Goal: Task Accomplishment & Management: Complete application form

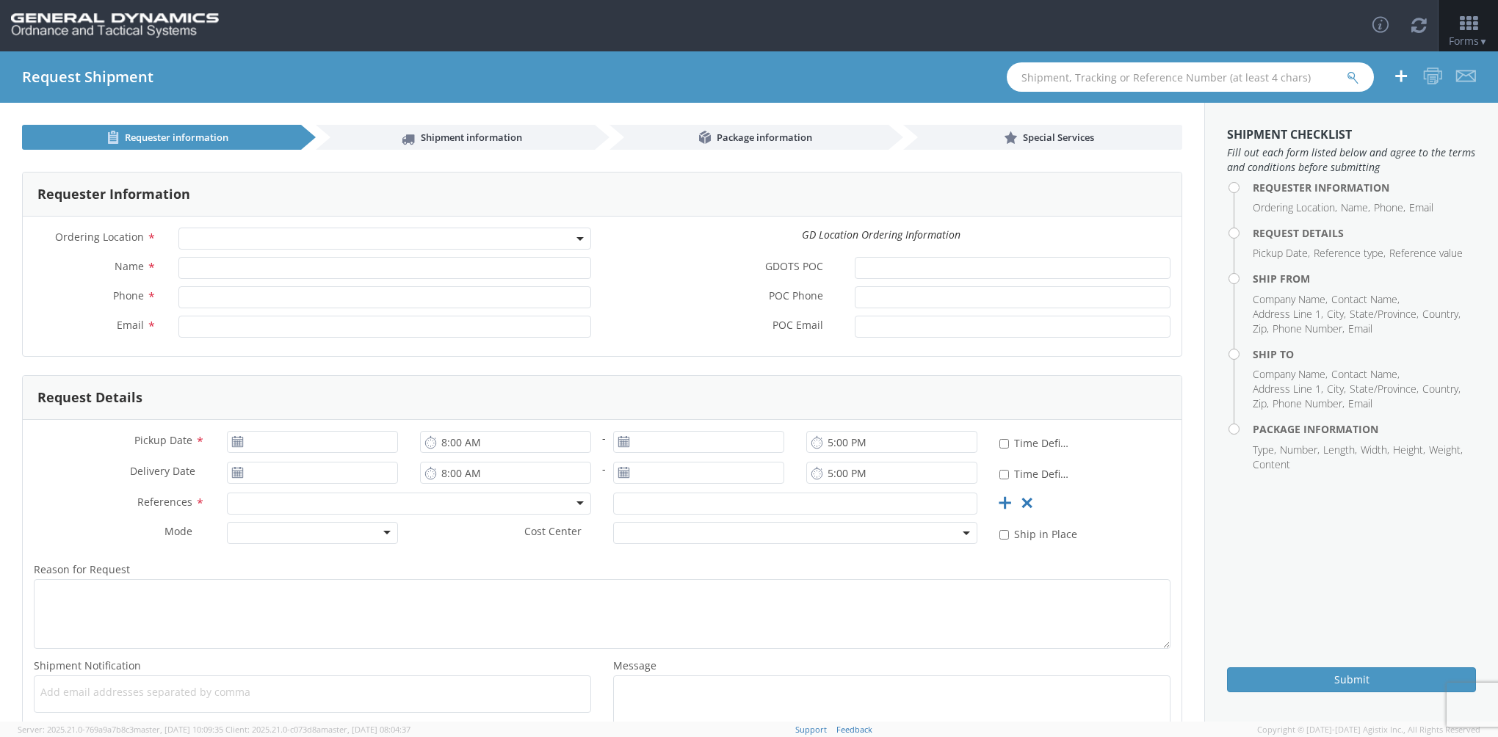
select select
click at [872, 268] on input "GDOTS POC *" at bounding box center [1013, 268] width 316 height 22
click at [576, 239] on b at bounding box center [579, 239] width 7 height 4
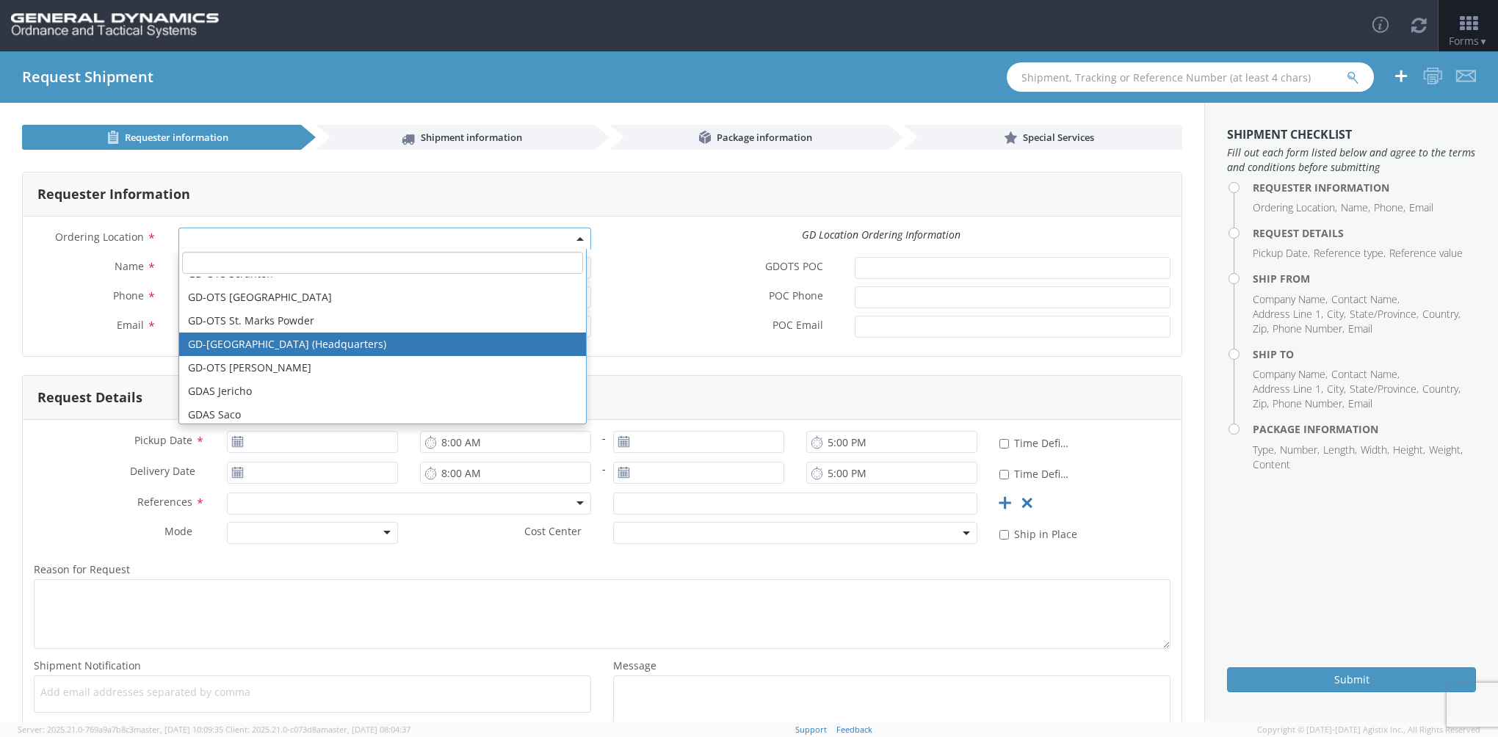
scroll to position [338, 0]
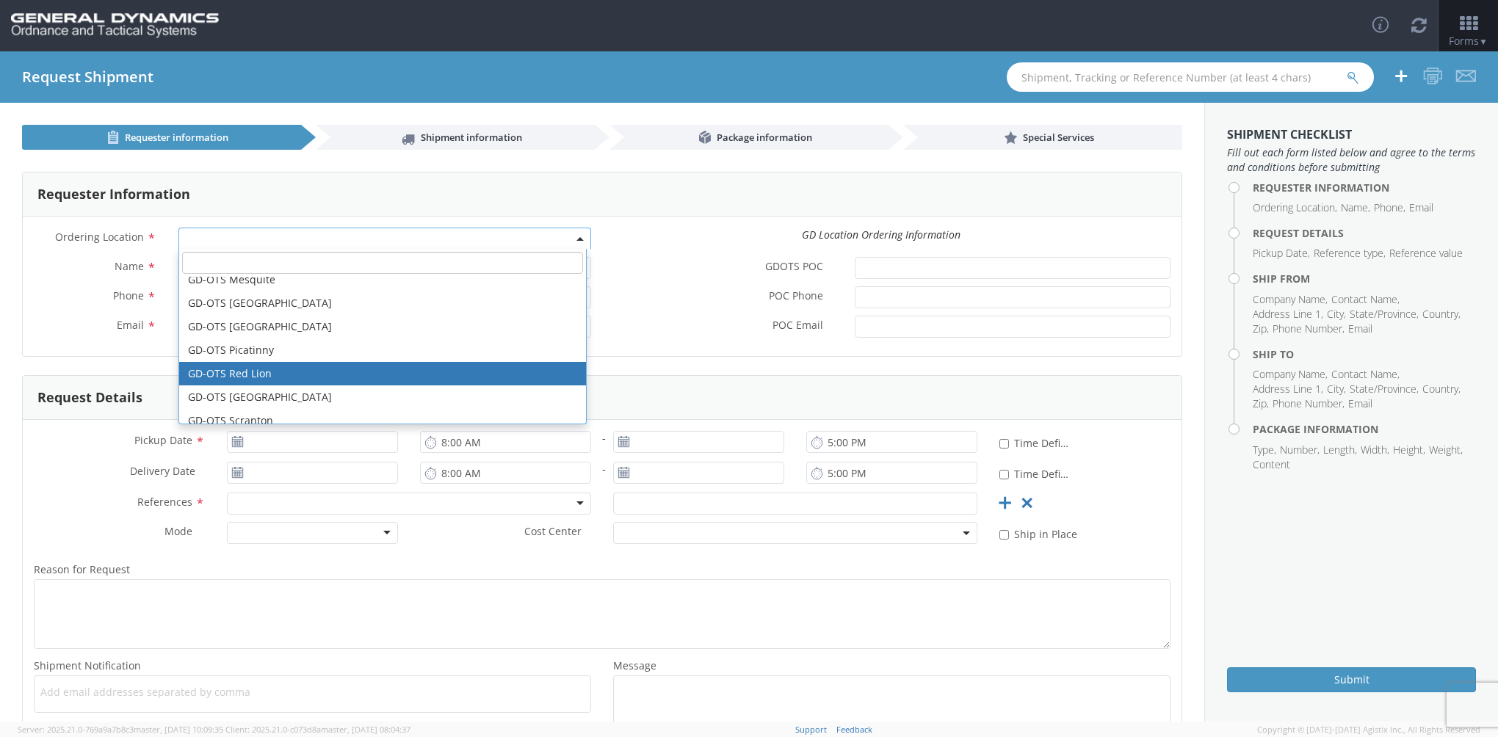
select select "310"
type input "[EMAIL_ADDRESS][DOMAIN_NAME]"
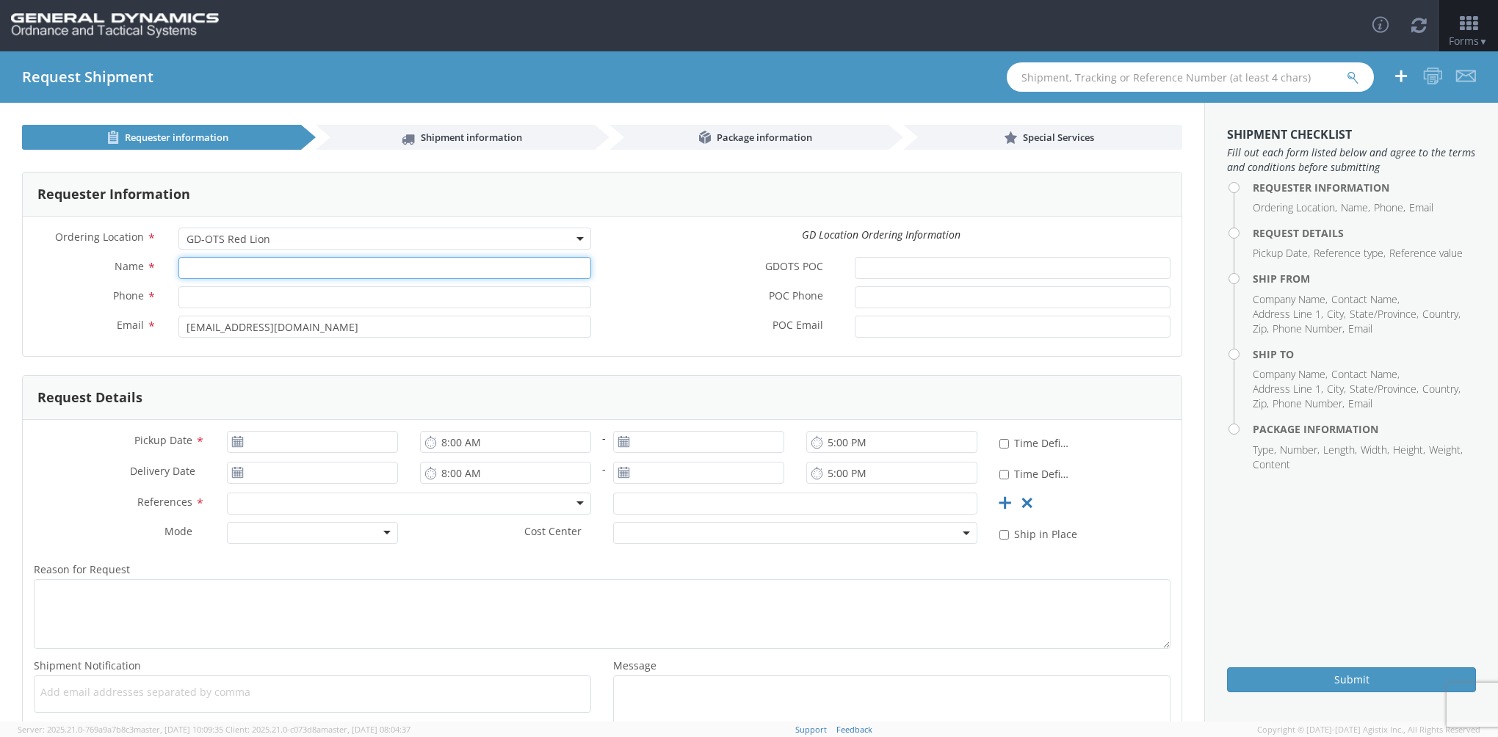
click at [271, 267] on input "Name *" at bounding box center [384, 268] width 413 height 22
click at [635, 278] on div "GDOTS POC *" at bounding box center [891, 268] width 579 height 22
click at [385, 534] on div at bounding box center [312, 533] width 171 height 22
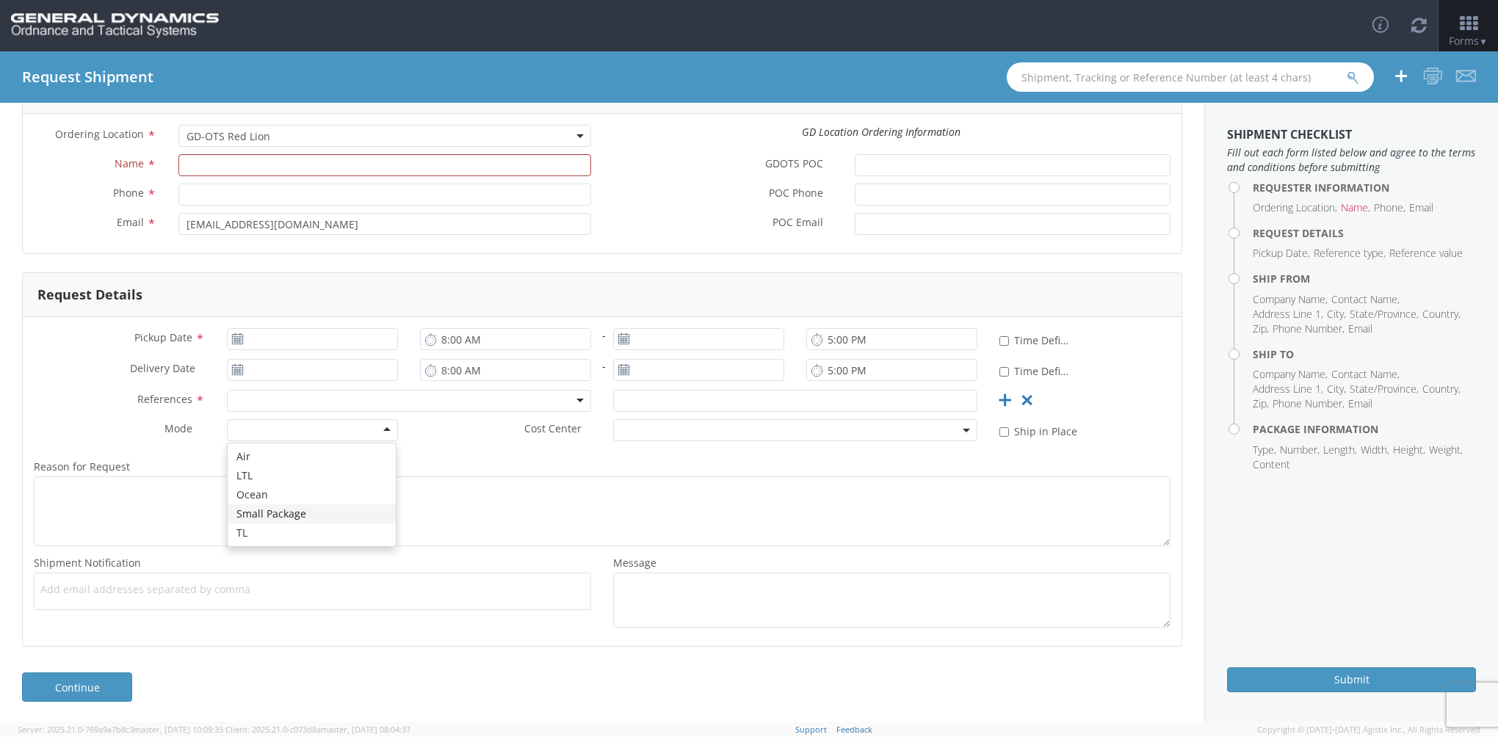
scroll to position [0, 0]
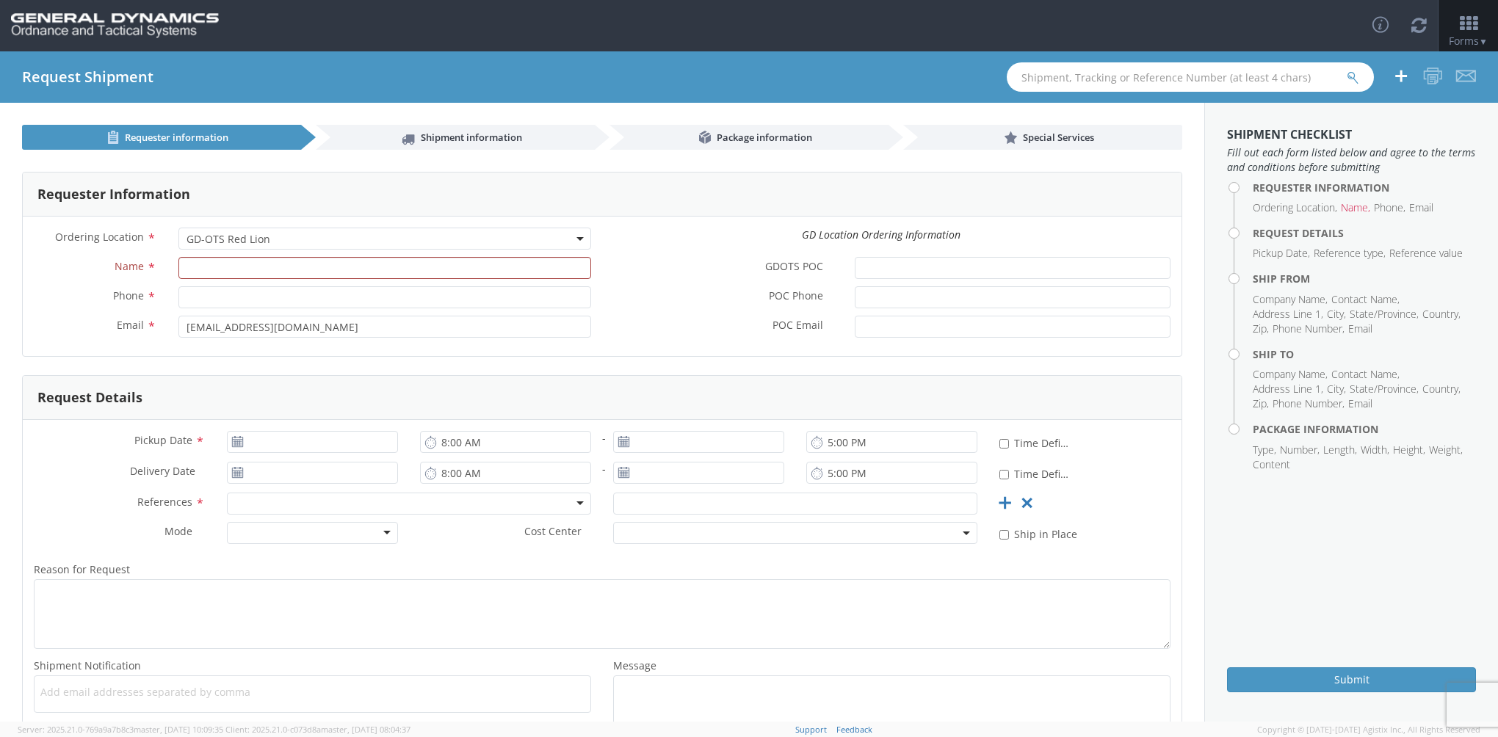
click at [170, 553] on div "Reason for Request * Shipment Notification * Add email addresses separated by c…" at bounding box center [602, 645] width 1159 height 185
click at [209, 265] on input "Name *" at bounding box center [384, 268] width 413 height 22
paste input "[PERSON_NAME]"
type input "[PERSON_NAME]"
click at [214, 300] on input "Phone *" at bounding box center [384, 297] width 413 height 22
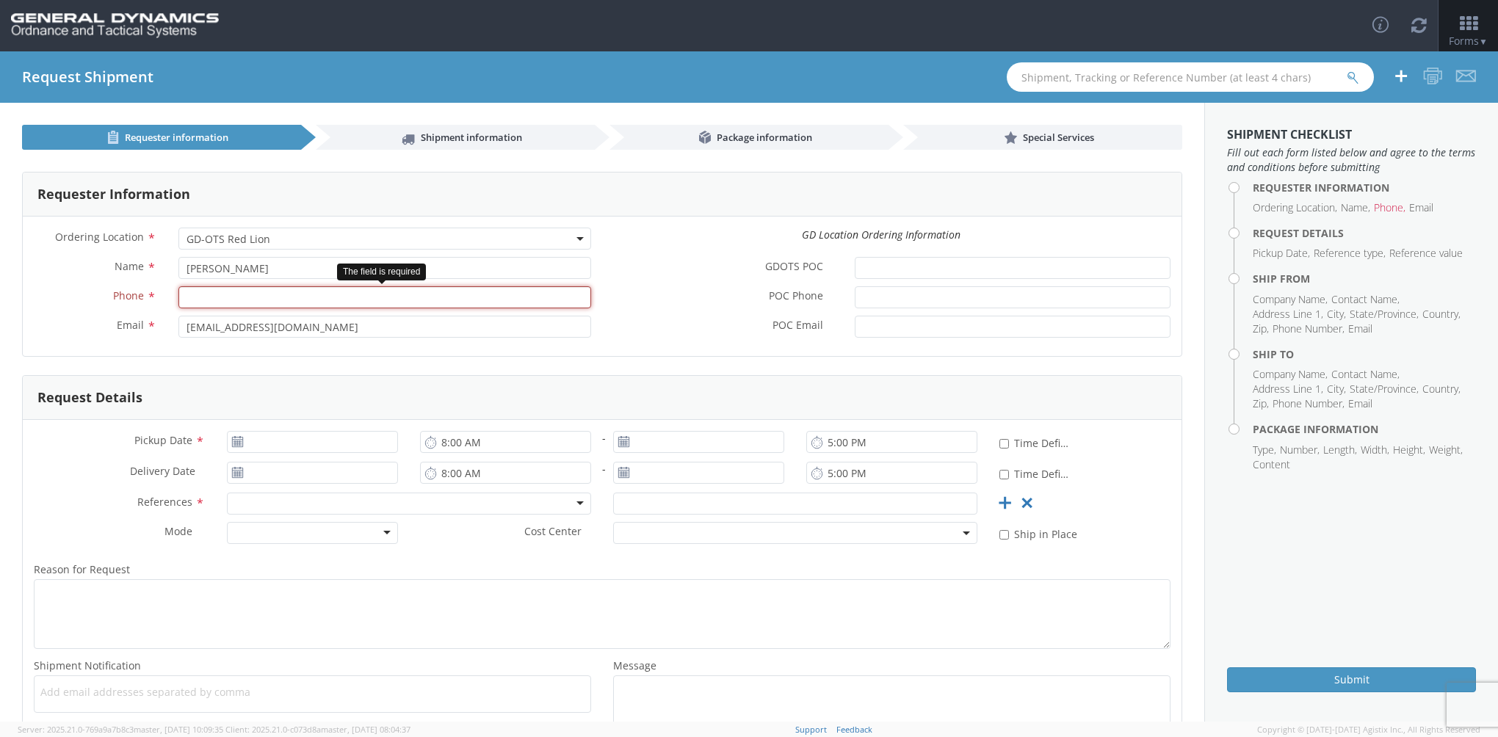
paste input "[PHONE_NUMBER]"
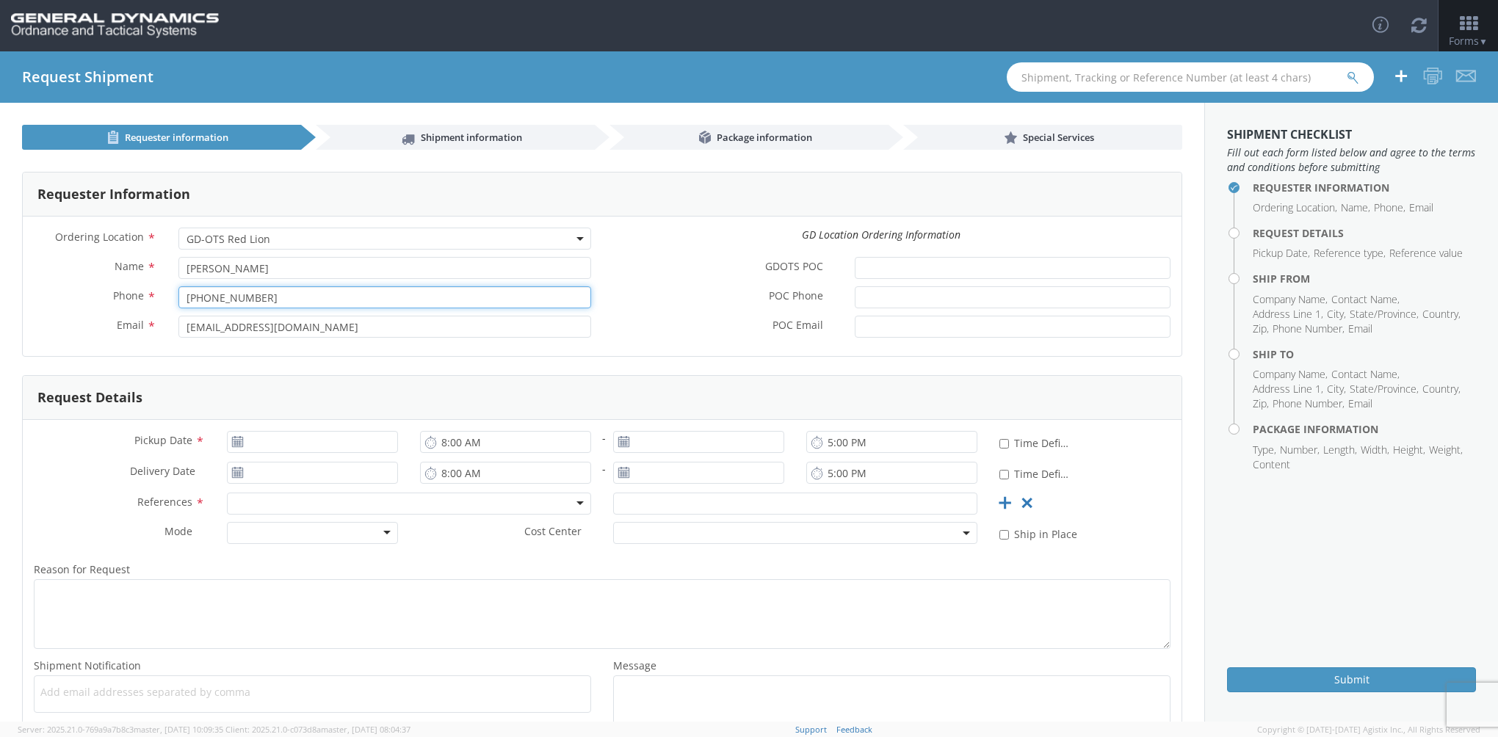
type input "[PHONE_NUMBER]"
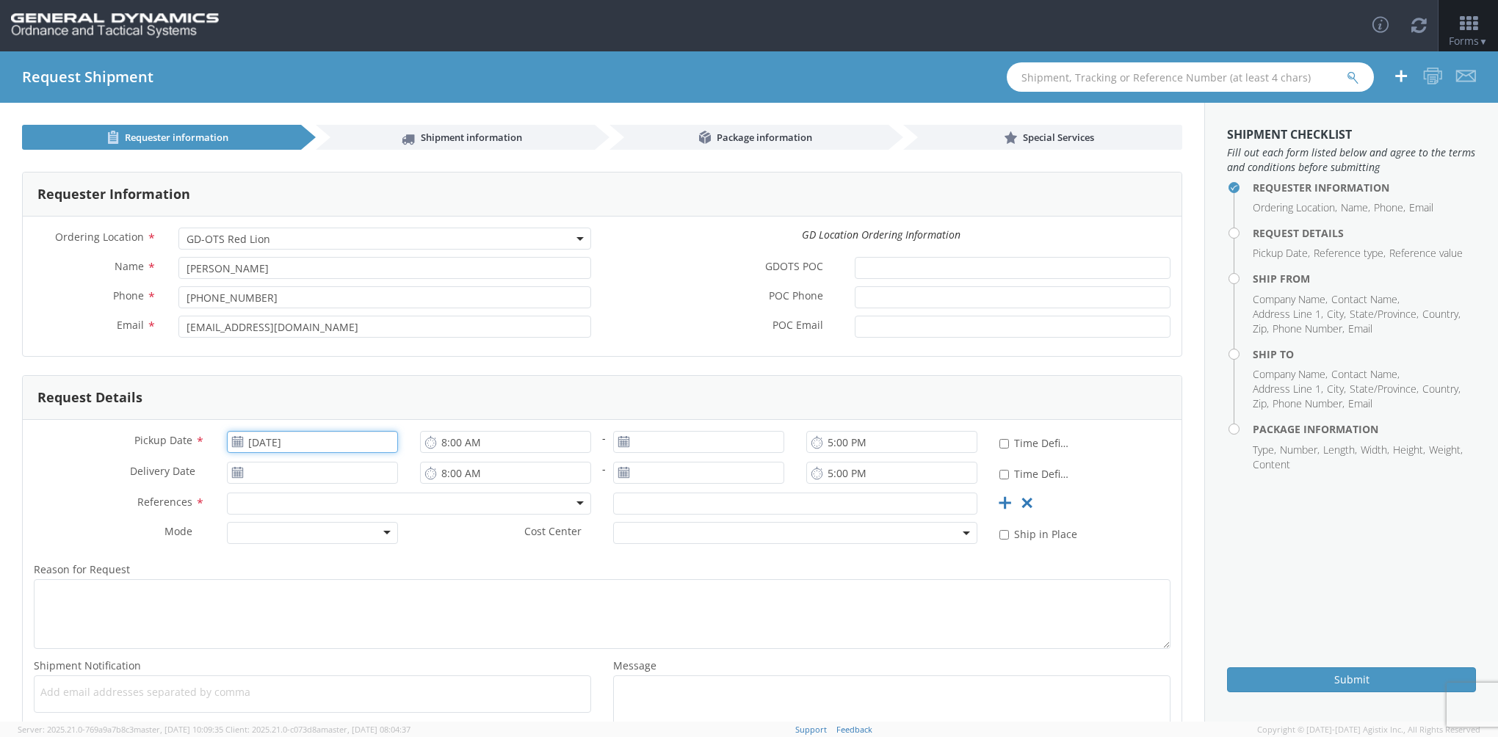
click at [270, 446] on input "[DATE]" at bounding box center [312, 442] width 171 height 22
click at [300, 584] on td "21" at bounding box center [300, 579] width 26 height 22
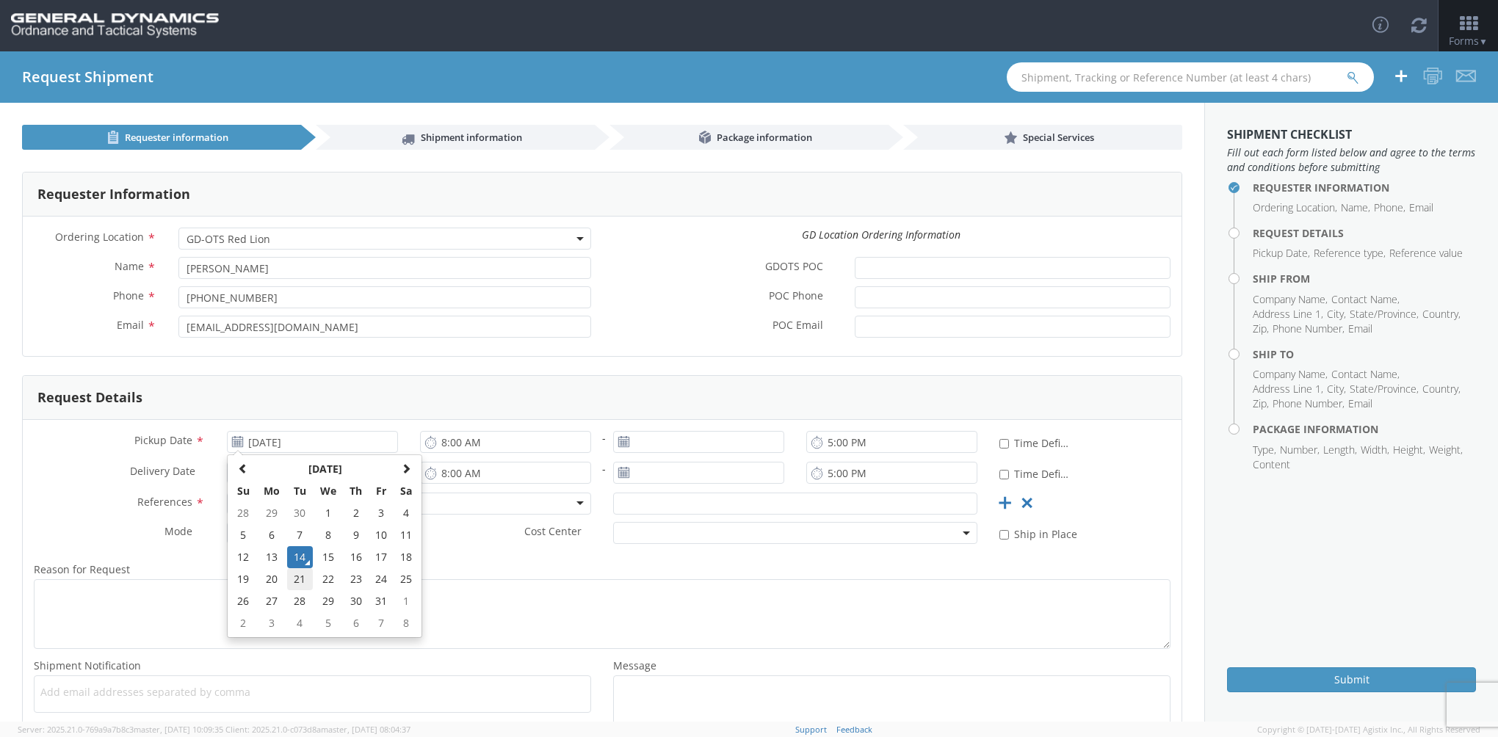
type input "[DATE]"
click at [999, 443] on input "* Time Definite" at bounding box center [1004, 444] width 10 height 10
checkbox input "true"
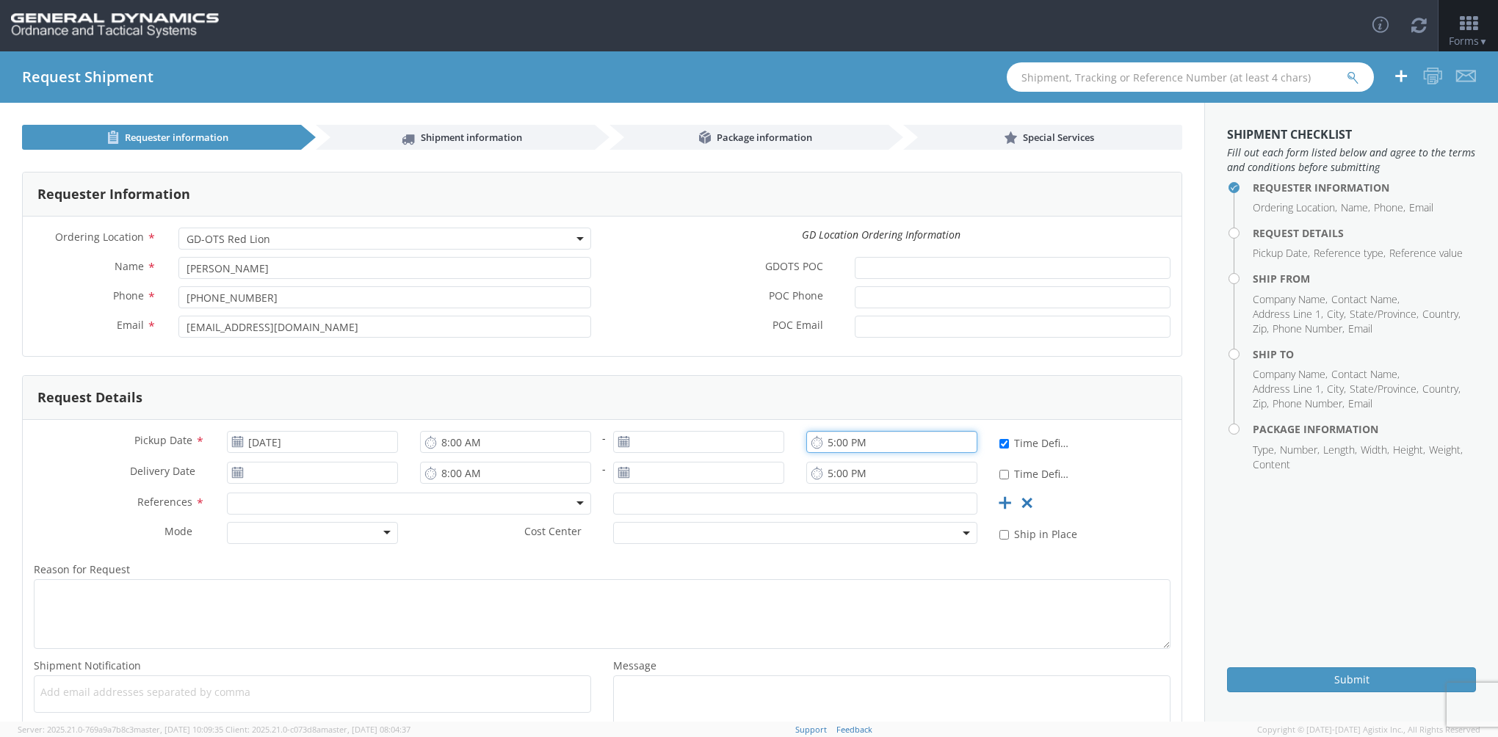
drag, startPoint x: 848, startPoint y: 446, endPoint x: 797, endPoint y: 454, distance: 52.0
click at [797, 454] on div "5:00 PM" at bounding box center [891, 445] width 193 height 29
type input "M"
click at [303, 472] on input "[DATE]" at bounding box center [312, 473] width 171 height 22
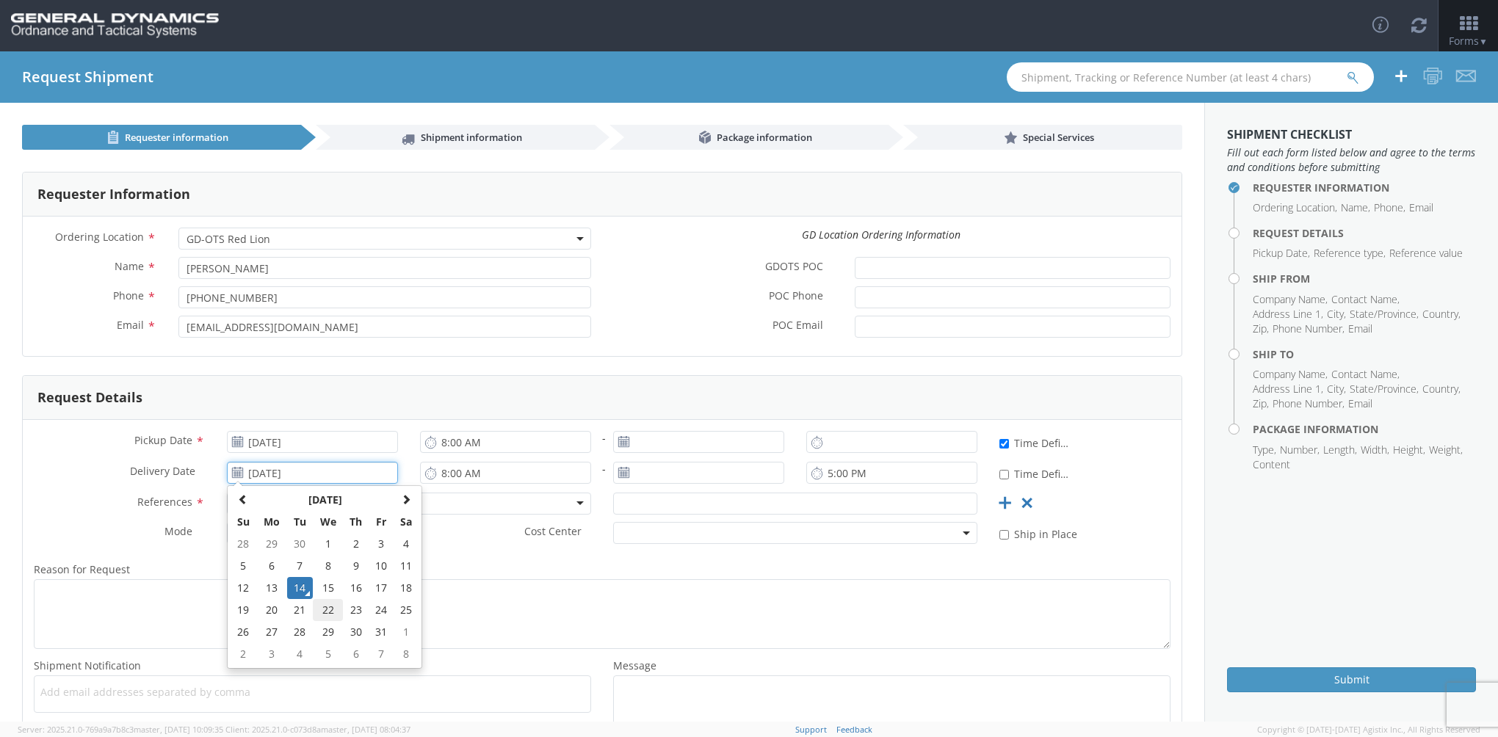
click at [320, 614] on td "22" at bounding box center [328, 610] width 31 height 22
type input "[DATE]"
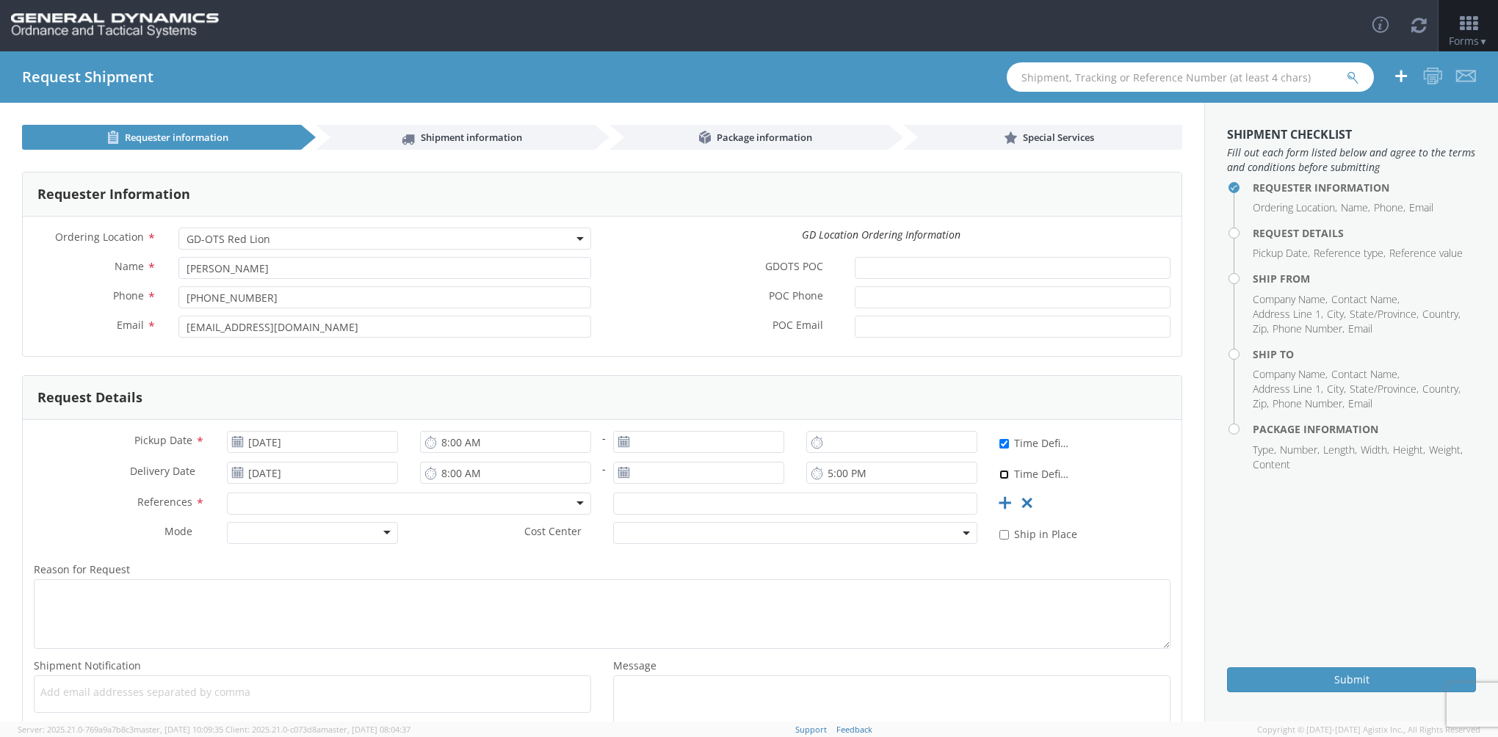
click at [999, 476] on input "* Time Definite" at bounding box center [1004, 475] width 10 height 10
checkbox input "true"
drag, startPoint x: 874, startPoint y: 471, endPoint x: 768, endPoint y: 496, distance: 109.3
click at [773, 496] on div "Pickup Date * [DATE] 8:00 AM - * Time Definite Delivery Date * [DATE] 8:00 AM -…" at bounding box center [602, 584] width 1159 height 329
type input "M"
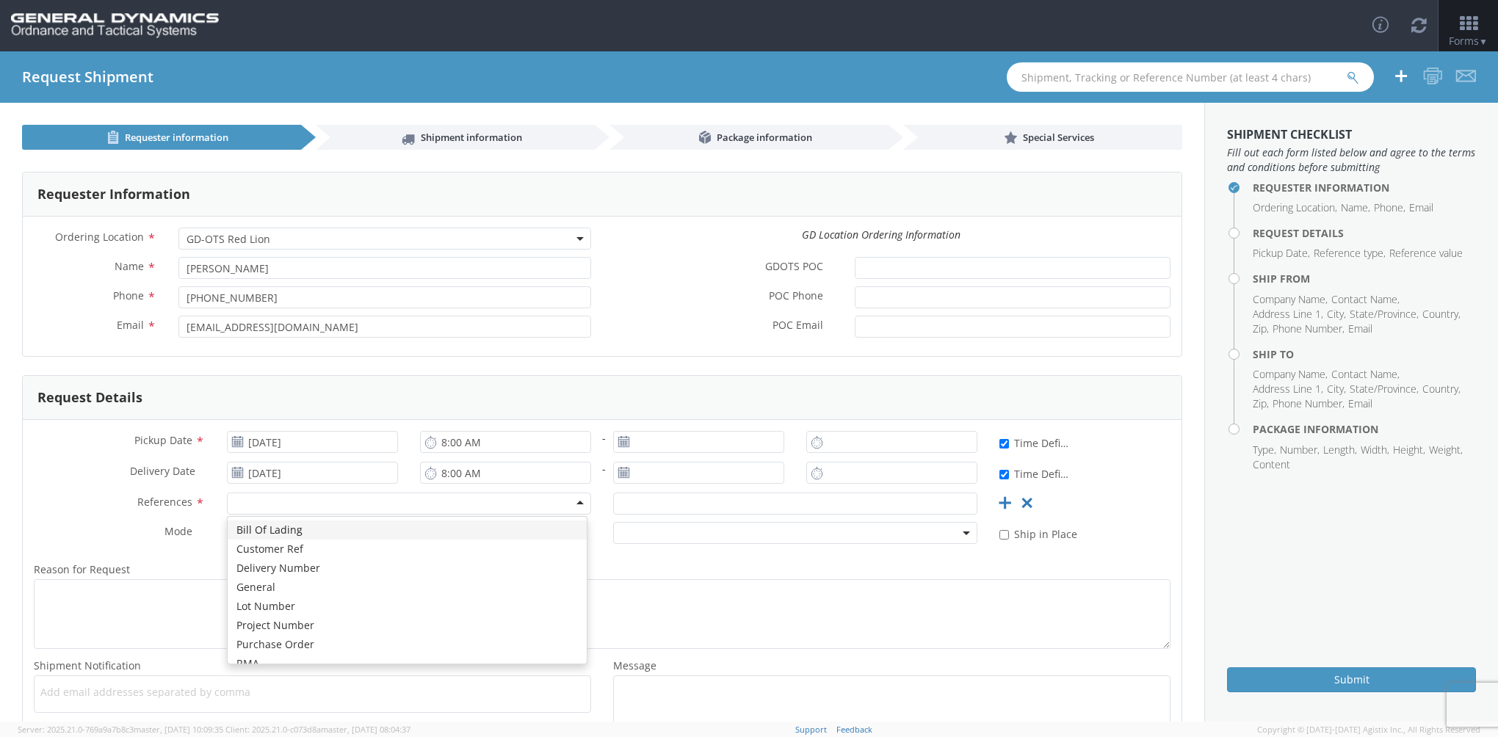
click at [288, 503] on div at bounding box center [409, 504] width 364 height 22
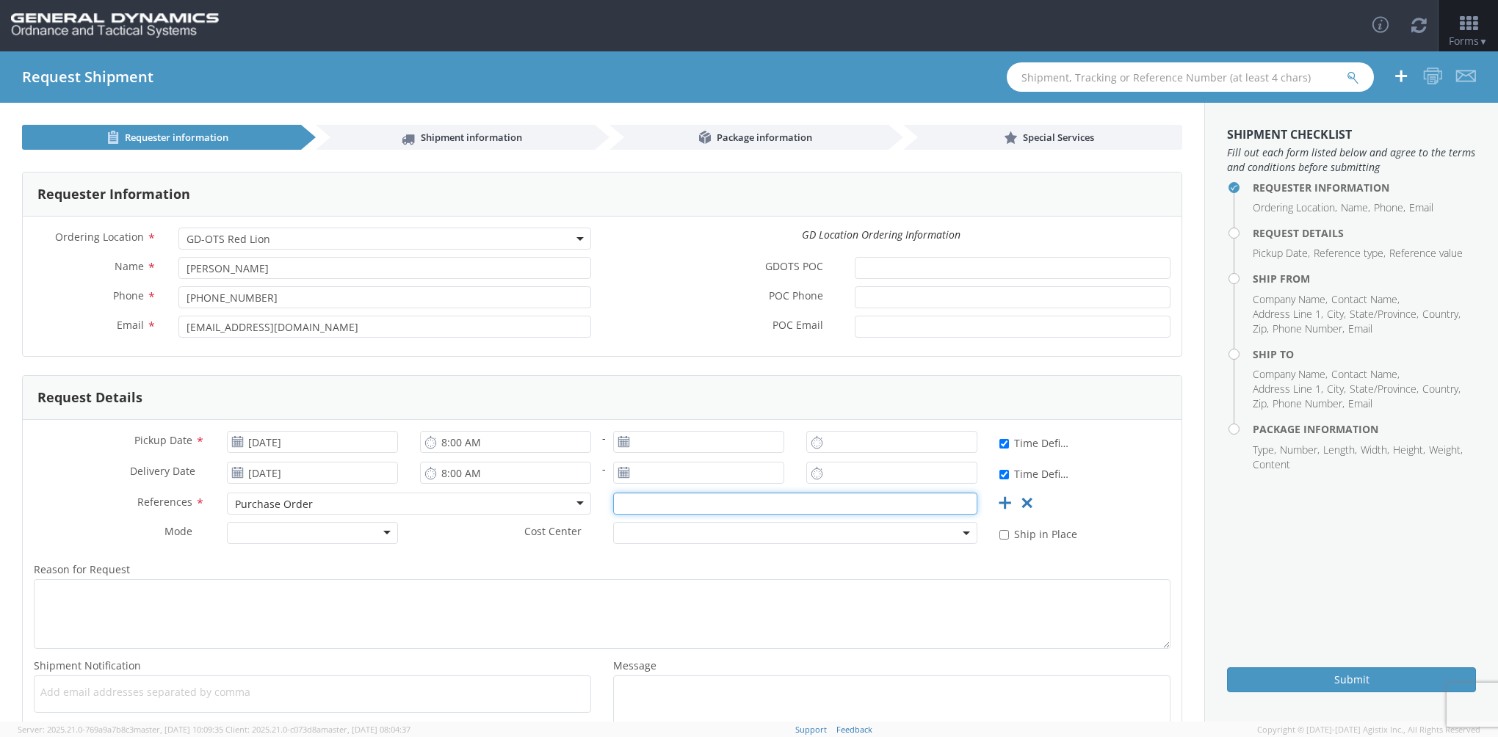
click at [672, 510] on input "text" at bounding box center [795, 504] width 364 height 22
click at [633, 502] on input "text" at bounding box center [795, 504] width 364 height 22
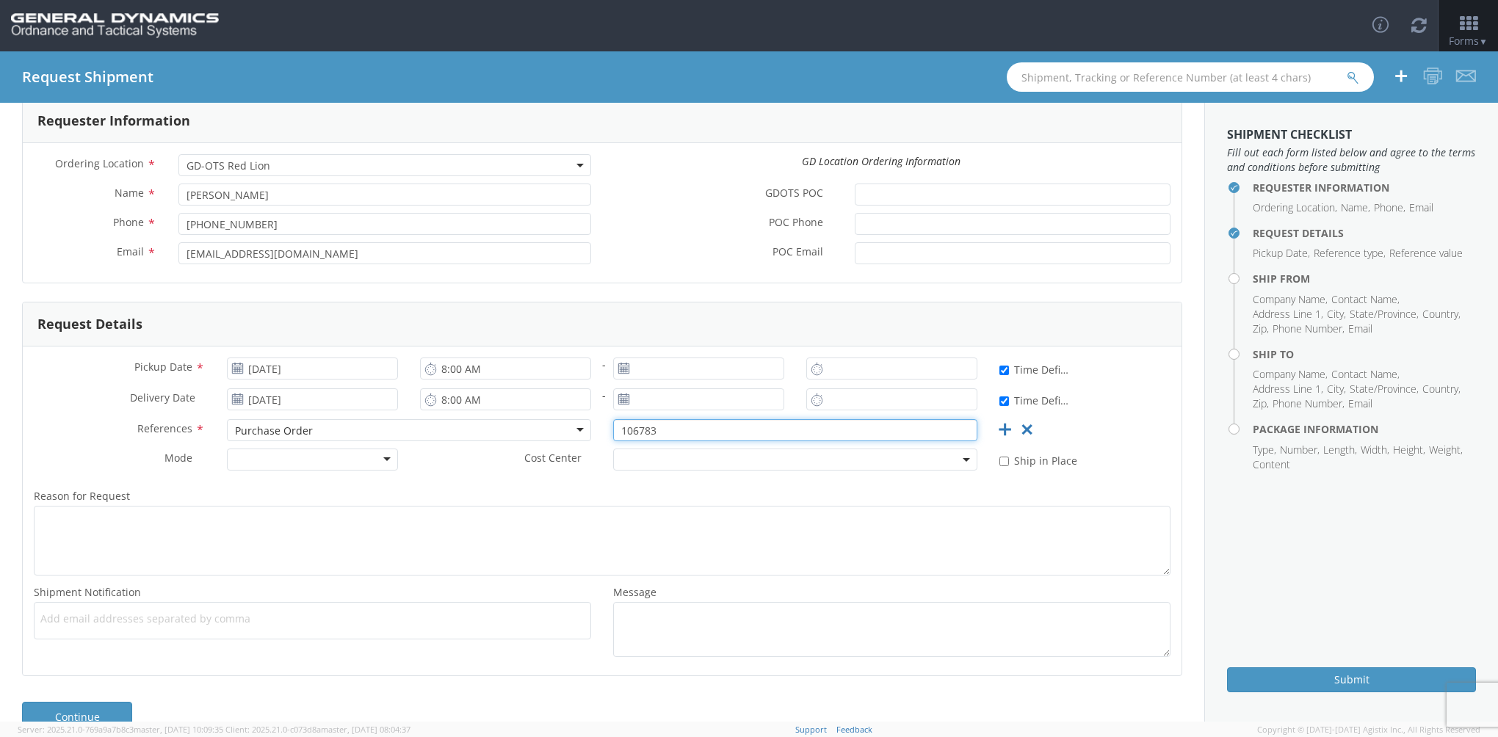
scroll to position [103, 0]
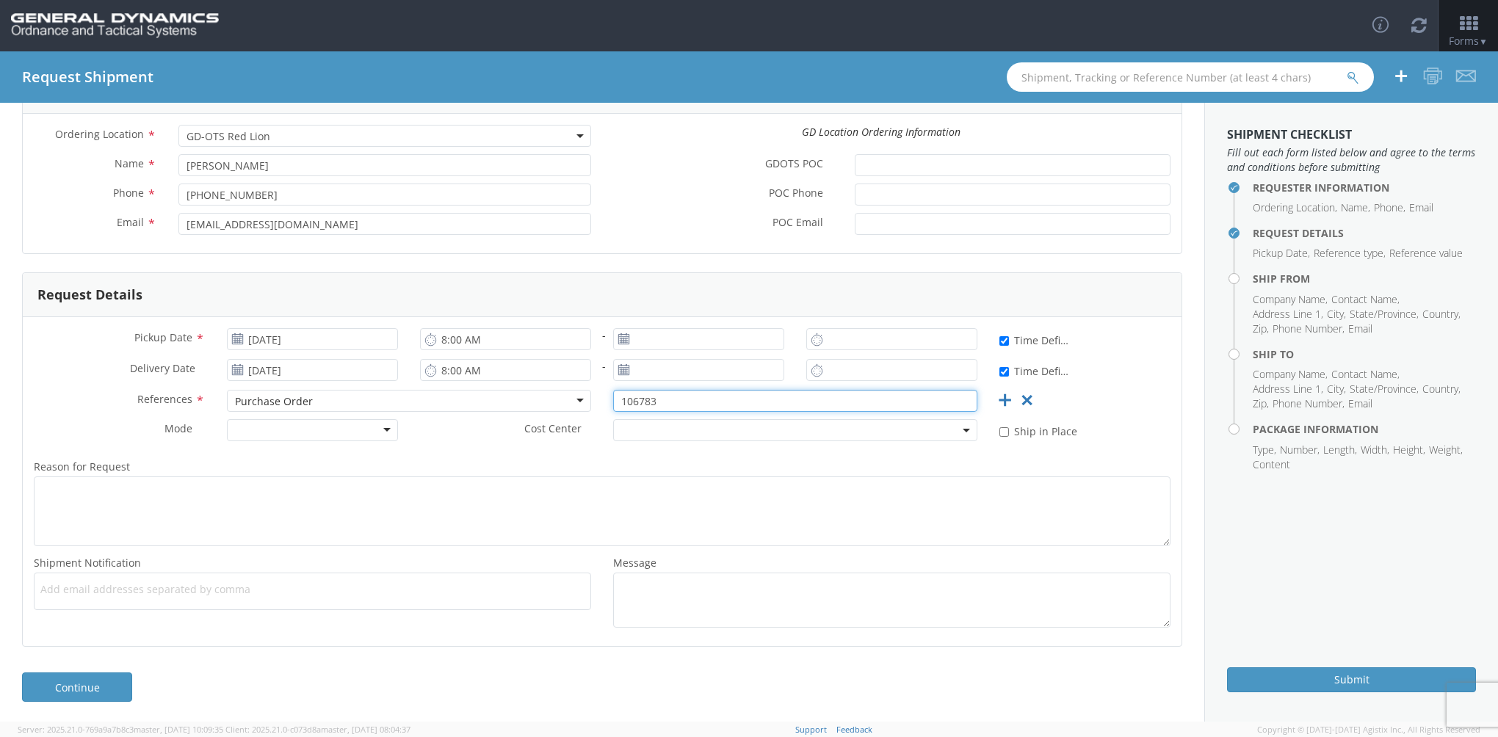
type input "106783"
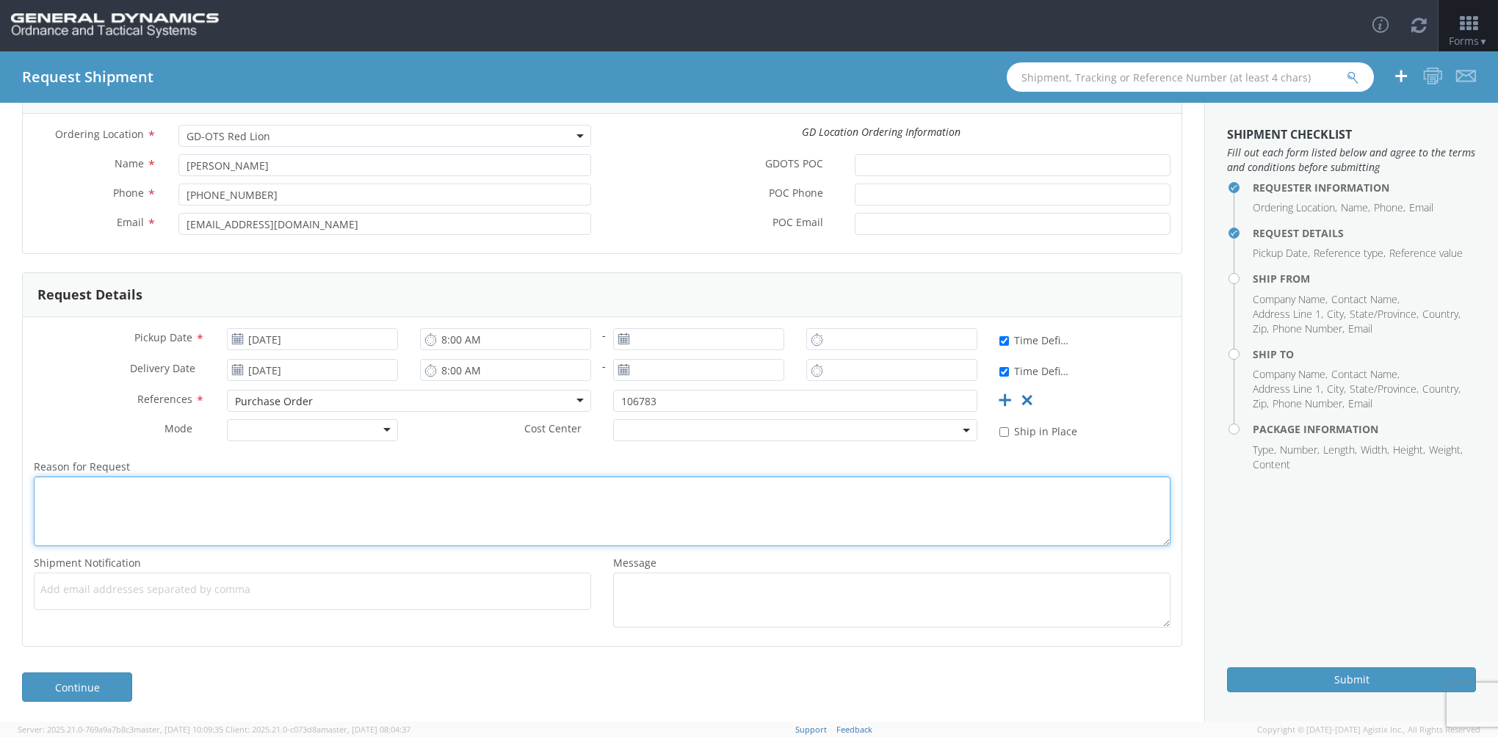
click at [115, 490] on textarea "Reason for Request *" at bounding box center [602, 512] width 1137 height 70
click at [126, 488] on textarea "Reason for Request *" at bounding box center [602, 512] width 1137 height 70
type textarea "shipment of new machine - Kitamura HX500IG"
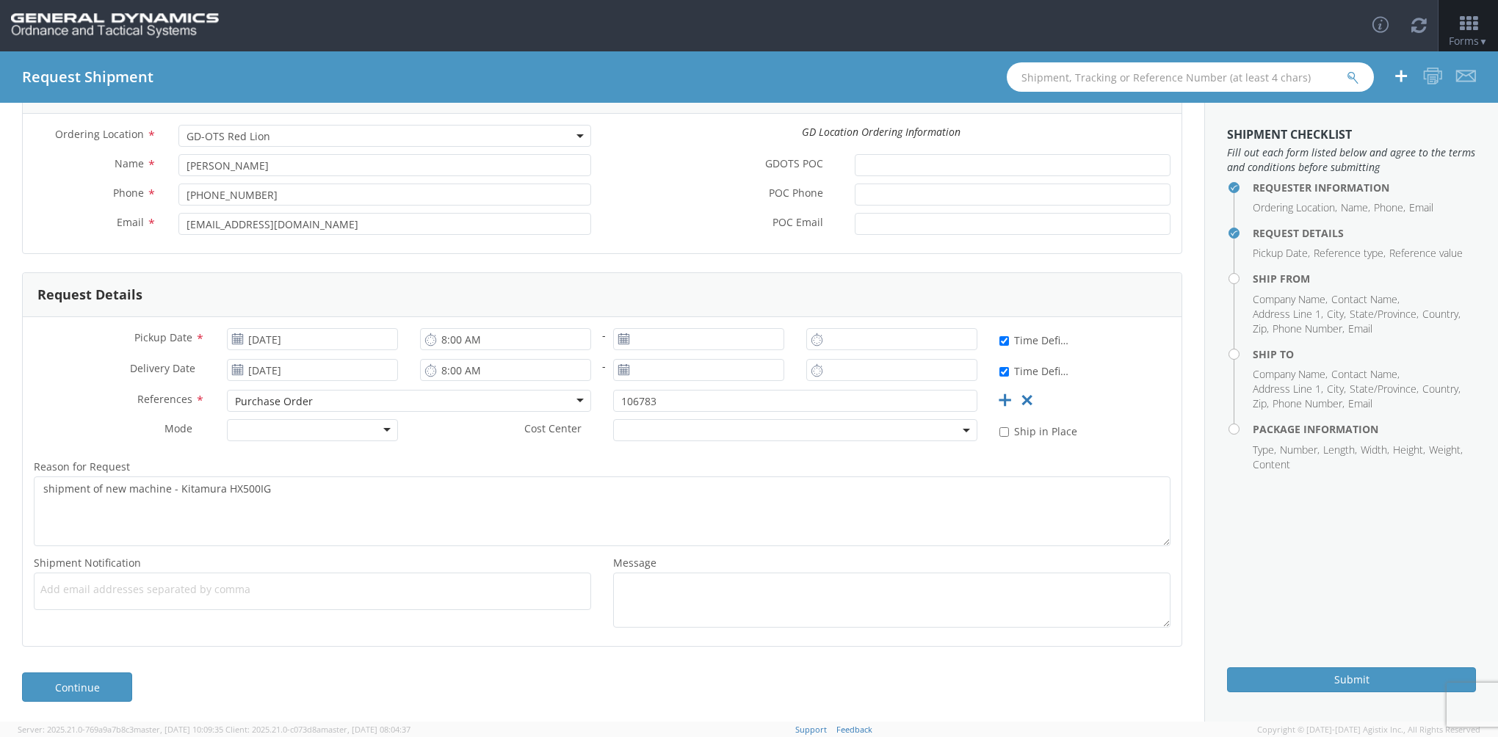
click at [94, 593] on span "Add email addresses separated by comma" at bounding box center [312, 589] width 544 height 15
drag, startPoint x: 70, startPoint y: 588, endPoint x: 58, endPoint y: 584, distance: 13.2
click at [58, 584] on span "Add email addresses separated by comma" at bounding box center [312, 589] width 544 height 15
drag, startPoint x: 58, startPoint y: 584, endPoint x: 41, endPoint y: 586, distance: 17.0
click at [41, 586] on span "Add email addresses separated by comma" at bounding box center [312, 589] width 544 height 15
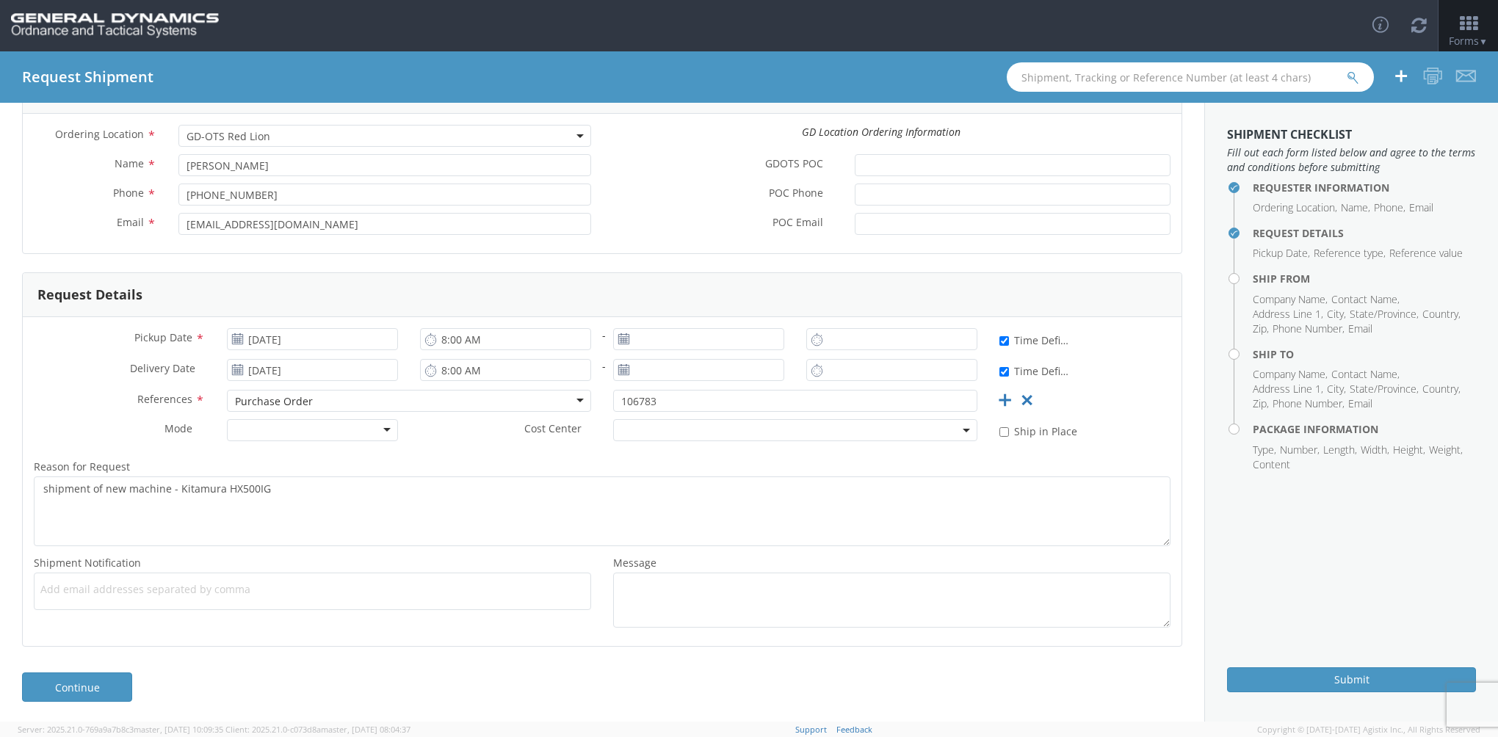
click at [89, 593] on span "Add email addresses separated by comma" at bounding box center [312, 589] width 544 height 15
drag, startPoint x: 92, startPoint y: 591, endPoint x: 59, endPoint y: 588, distance: 33.2
click at [59, 588] on span "Add email addresses separated by comma" at bounding box center [312, 589] width 544 height 15
drag, startPoint x: 60, startPoint y: 594, endPoint x: 52, endPoint y: 585, distance: 12.0
click at [52, 585] on span "Add email addresses separated by comma" at bounding box center [312, 589] width 544 height 15
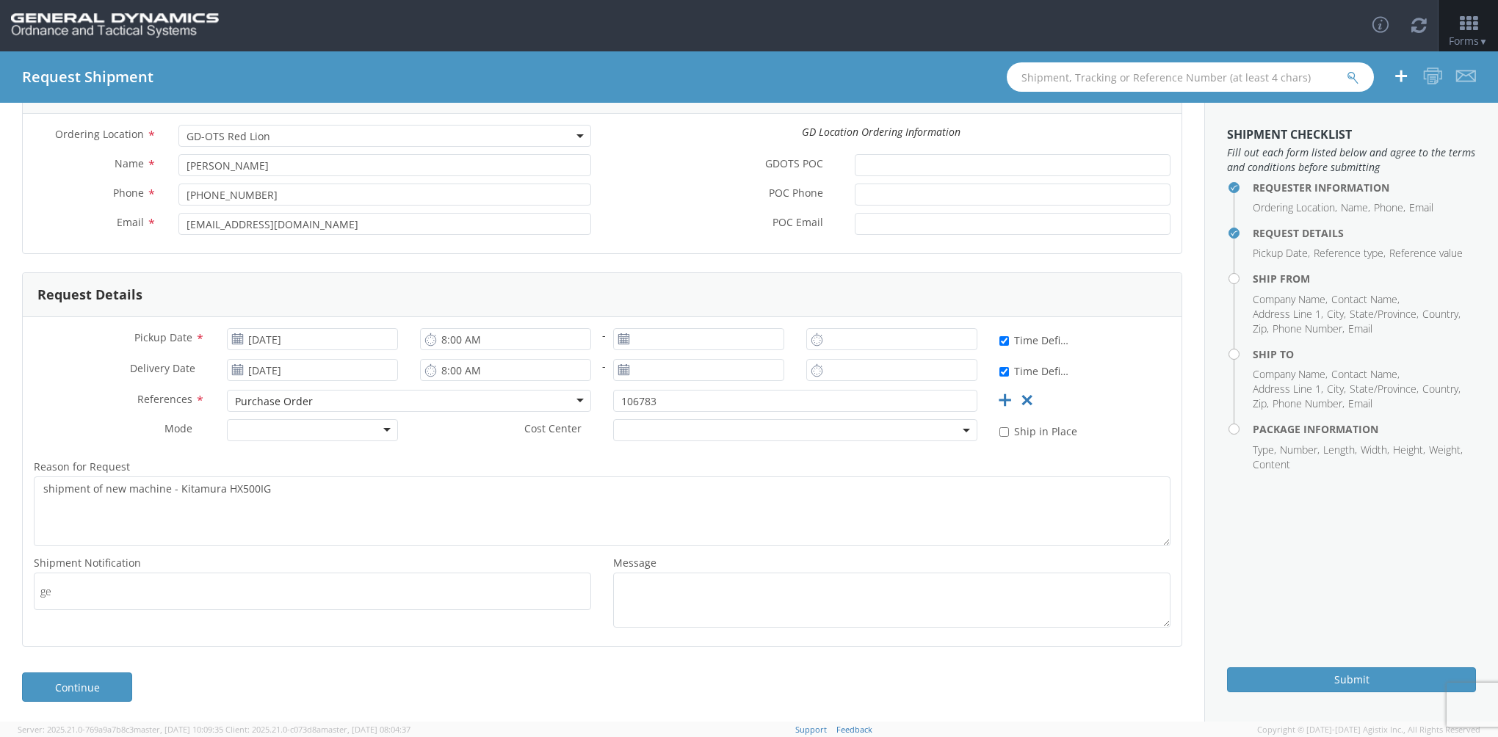
type input "g"
type input "[PERSON_NAME]."
click at [102, 592] on span "Add email addresses separated by comma" at bounding box center [312, 589] width 544 height 15
type input "l"
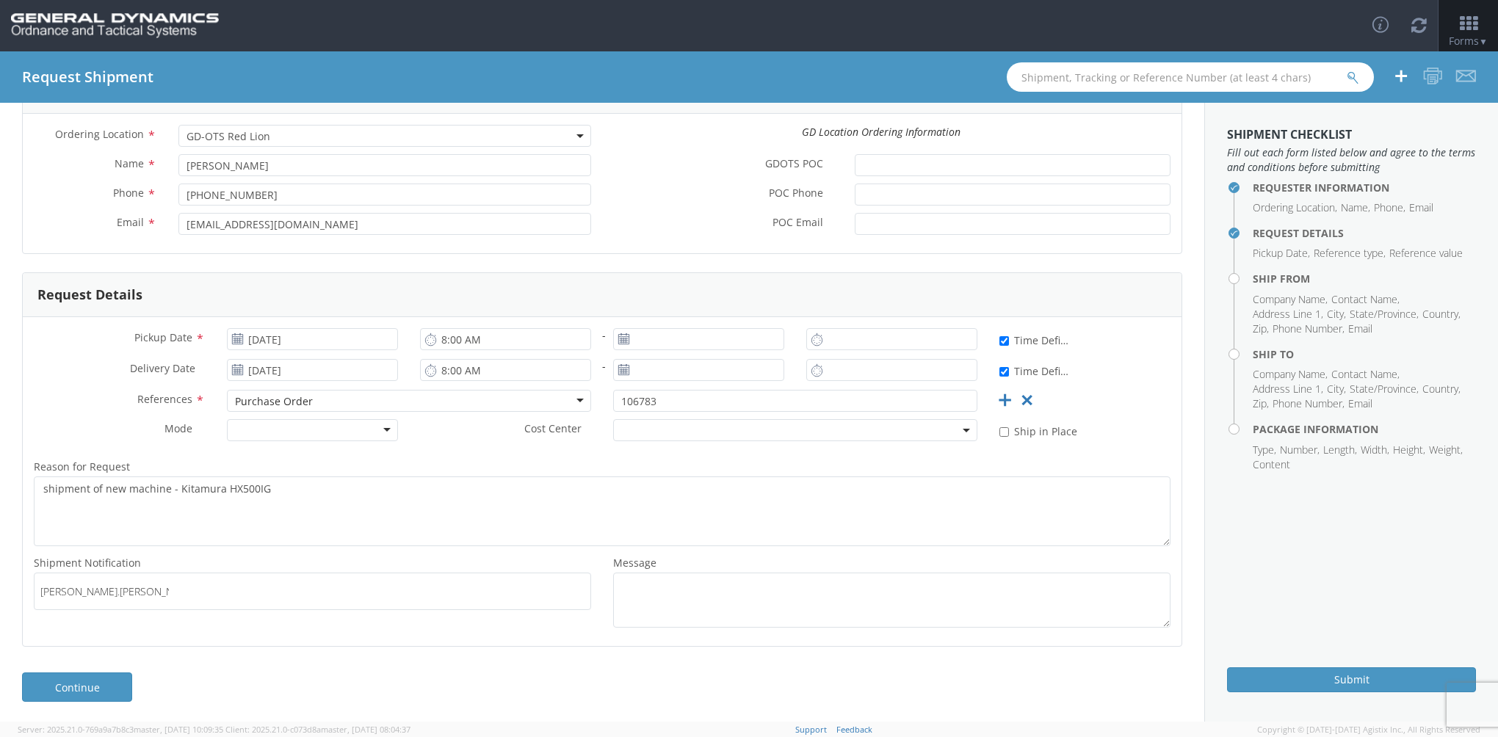
type input "[PERSON_NAME].[PERSON_NAME]@gd-ots"
click at [100, 590] on span "Add email addresses separated by comma" at bounding box center [312, 589] width 544 height 15
click at [65, 596] on input "text" at bounding box center [107, 591] width 134 height 21
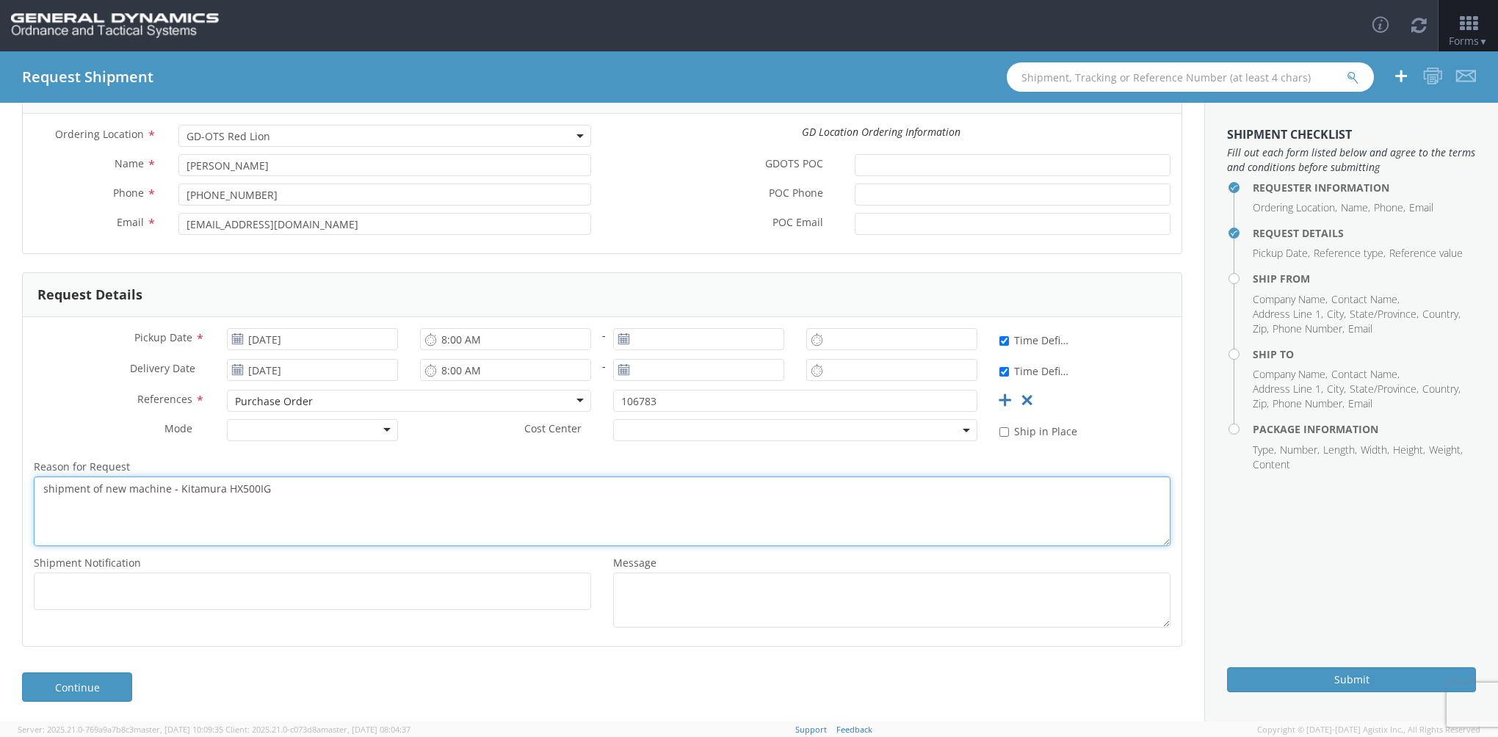
click at [157, 522] on textarea "shipment of new machine - Kitamura HX500IG" at bounding box center [602, 512] width 1137 height 70
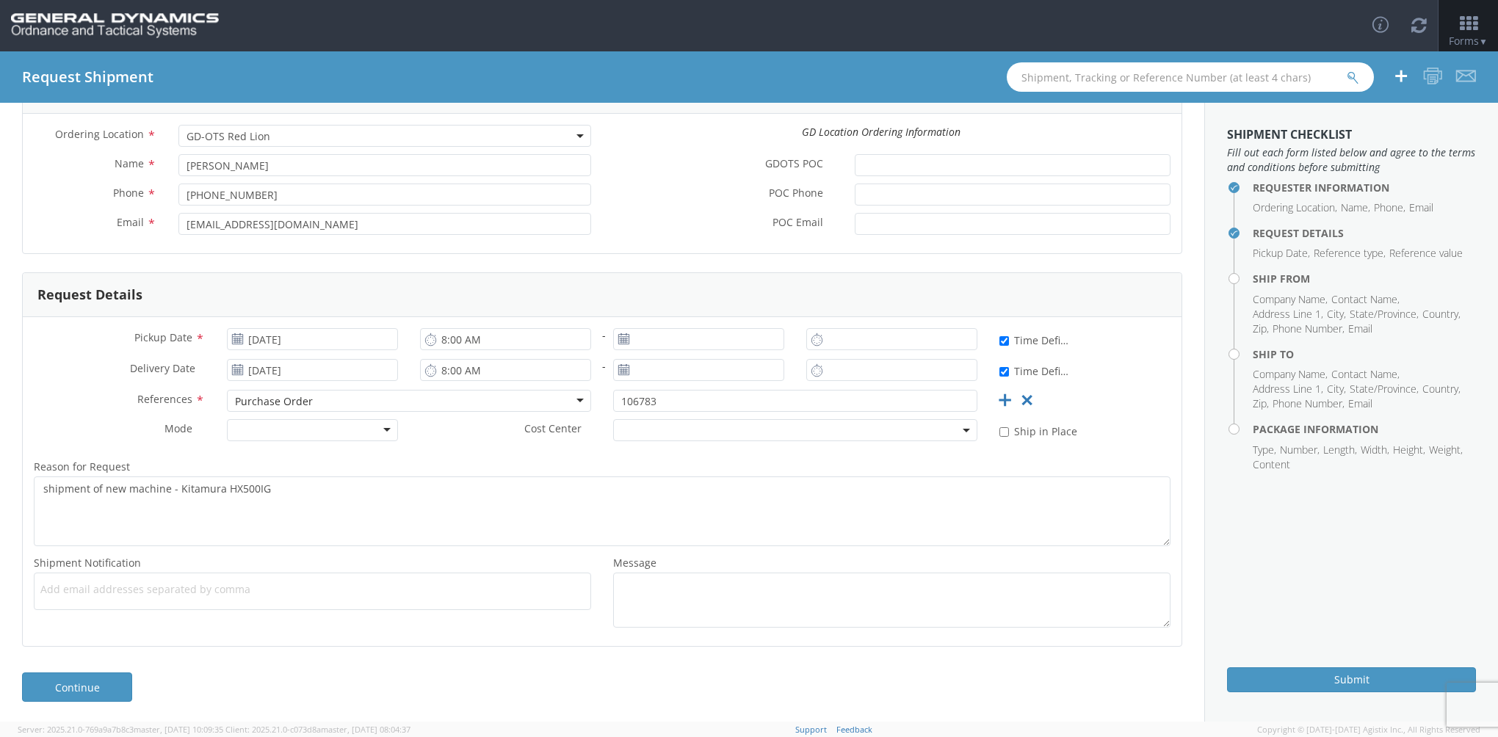
click at [73, 595] on input "text" at bounding box center [107, 591] width 134 height 21
type input "[EMAIL_ADDRESS][DOMAIN_NAME]"
type input "[PERSON_NAME][EMAIL_ADDRESS][PERSON_NAME][DOMAIN_NAME]"
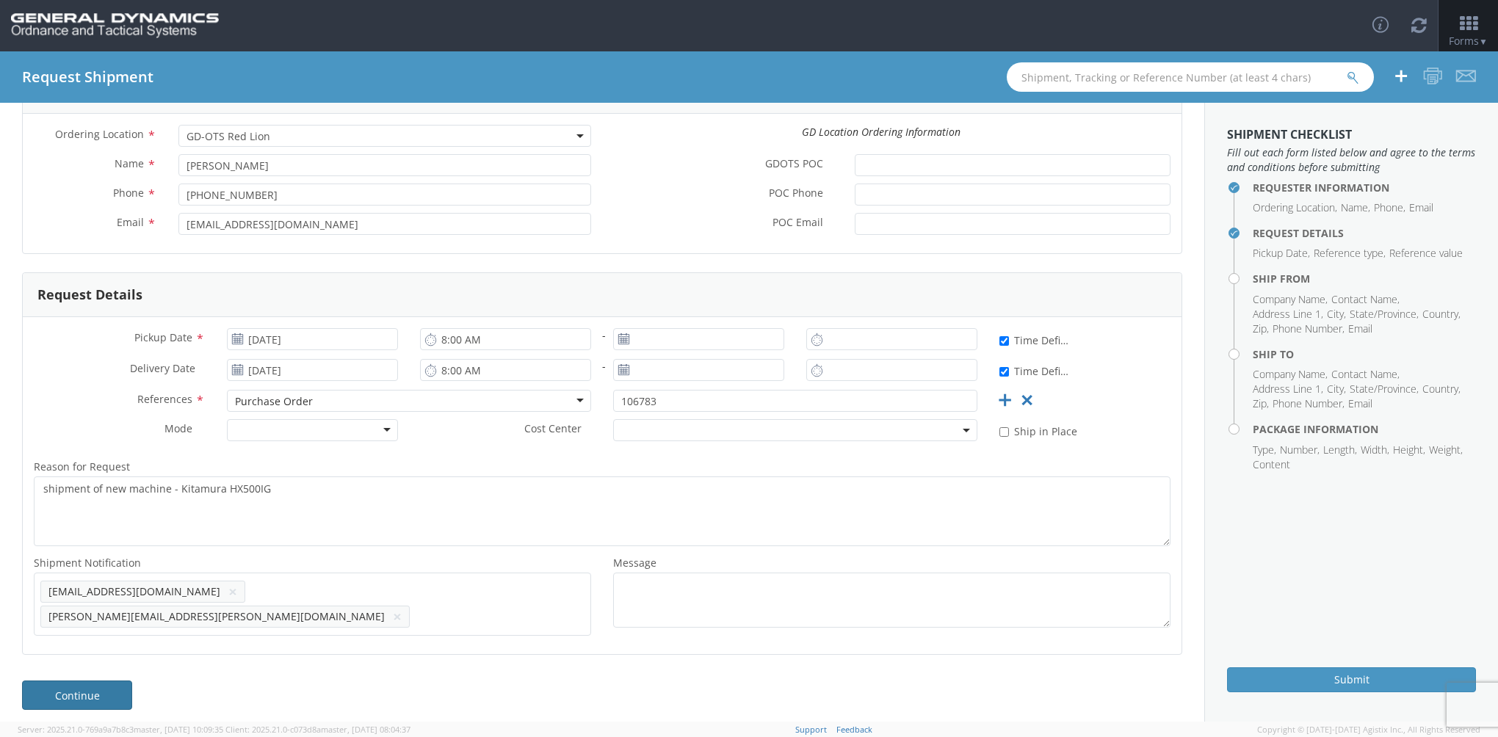
click at [85, 681] on link "Continue" at bounding box center [77, 695] width 110 height 29
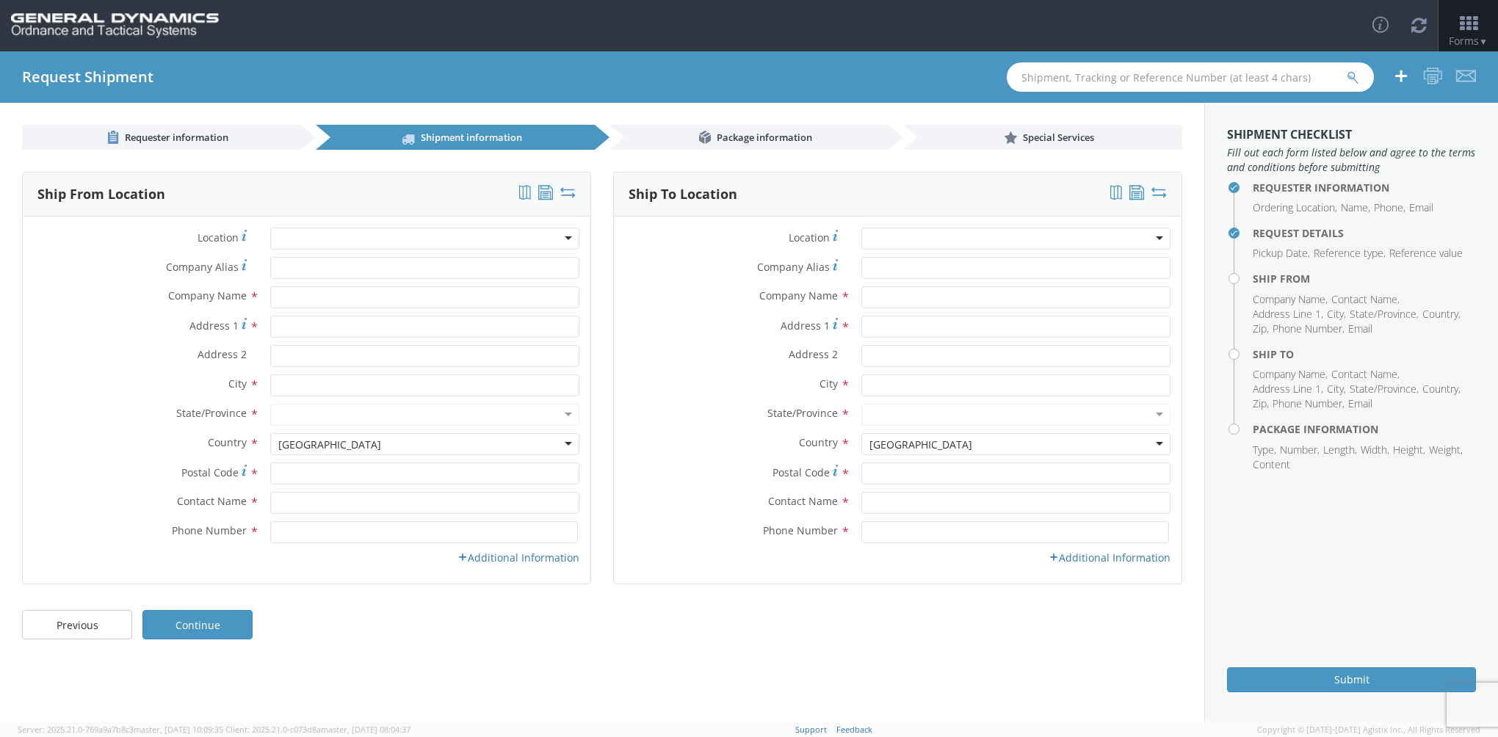
scroll to position [0, 0]
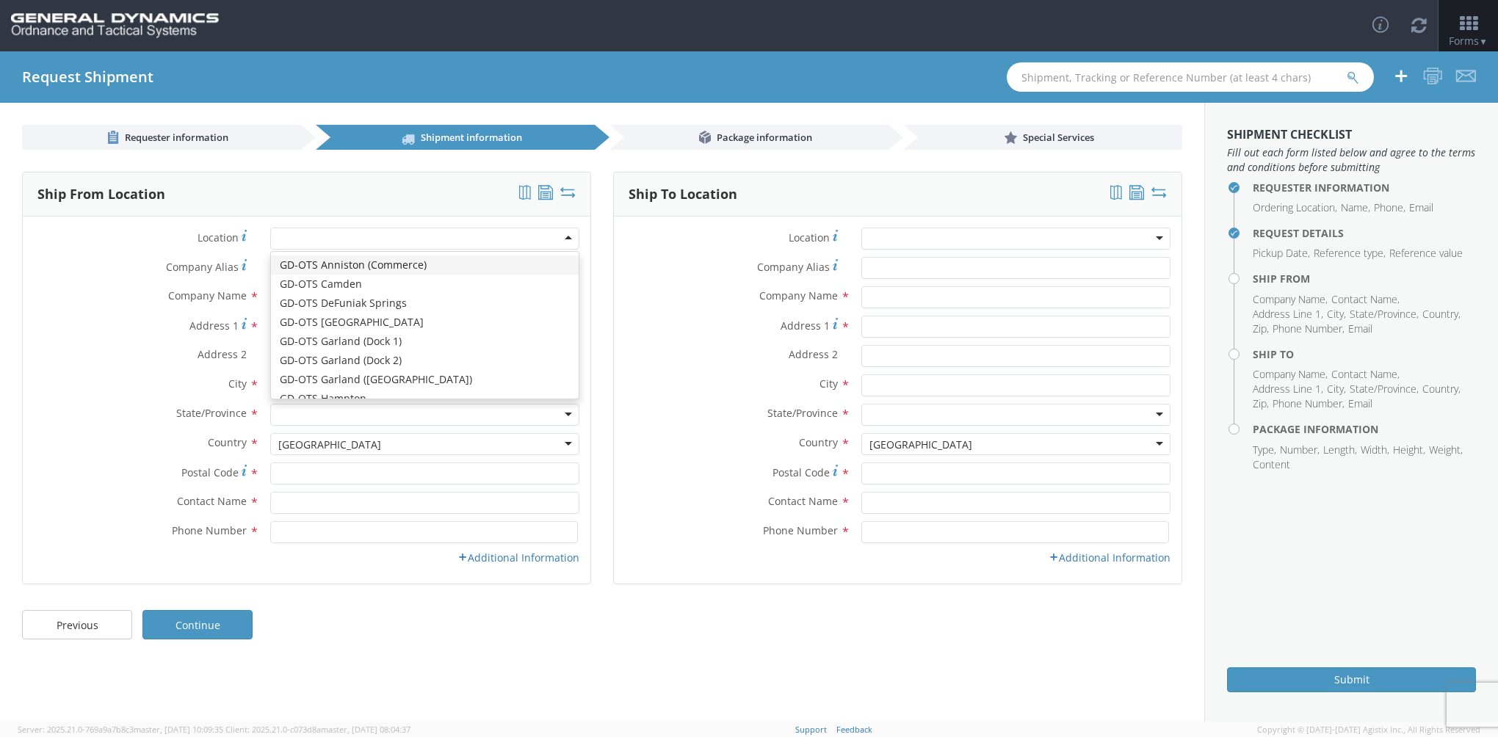
click at [304, 239] on div at bounding box center [424, 239] width 309 height 22
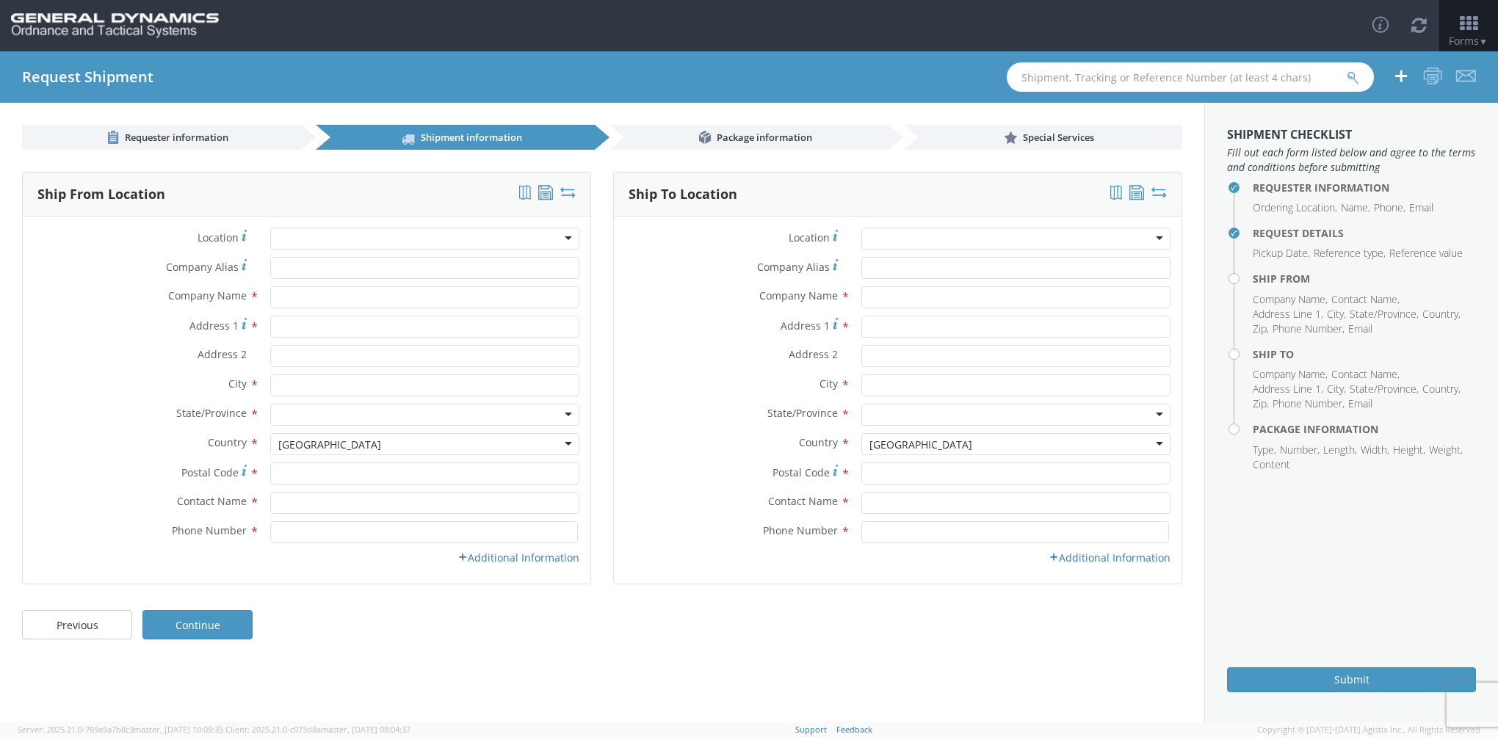
click at [122, 220] on div "Location * GD-OTS Anniston (Commerce) GD-OTS [GEOGRAPHIC_DATA] GD-[GEOGRAPHIC_D…" at bounding box center [307, 400] width 568 height 367
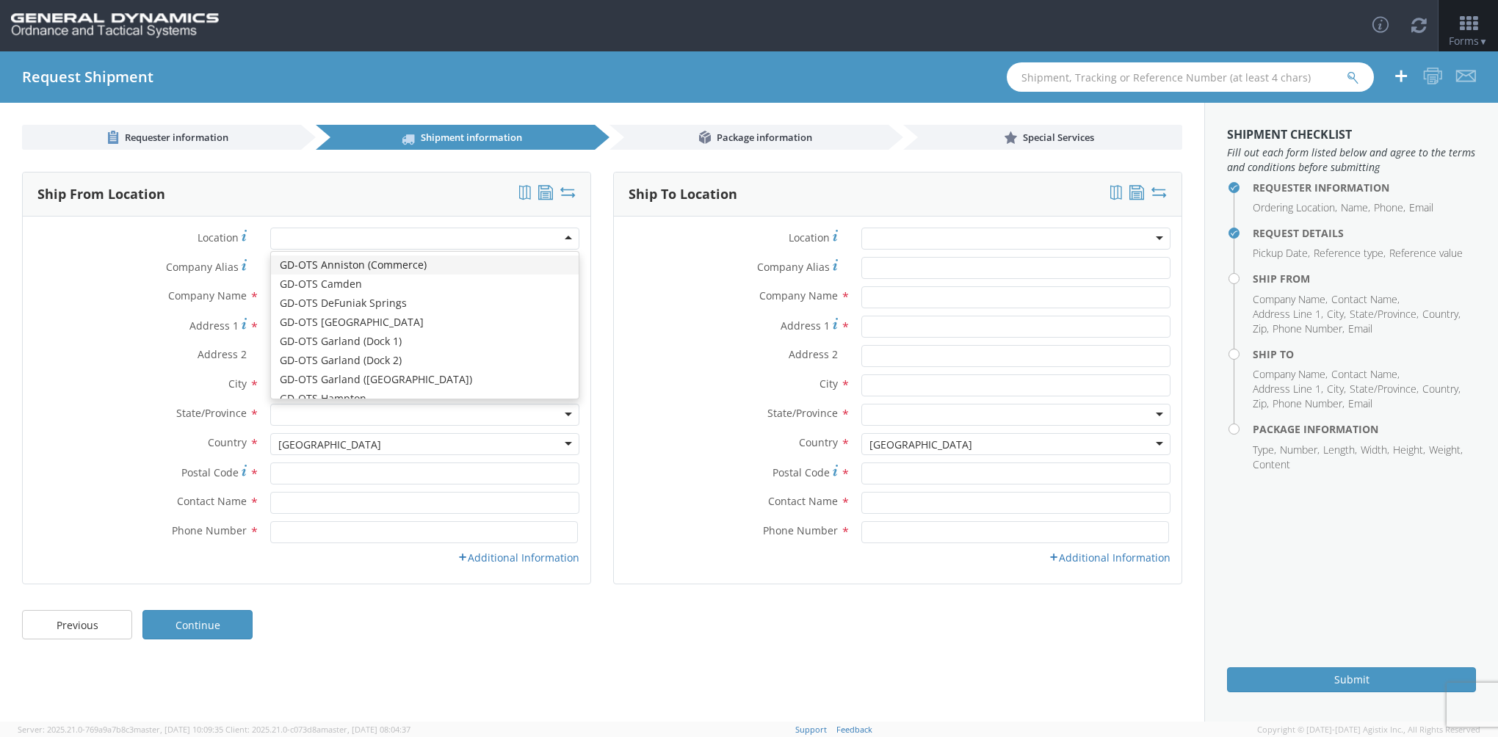
click at [283, 244] on div at bounding box center [424, 239] width 309 height 22
type input "b"
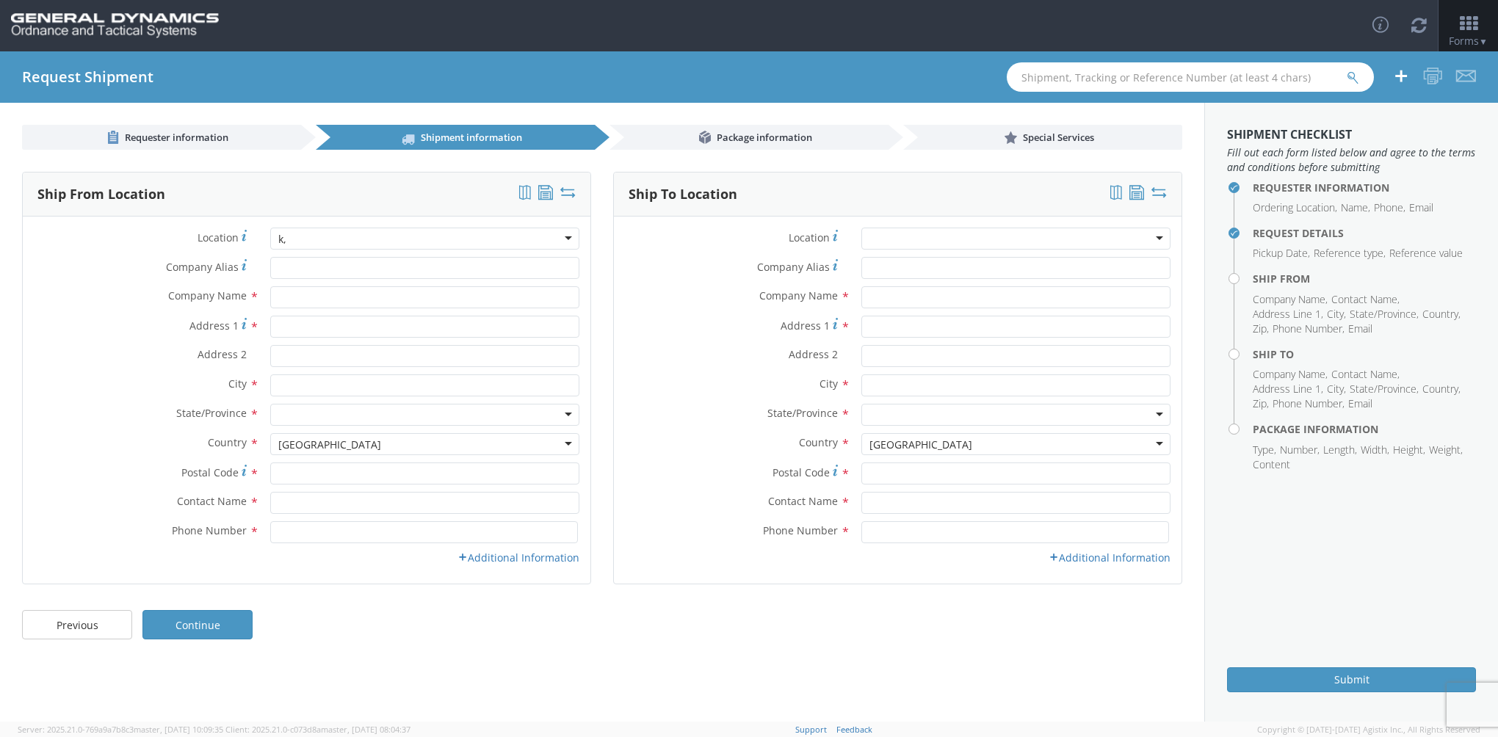
type input "k"
type input "j"
click at [93, 238] on label "Location *" at bounding box center [141, 238] width 236 height 20
click at [549, 299] on input "text" at bounding box center [424, 297] width 309 height 22
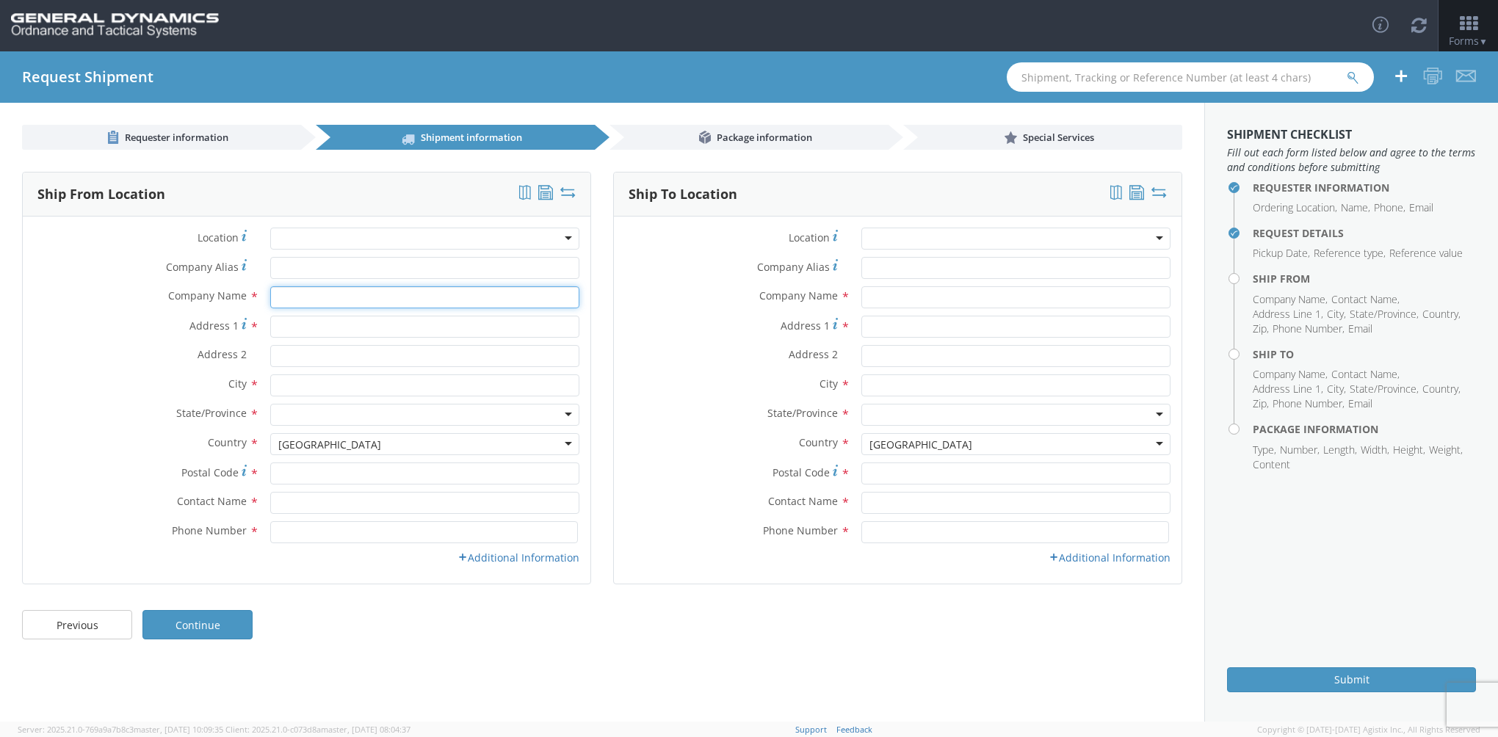
type input "JBM Technologies Inc."
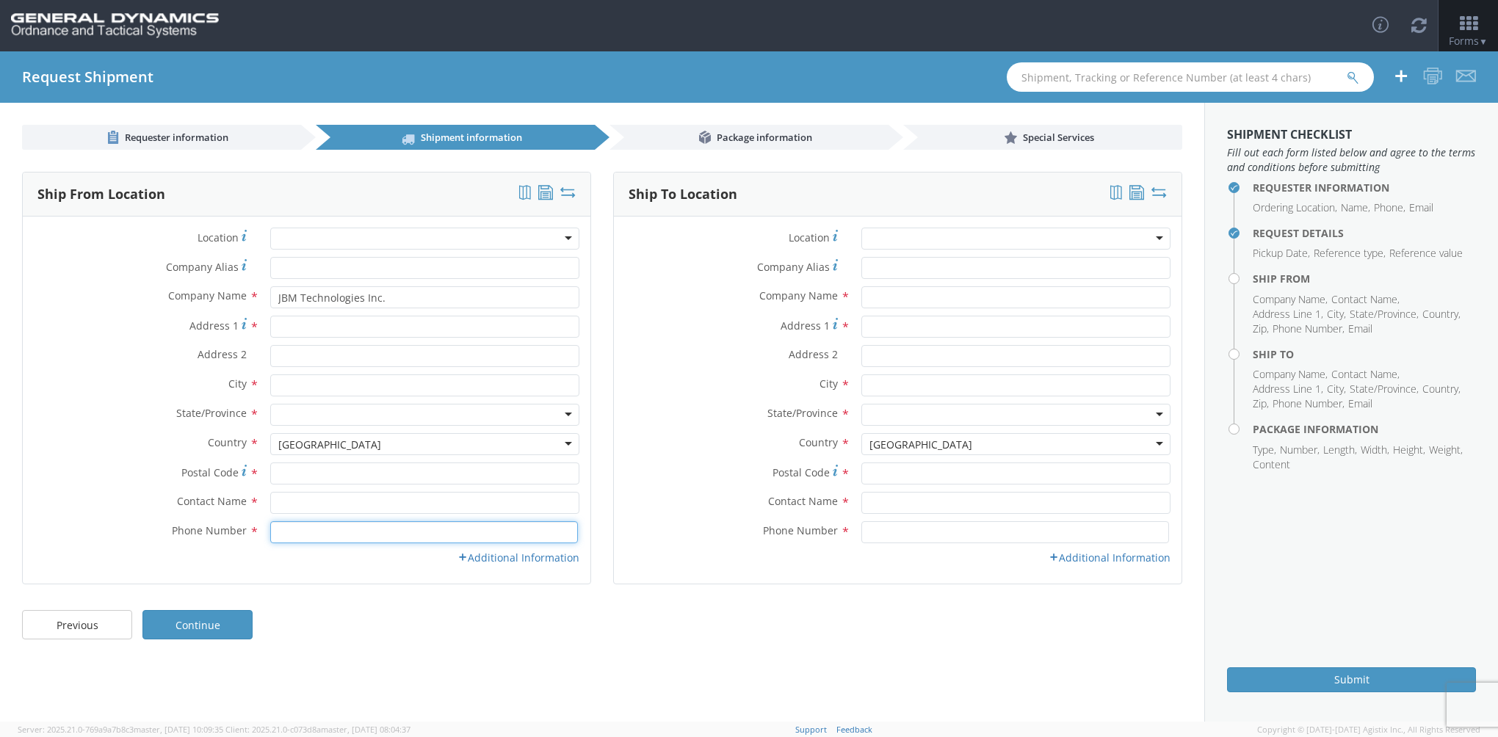
type input "8144252505"
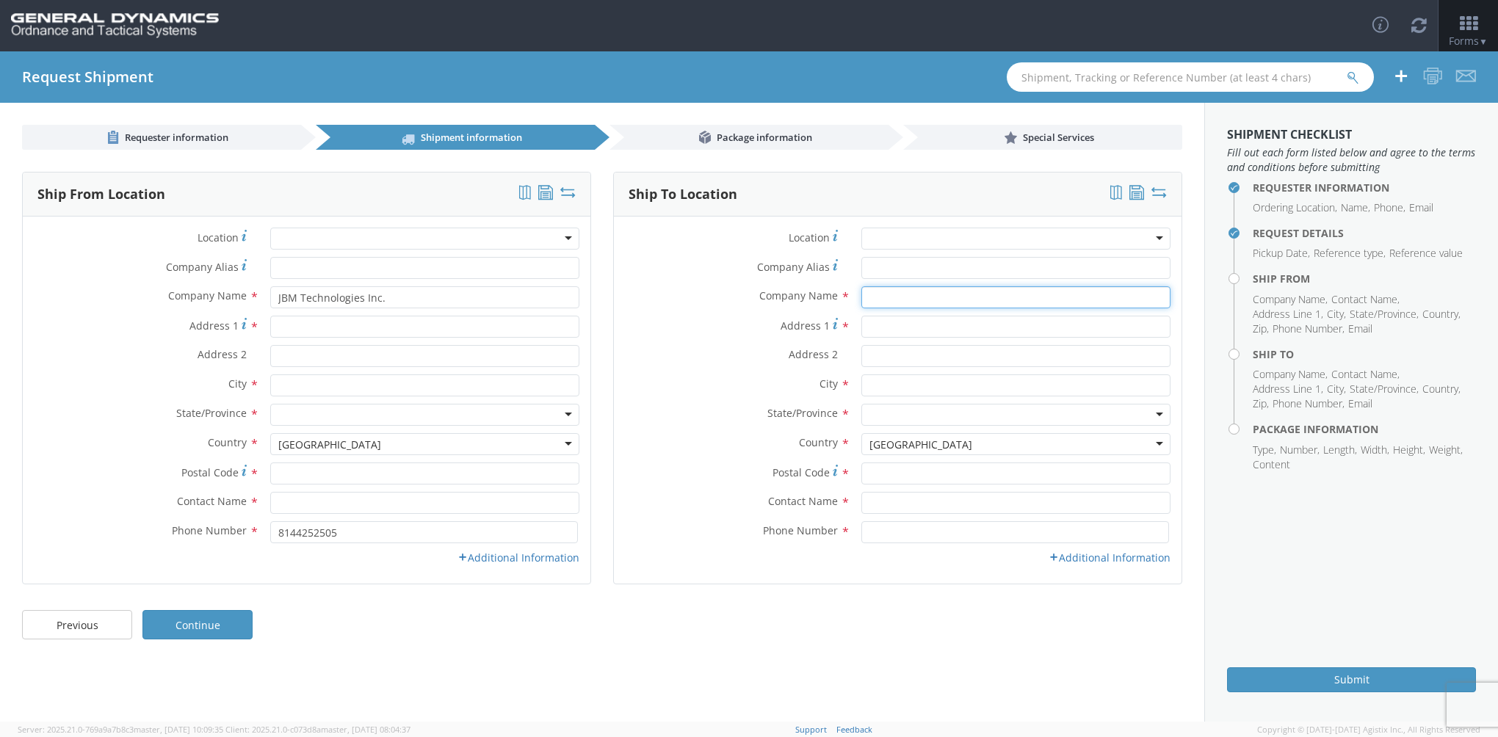
type input "JBM Technologies Inc."
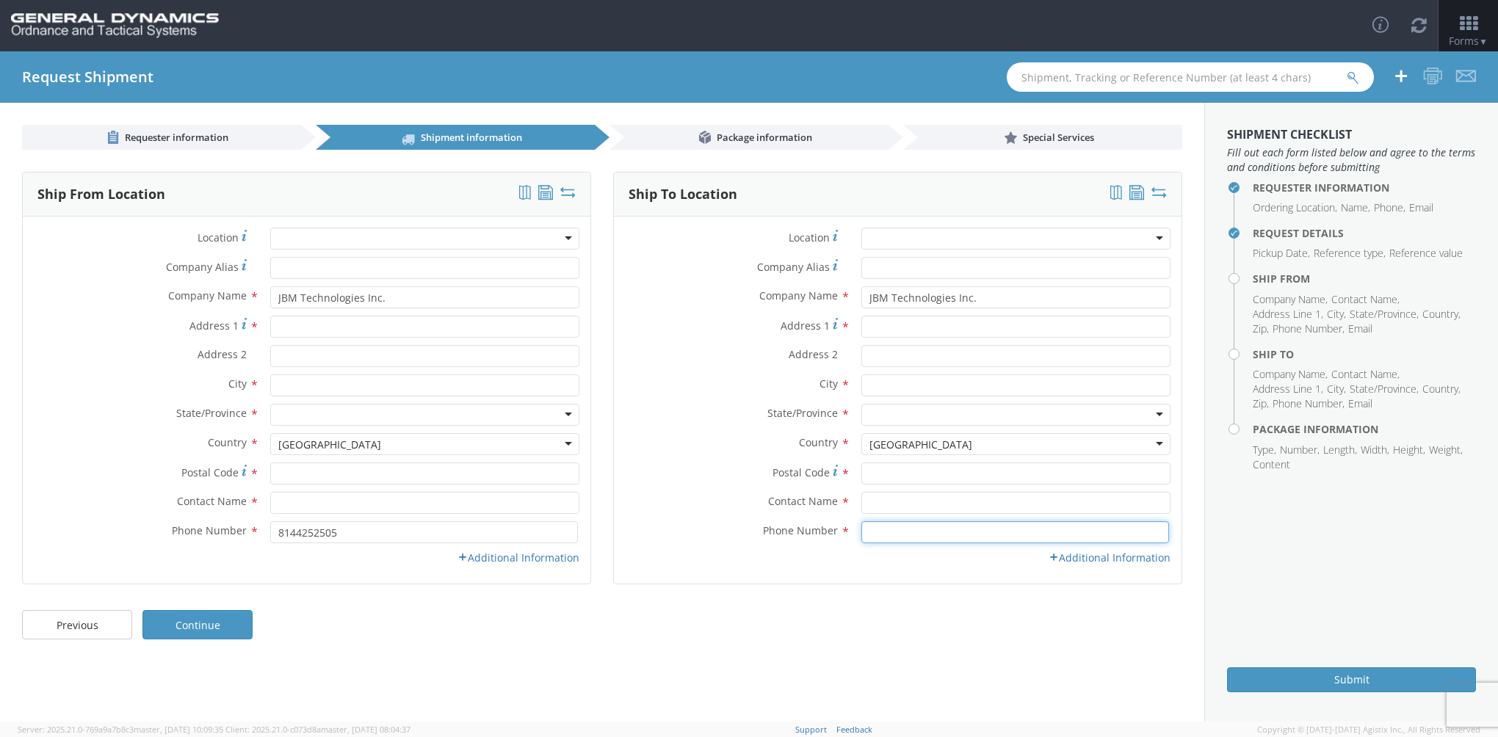
type input "8144252505"
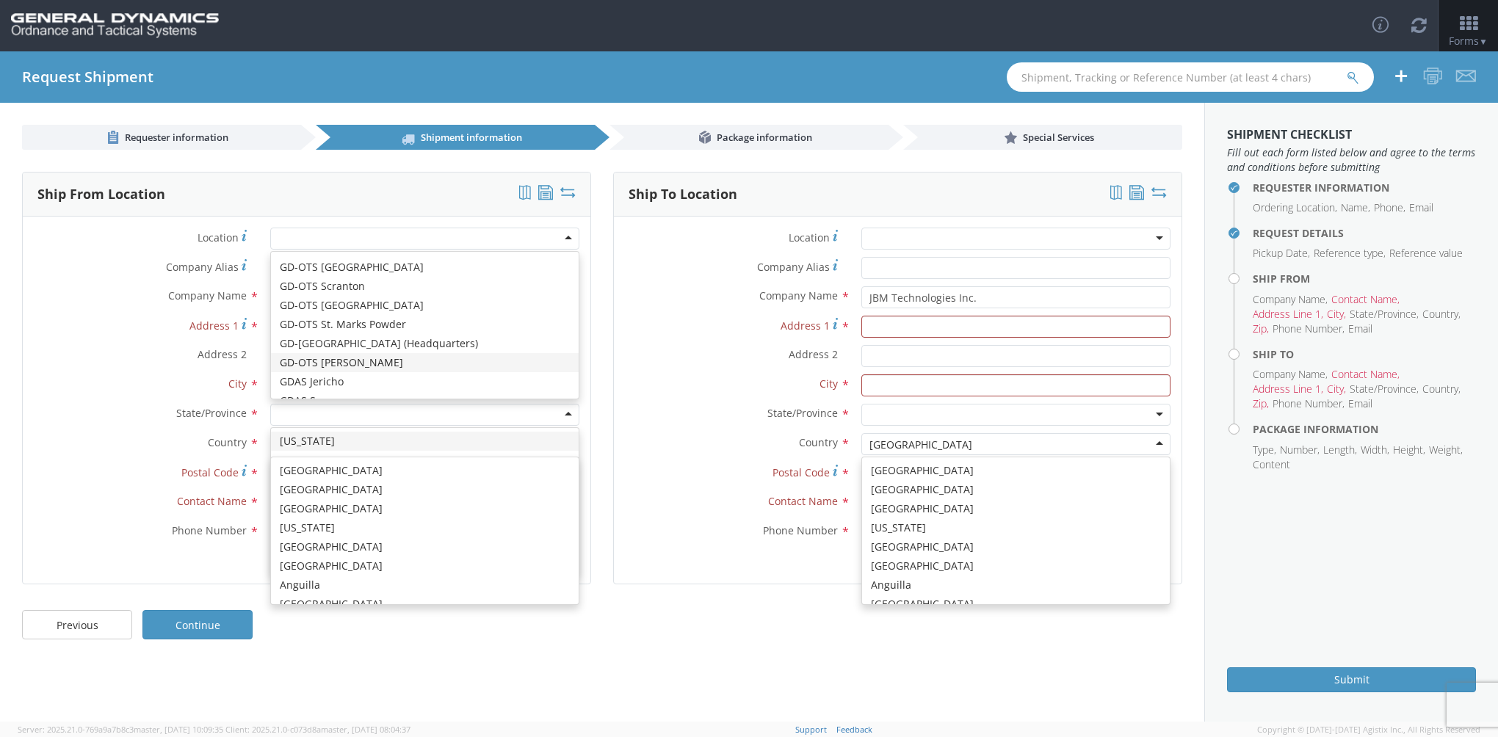
scroll to position [3700, 0]
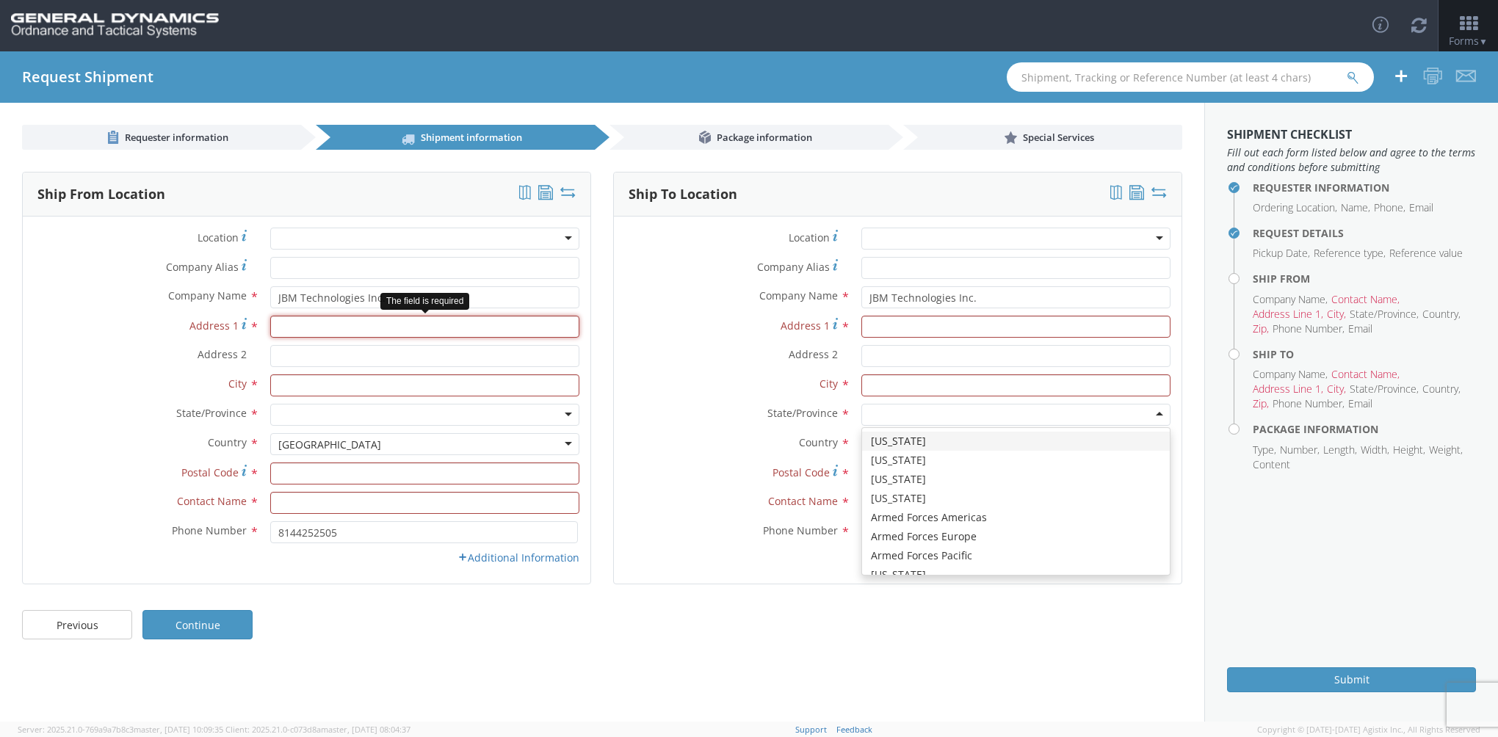
click at [303, 326] on input "Address 1 *" at bounding box center [424, 327] width 309 height 22
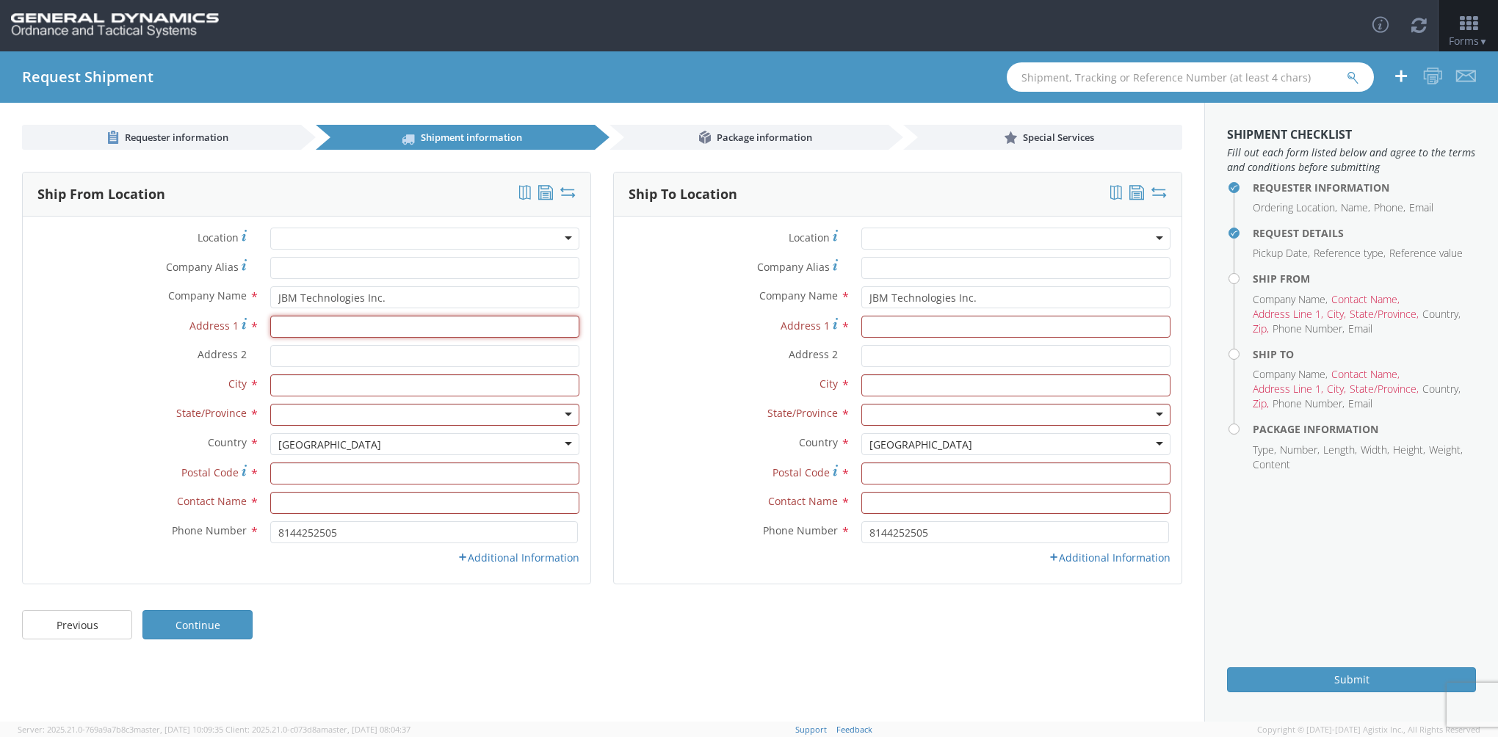
type input "24688 US Highway 322"
type input "JBM Technologies Inc."
type input "Cochranton"
type input "16314"
type input "[PERSON_NAME]"
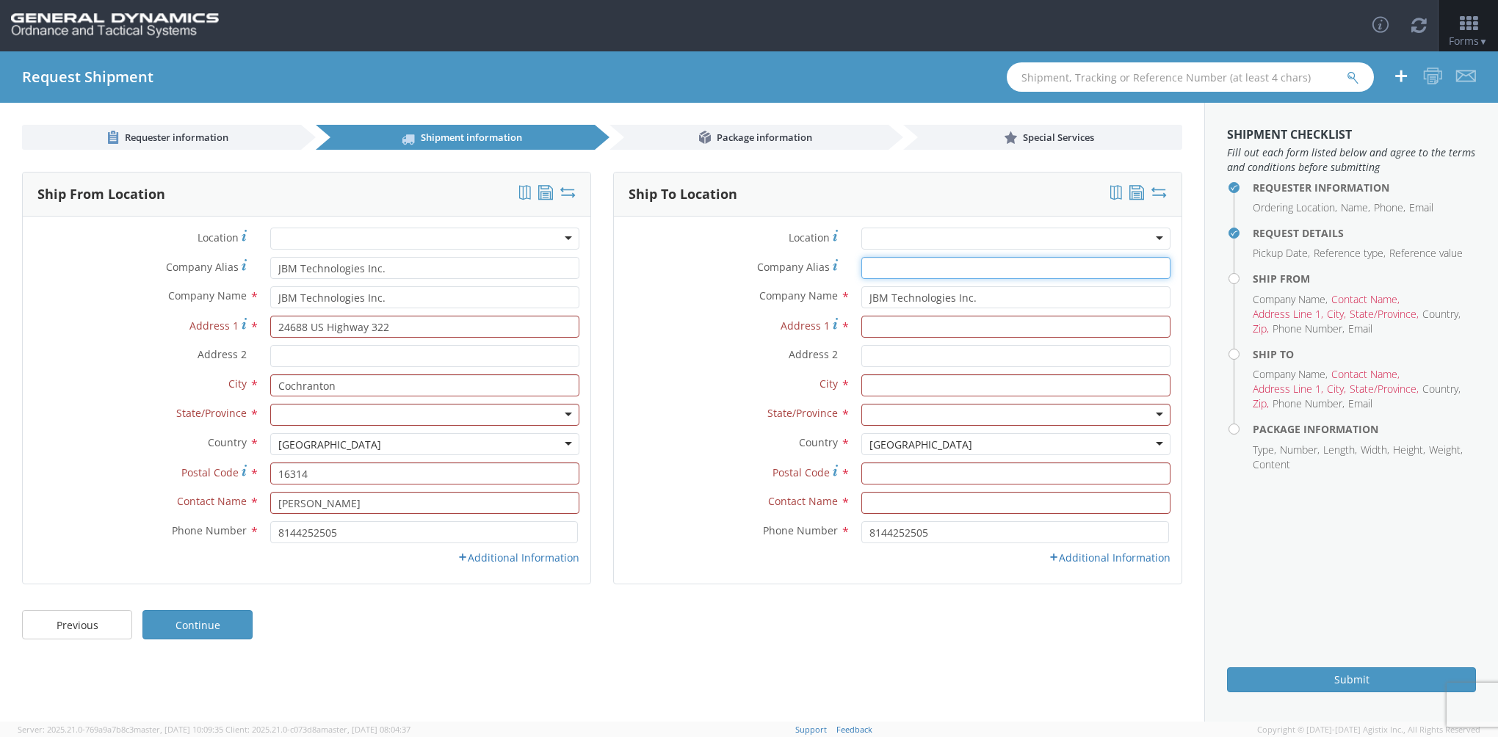
type input "JBM Technologies Inc."
type input "24688 US Highway 322"
type input "Cochranton"
type input "16314"
type input "[PERSON_NAME]"
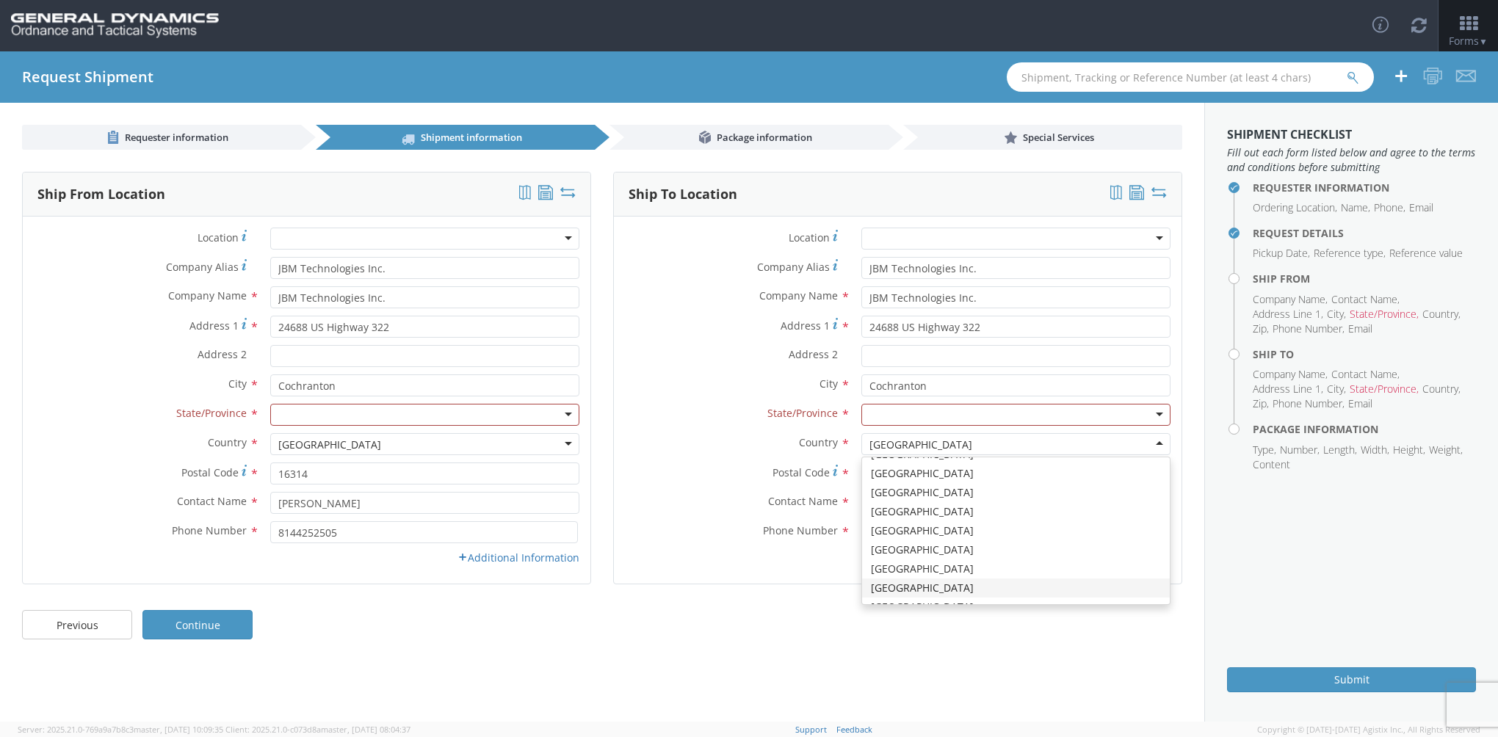
scroll to position [0, 0]
click at [323, 419] on div at bounding box center [424, 415] width 309 height 22
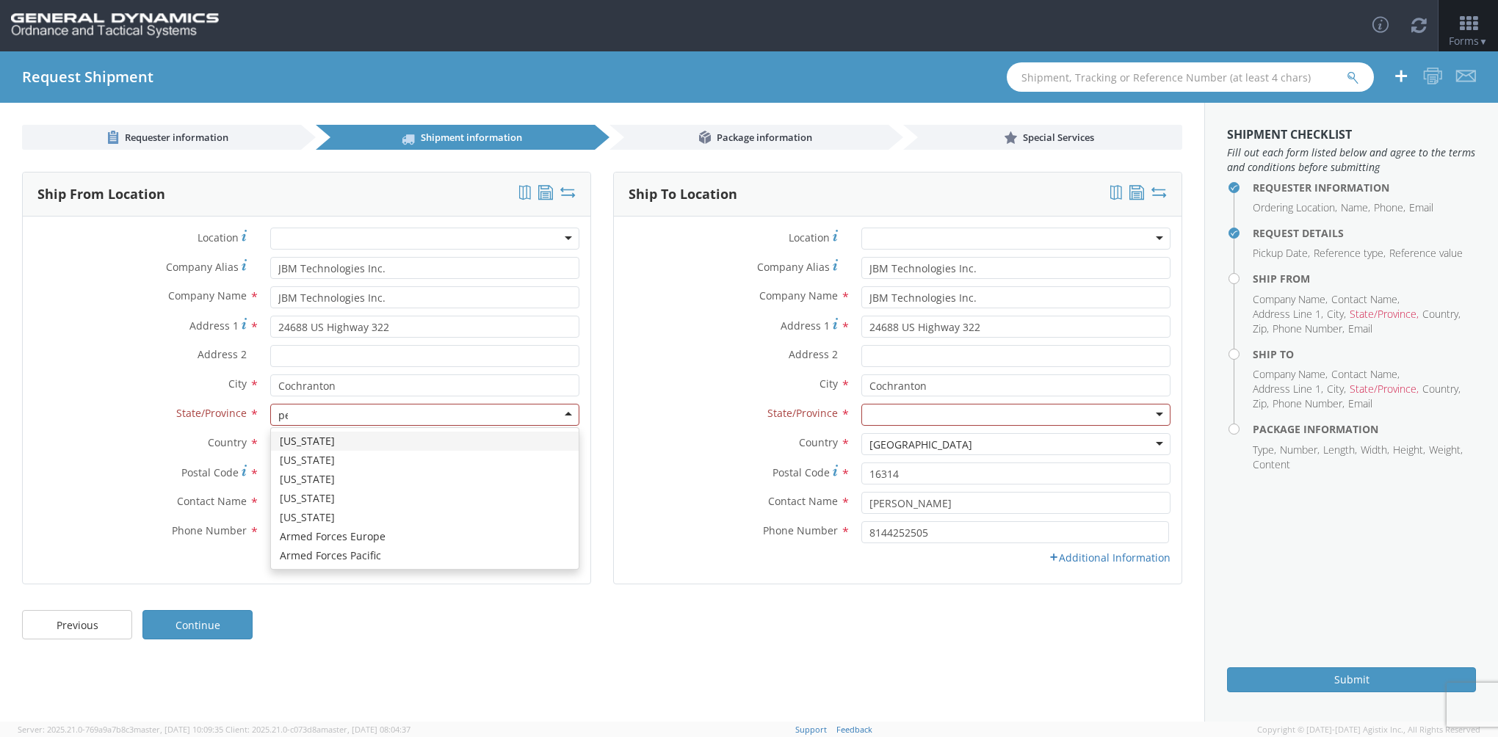
type input "pen"
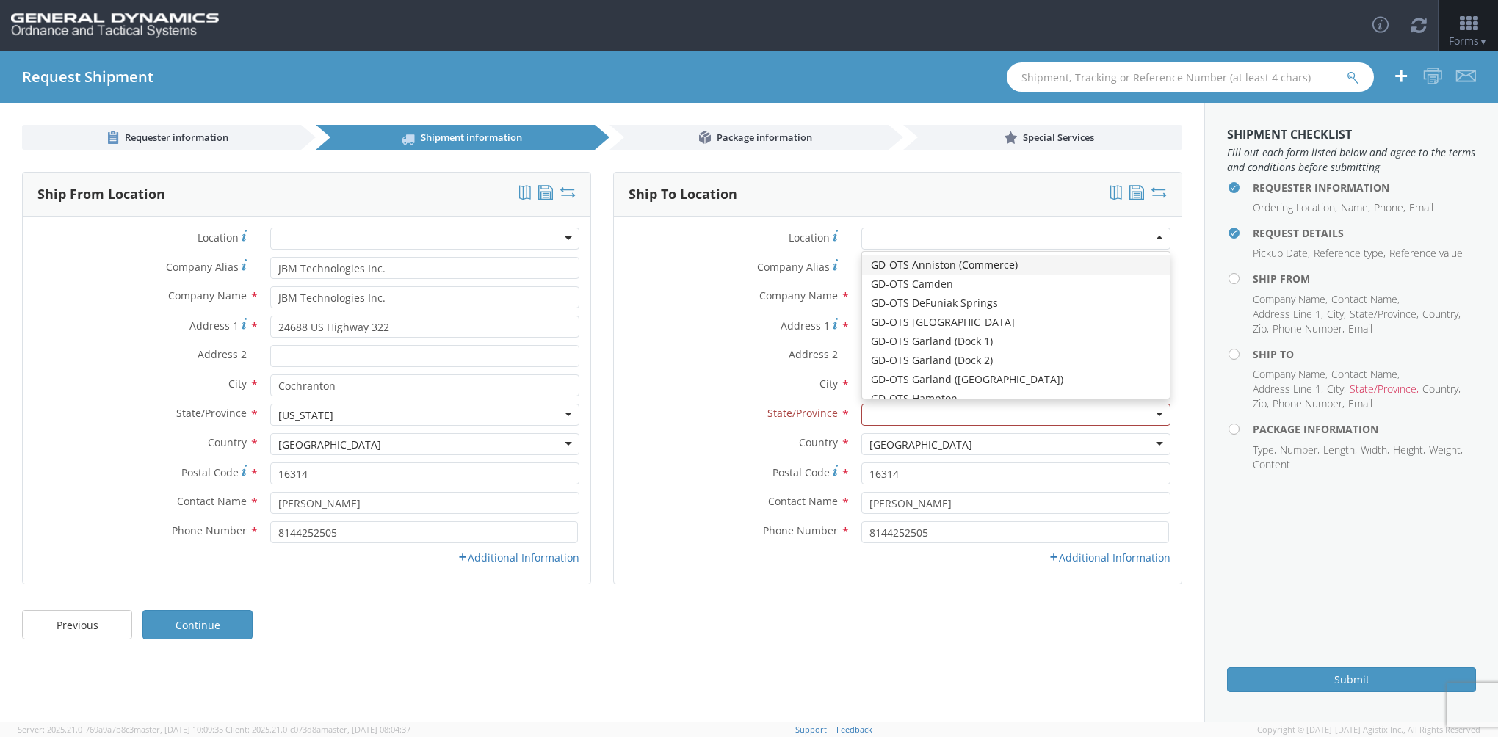
click at [1163, 238] on div at bounding box center [1015, 239] width 309 height 22
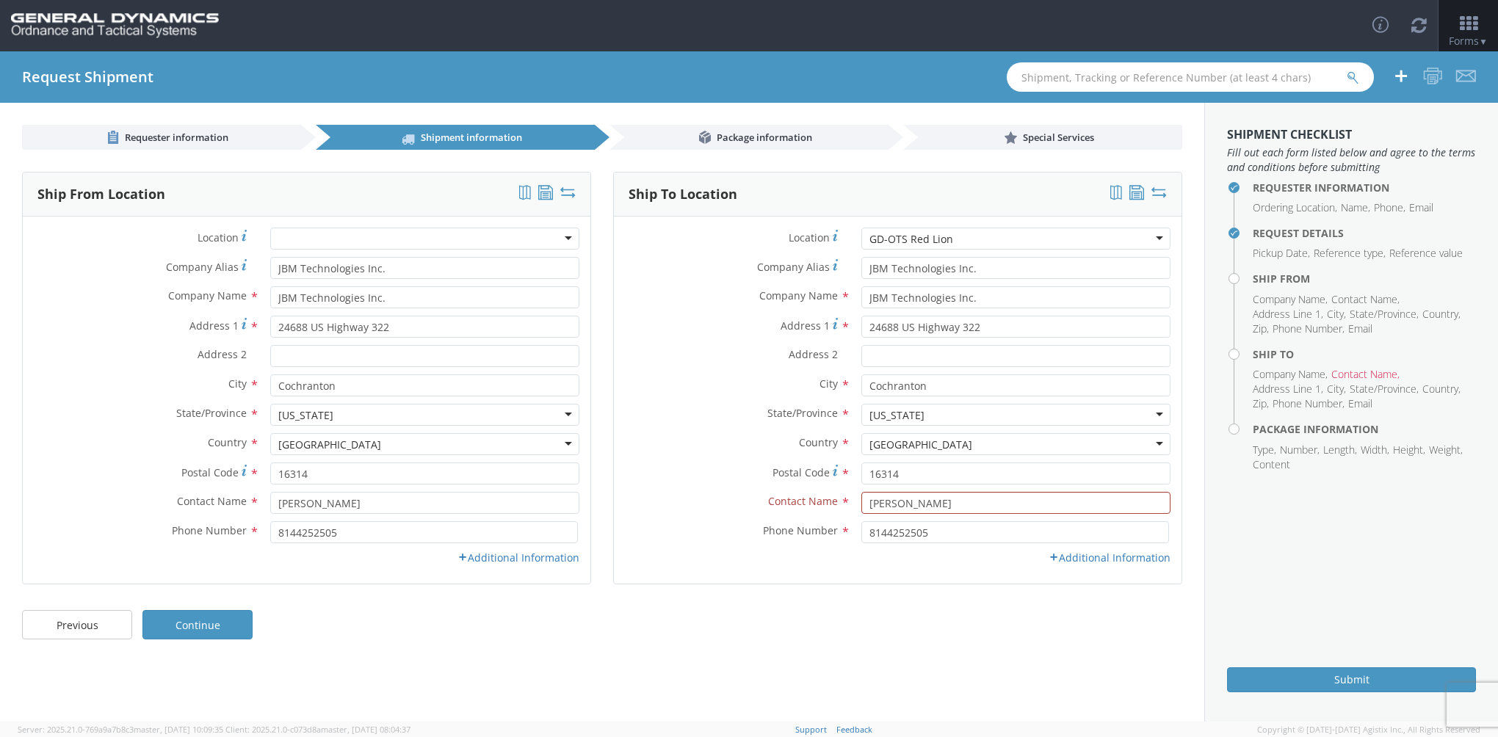
type input "General Dynamics - OTS"
type input "[STREET_ADDRESS]"
type input "Red Lion"
type input "17356"
type input "[PHONE_NUMBER]"
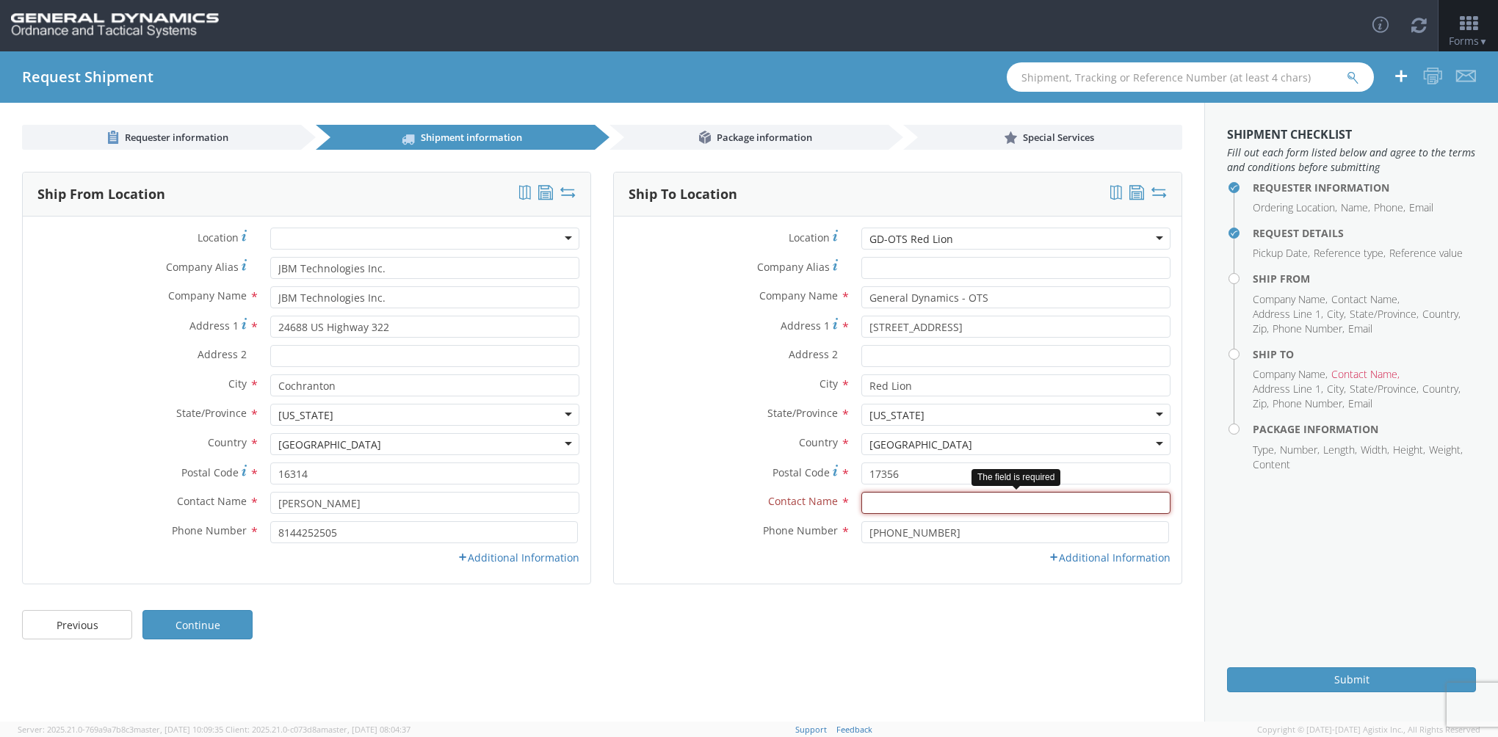
click at [881, 505] on input "text" at bounding box center [1015, 503] width 309 height 22
click at [871, 502] on input "text" at bounding box center [1015, 503] width 309 height 22
type input "[PERSON_NAME]"
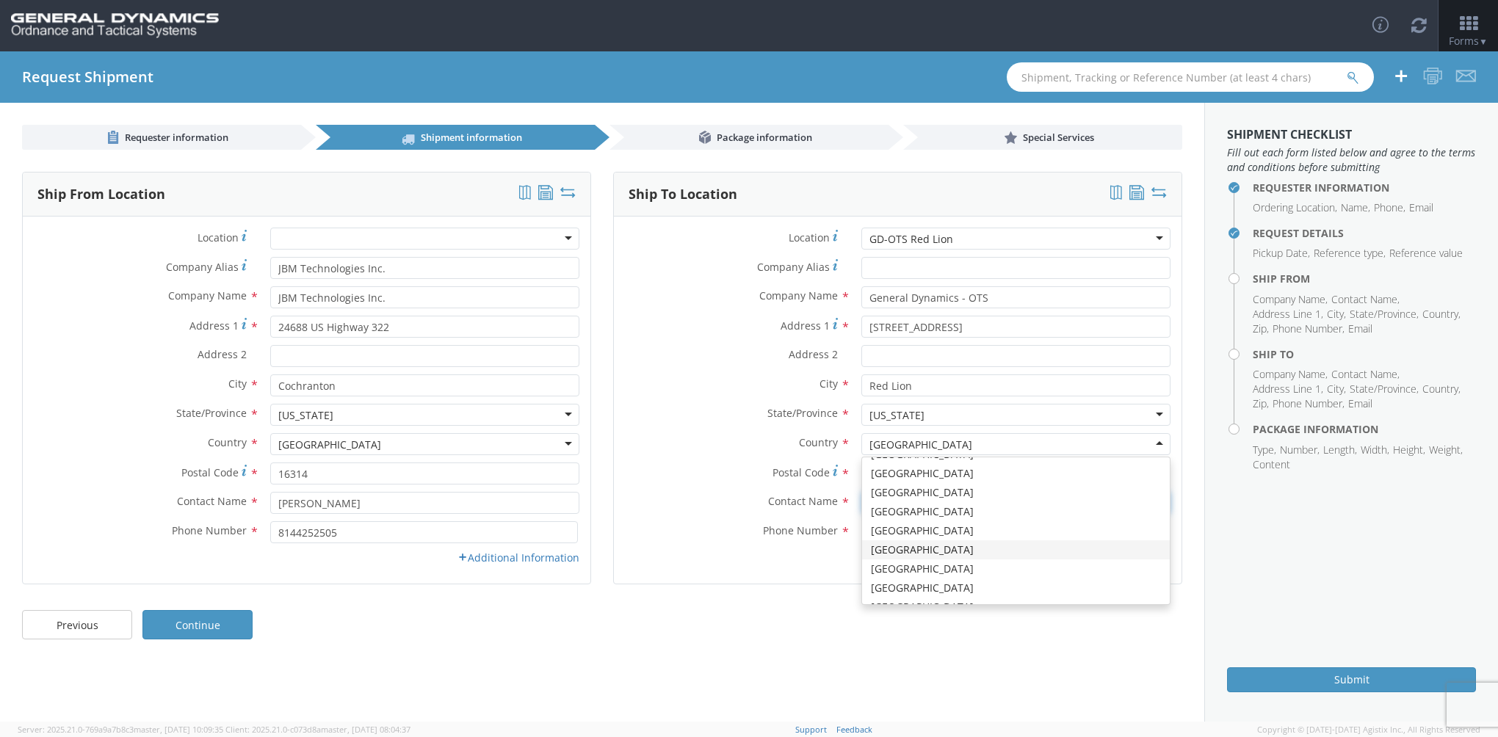
scroll to position [0, 0]
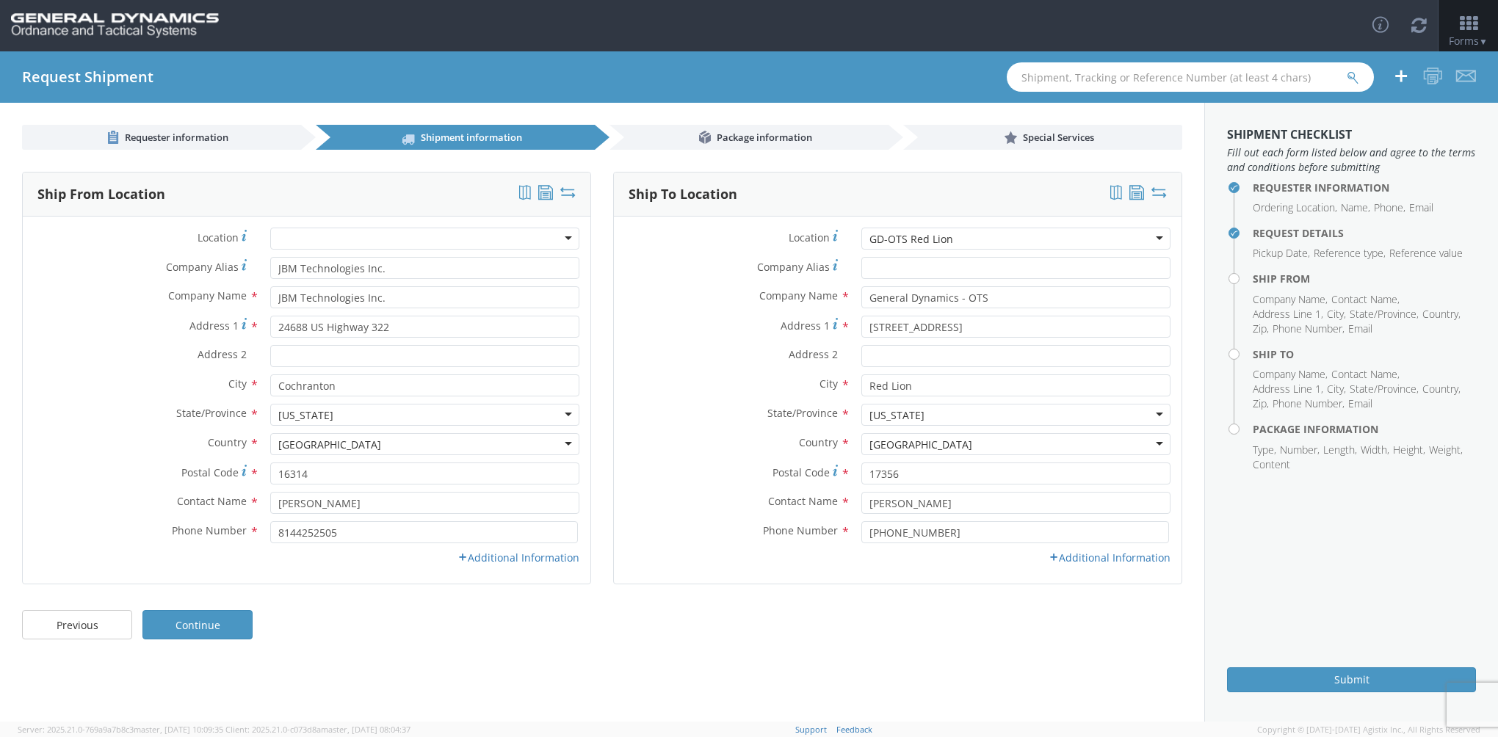
click at [829, 584] on div "Ship To Location Location * GD-OTS Red Lion GD-OTS Red Lion GD-OTS [GEOGRAPHIC_…" at bounding box center [897, 387] width 569 height 431
click at [79, 637] on link "Previous" at bounding box center [77, 624] width 110 height 29
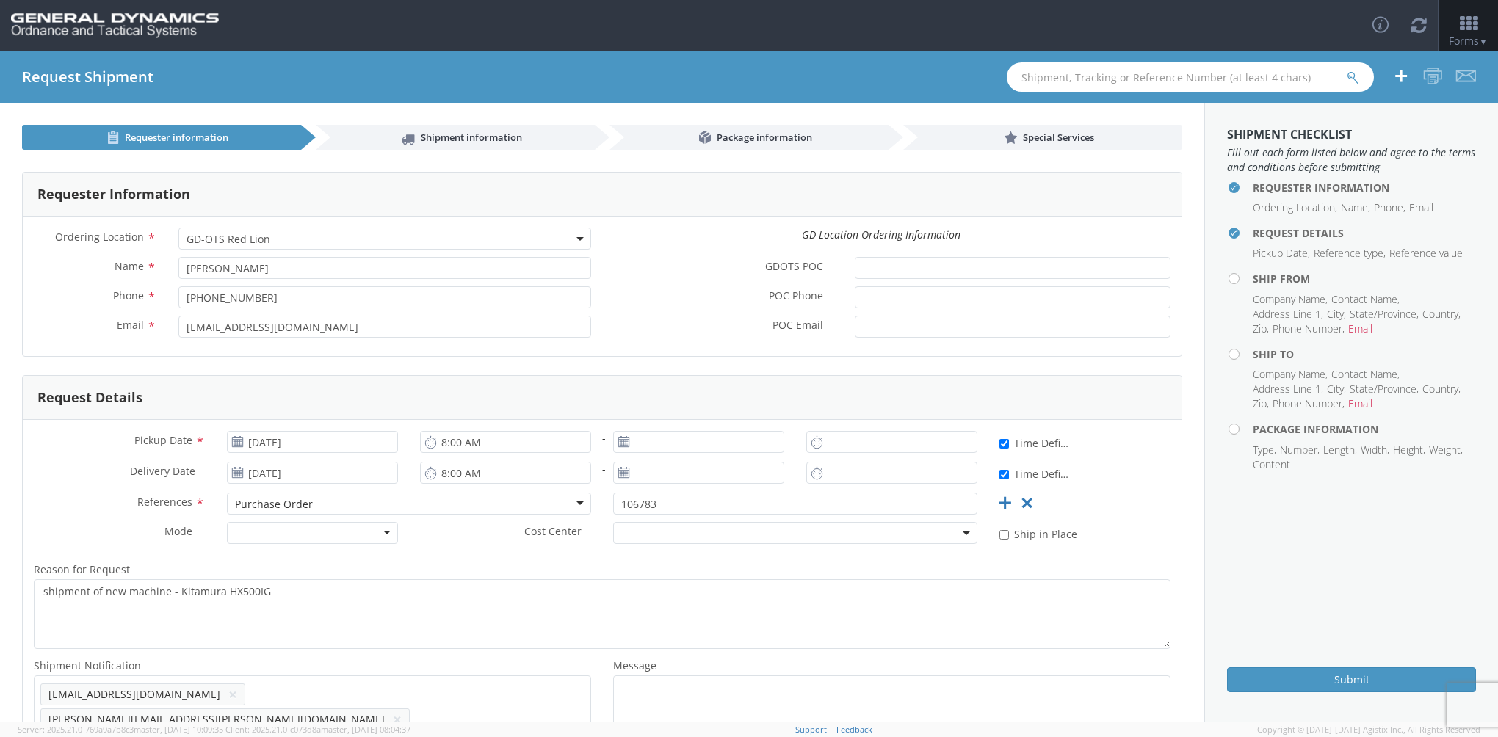
click at [296, 712] on span "[PERSON_NAME][EMAIL_ADDRESS][PERSON_NAME][DOMAIN_NAME]" at bounding box center [216, 719] width 336 height 14
click at [393, 711] on button "×" at bounding box center [397, 720] width 9 height 18
click at [236, 695] on span "Add email addresses separated by comma" at bounding box center [312, 692] width 544 height 15
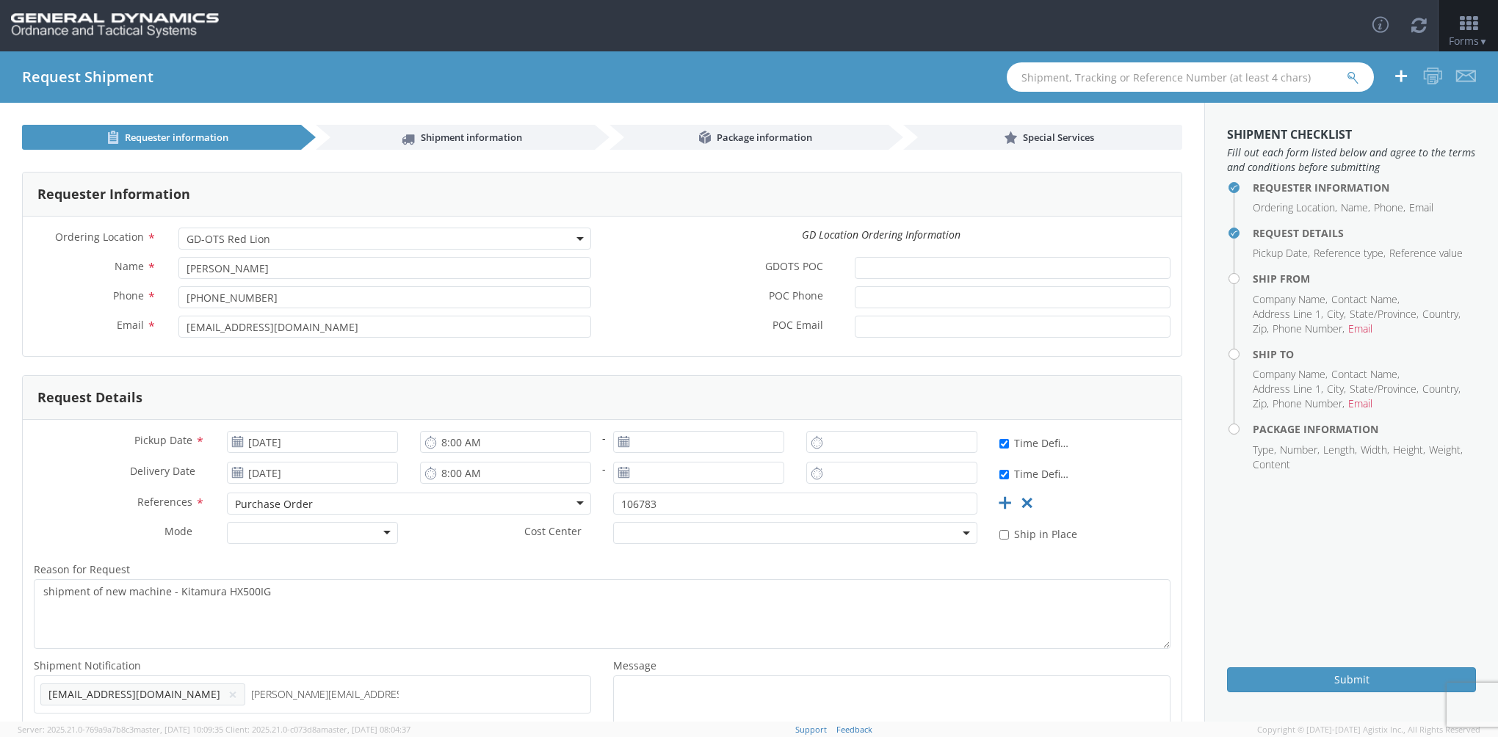
scroll to position [103, 0]
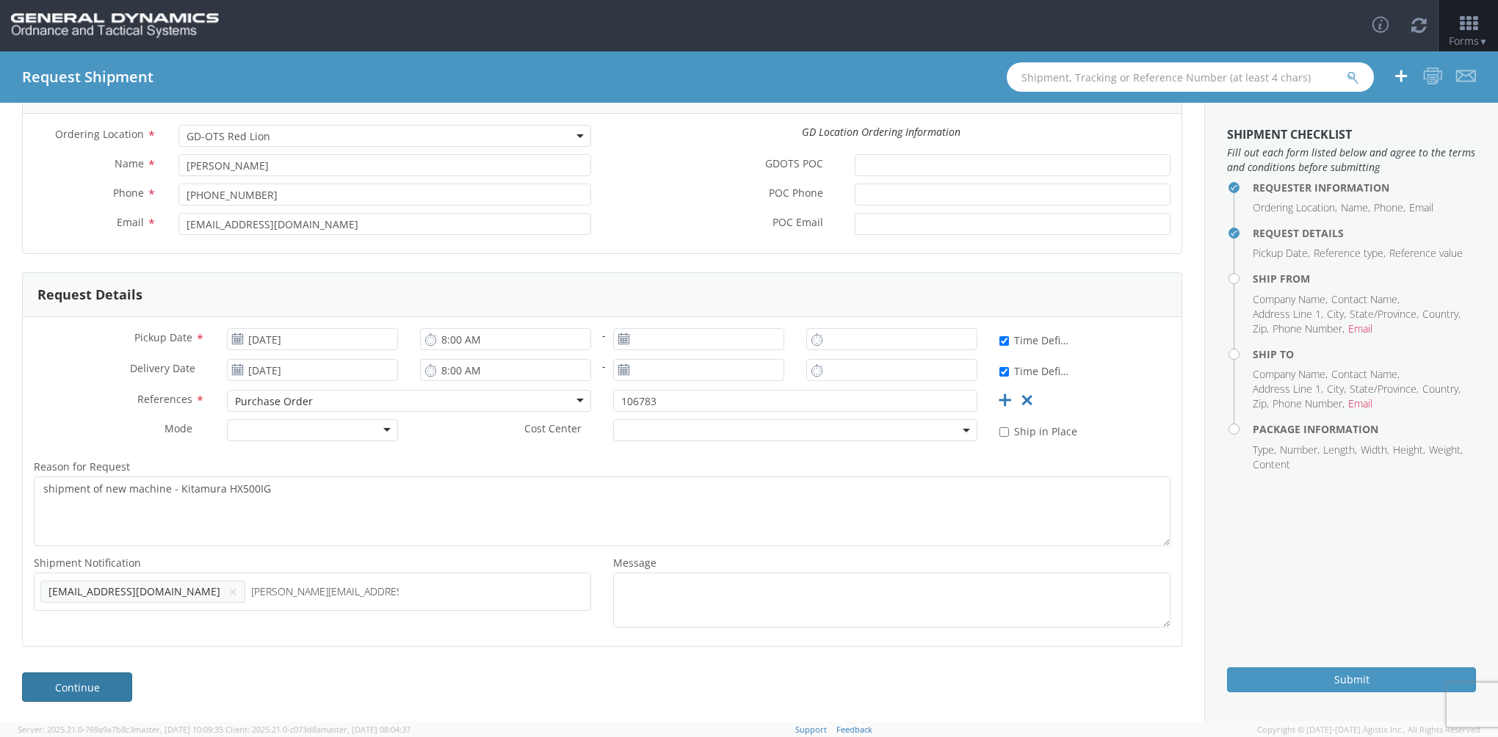
type input "[PERSON_NAME][EMAIL_ADDRESS][PERSON_NAME][DOMAIN_NAME]"
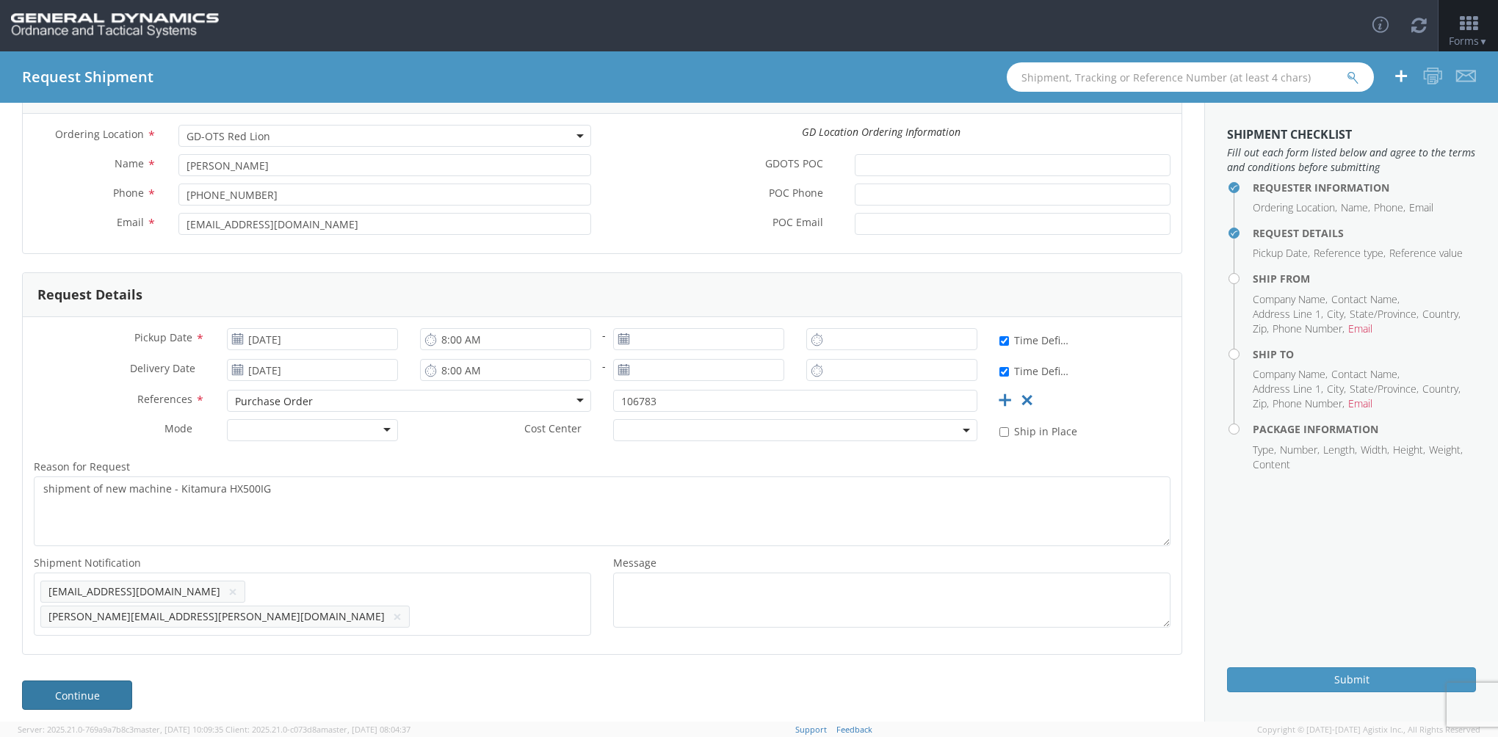
click at [76, 681] on link "Continue" at bounding box center [77, 695] width 110 height 29
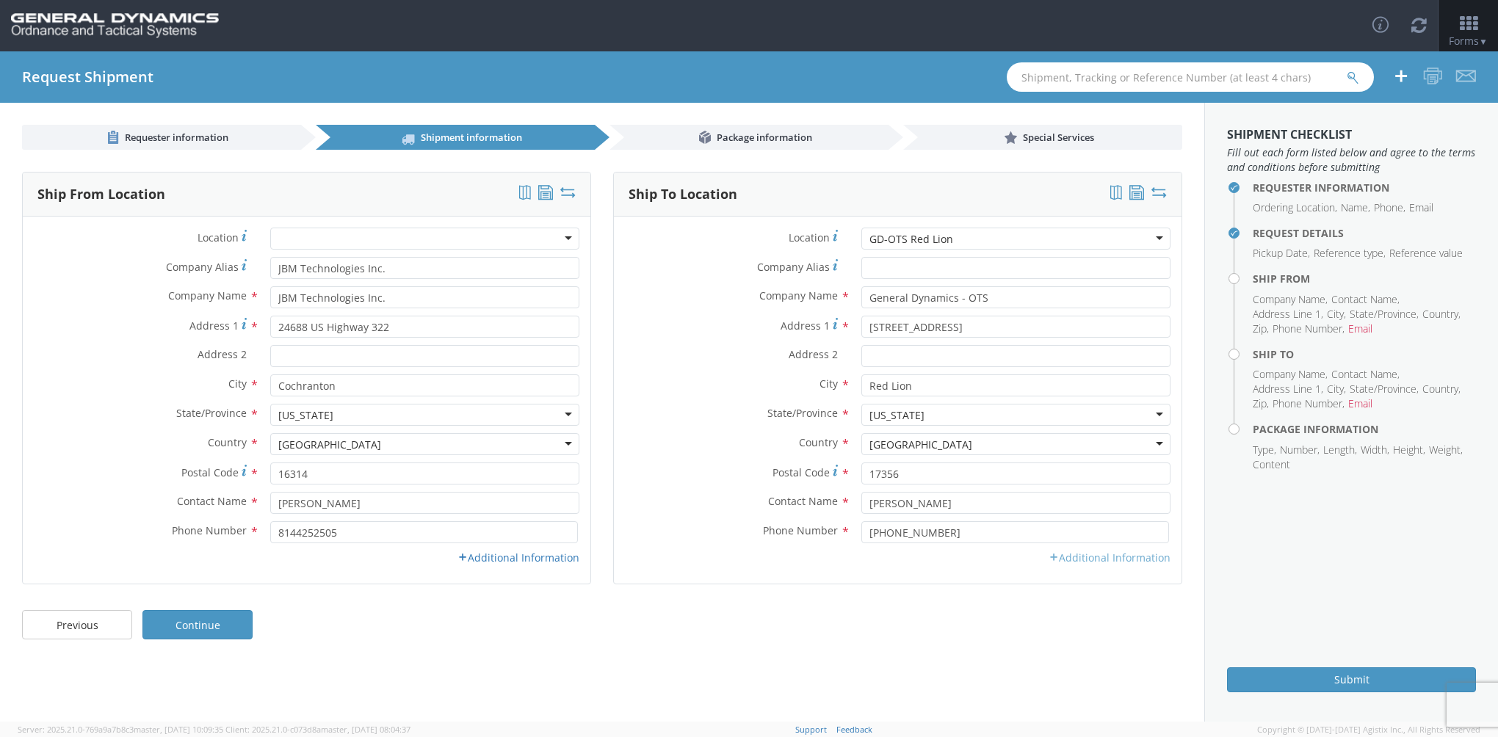
click at [1109, 558] on link "Additional Information" at bounding box center [1109, 558] width 122 height 14
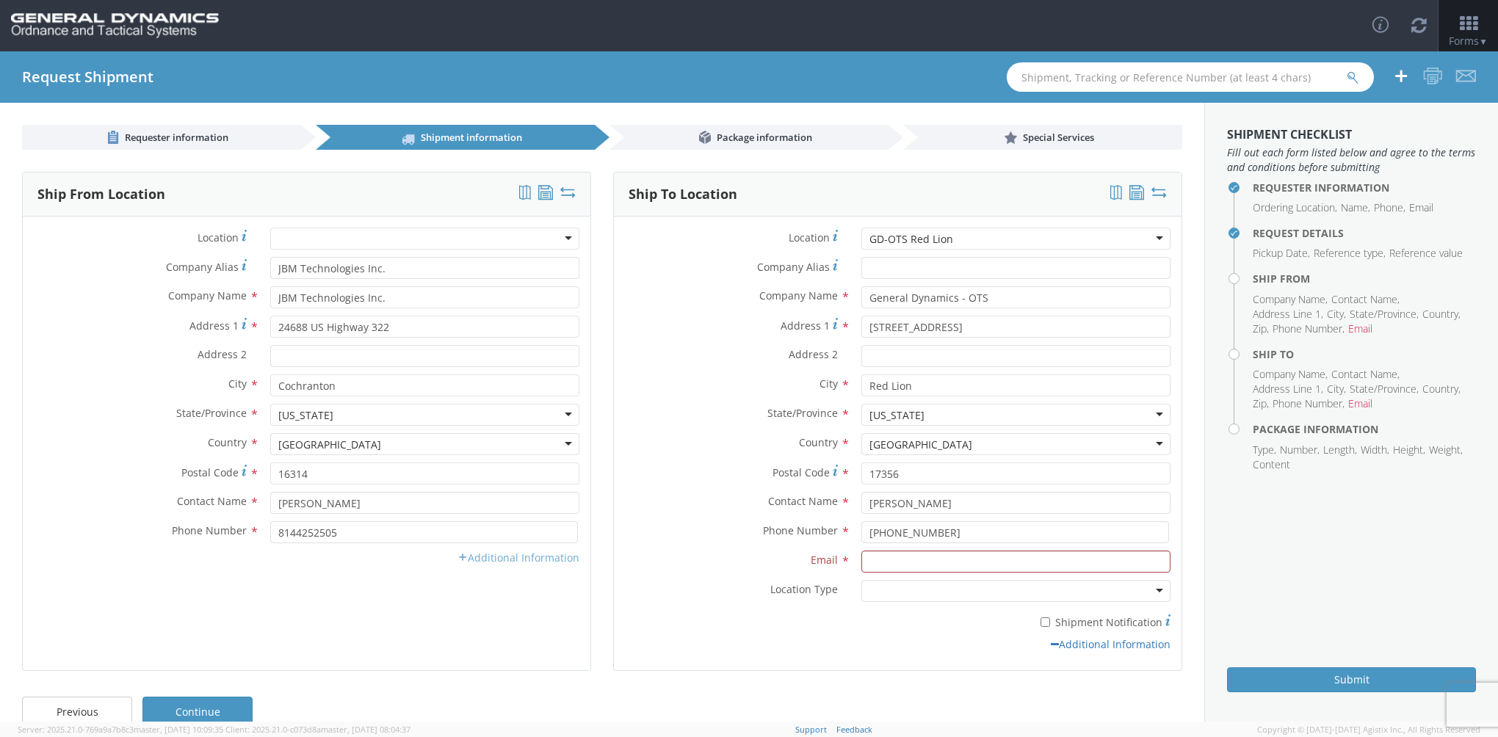
click at [482, 558] on link "Additional Information" at bounding box center [518, 558] width 122 height 14
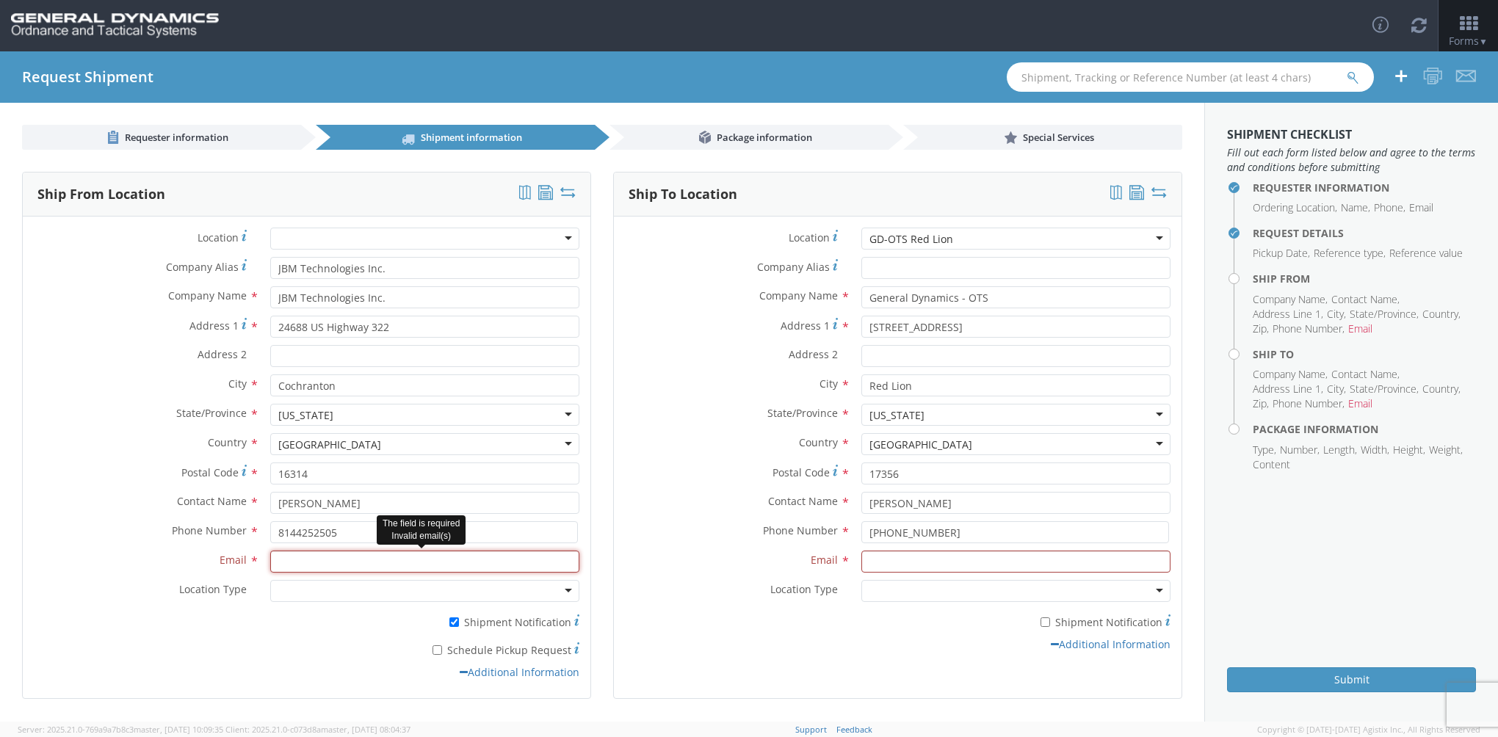
drag, startPoint x: 294, startPoint y: 562, endPoint x: 333, endPoint y: 626, distance: 74.4
click at [294, 562] on input "Email *" at bounding box center [424, 562] width 309 height 22
type input "g"
type input "[EMAIL_ADDRESS][DOMAIN_NAME]"
type input "[STREET_ADDRESS][PERSON_NAME]"
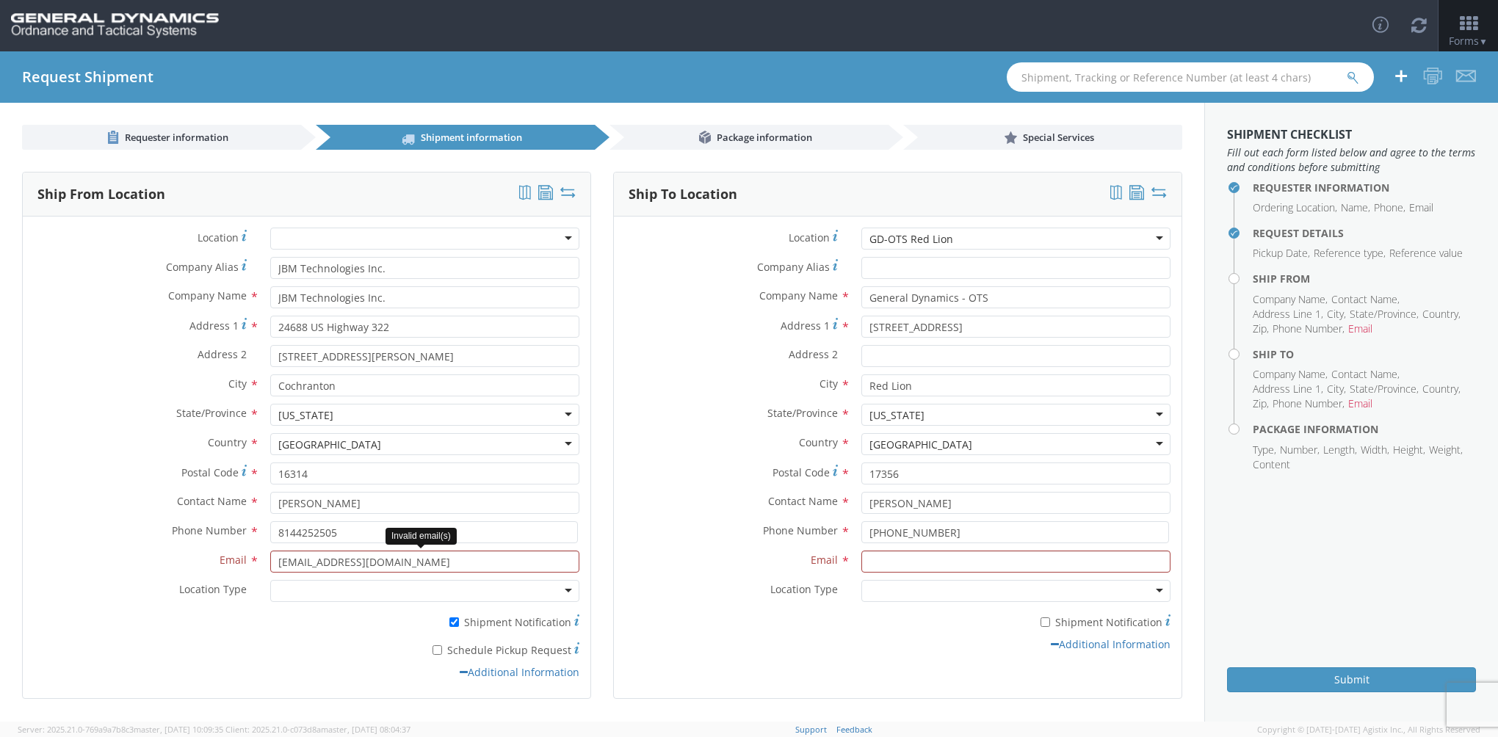
type input "JBM Technologies Inc."
type input "[STREET_ADDRESS][PERSON_NAME]"
type input "[EMAIL_ADDRESS][DOMAIN_NAME]"
type input "JBM Technologies Inc."
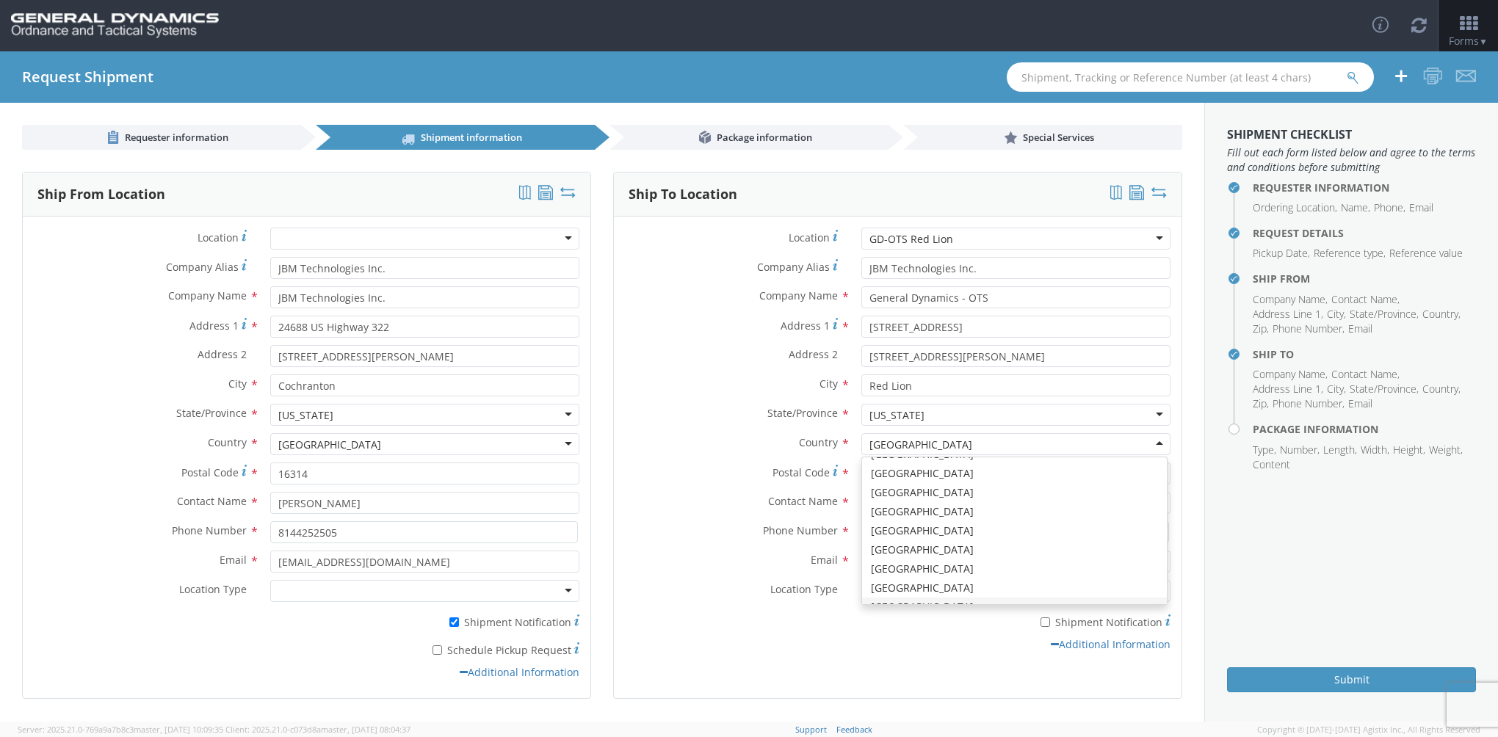
click at [822, 626] on div "* Shipment Notification" at bounding box center [898, 619] width 568 height 21
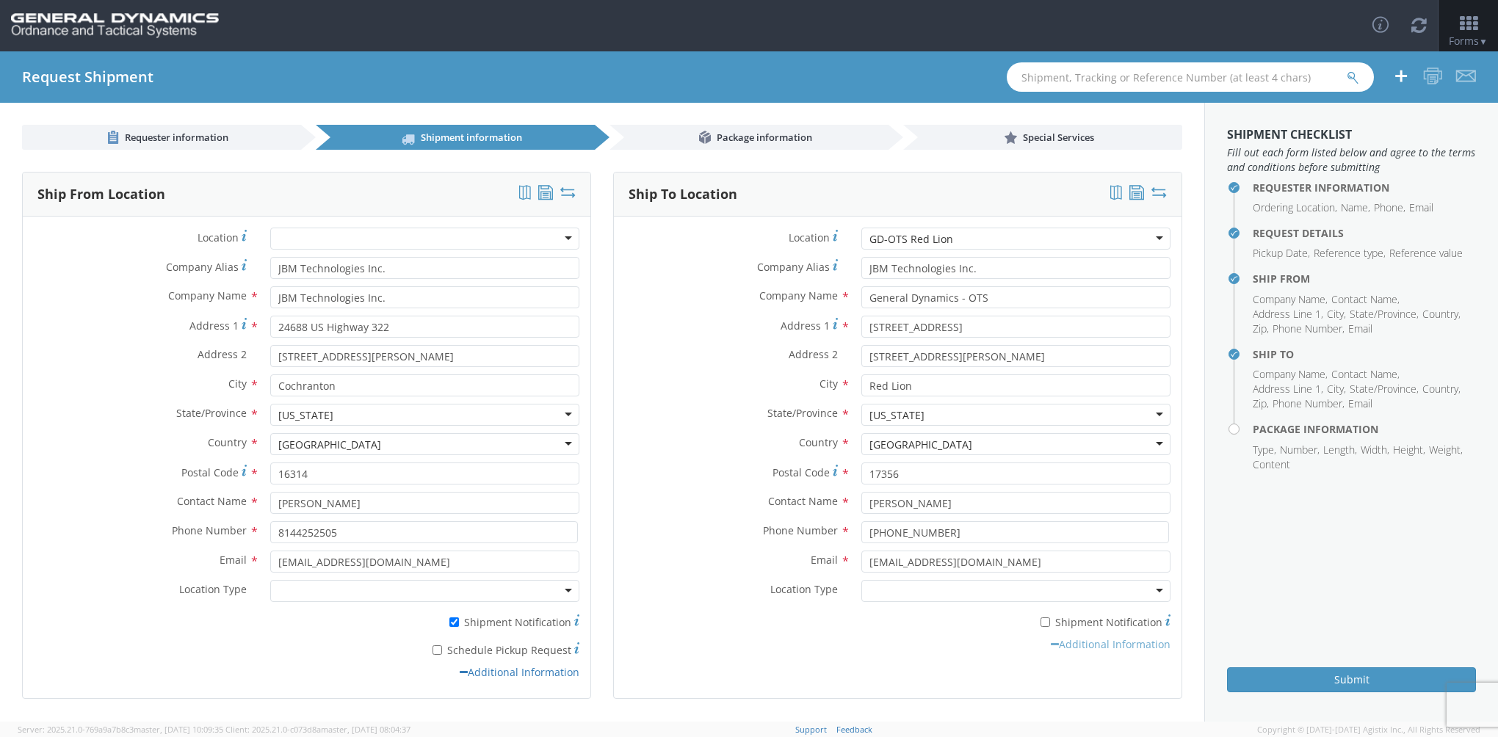
click at [1088, 645] on link "Additional Information" at bounding box center [1111, 644] width 120 height 14
click at [1098, 556] on link "Additional Information" at bounding box center [1109, 558] width 122 height 14
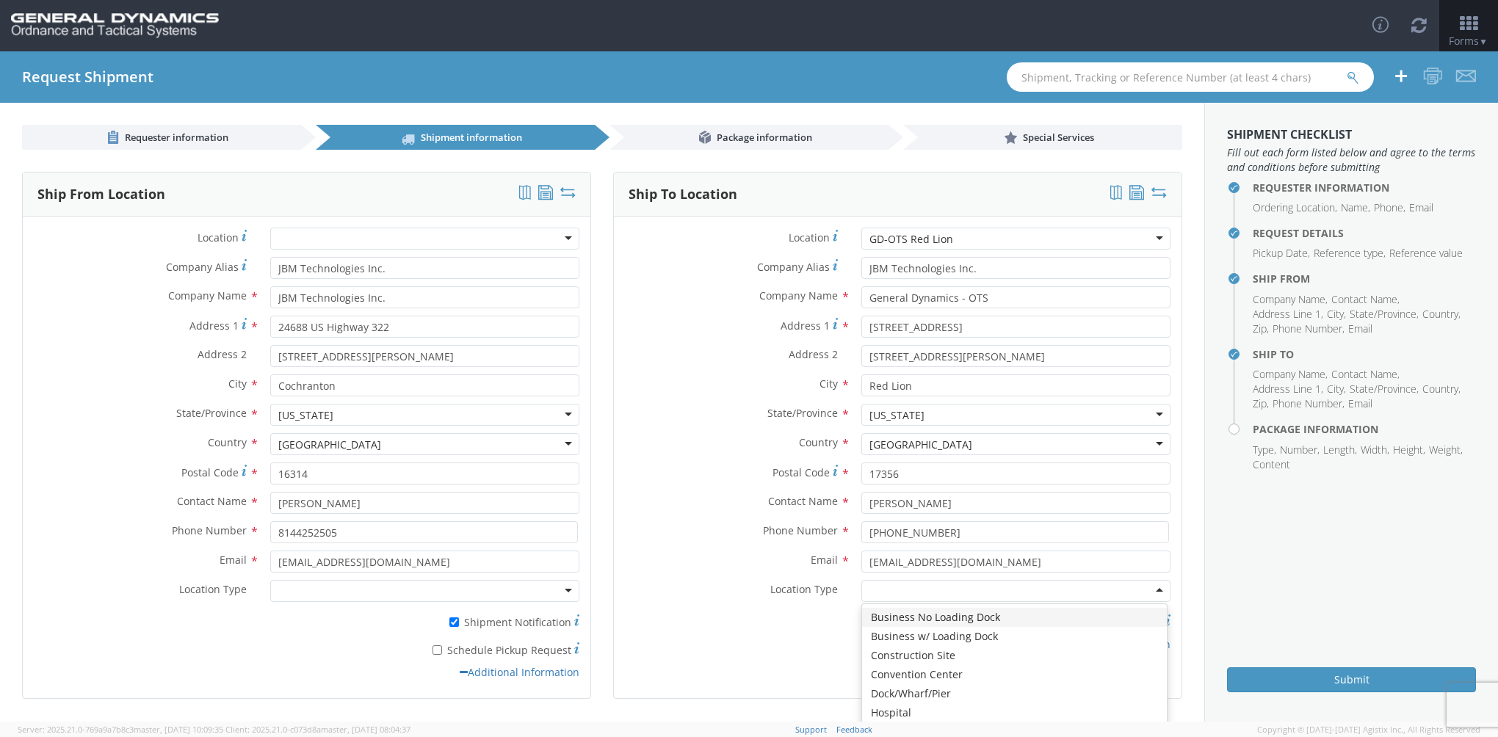
click at [880, 587] on div at bounding box center [1015, 591] width 309 height 22
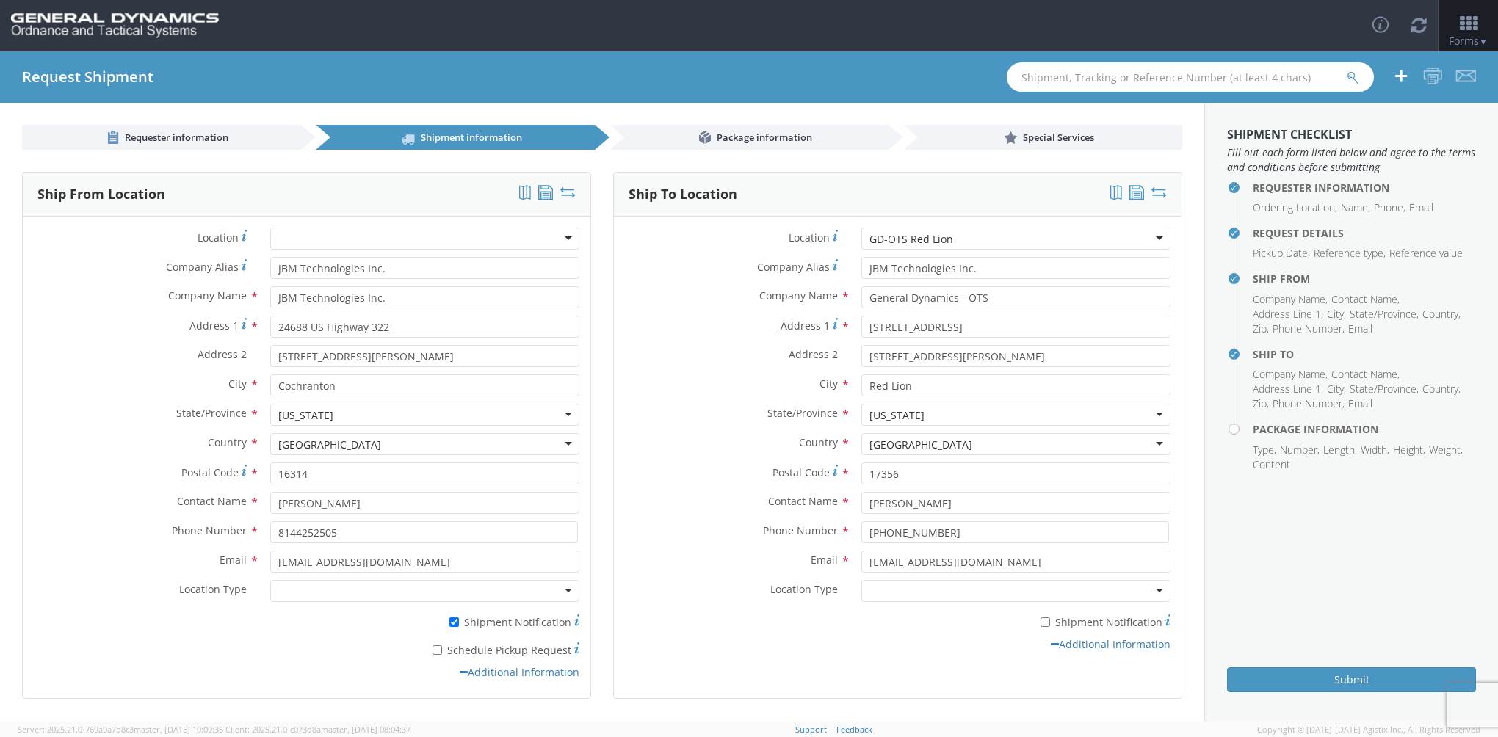
click at [803, 677] on div "Ship To Location Location * GD-OTS Red Lion GD-OTS Red Lion GD-OTS [GEOGRAPHIC_…" at bounding box center [897, 435] width 569 height 527
click at [1040, 623] on input "* Shipment Notification" at bounding box center [1045, 622] width 10 height 10
checkbox input "true"
click at [1079, 648] on link "Additional Information" at bounding box center [1111, 644] width 120 height 14
click at [1072, 559] on link "Additional Information" at bounding box center [1109, 558] width 122 height 14
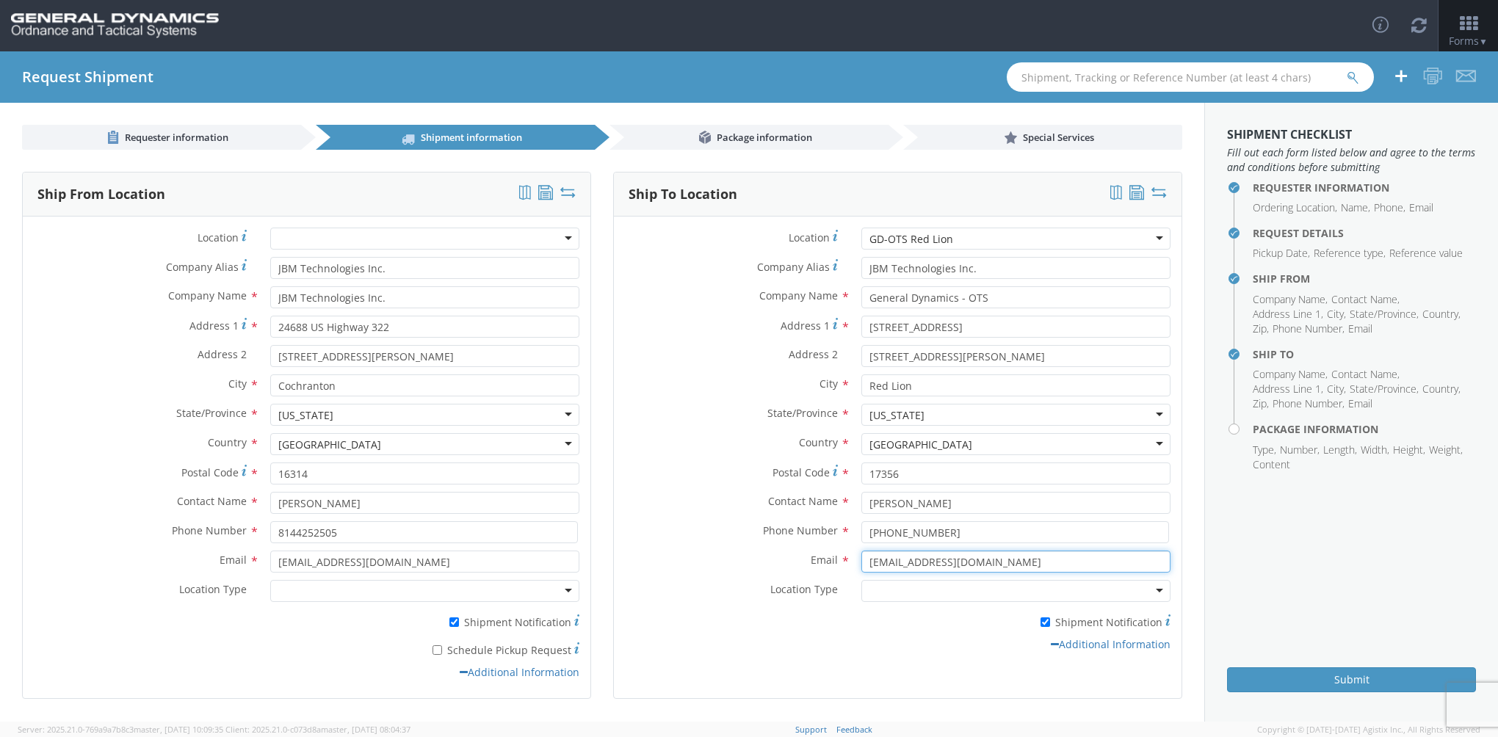
click at [1003, 563] on input "[EMAIL_ADDRESS][DOMAIN_NAME]" at bounding box center [1015, 562] width 309 height 22
type input "g"
type input "l"
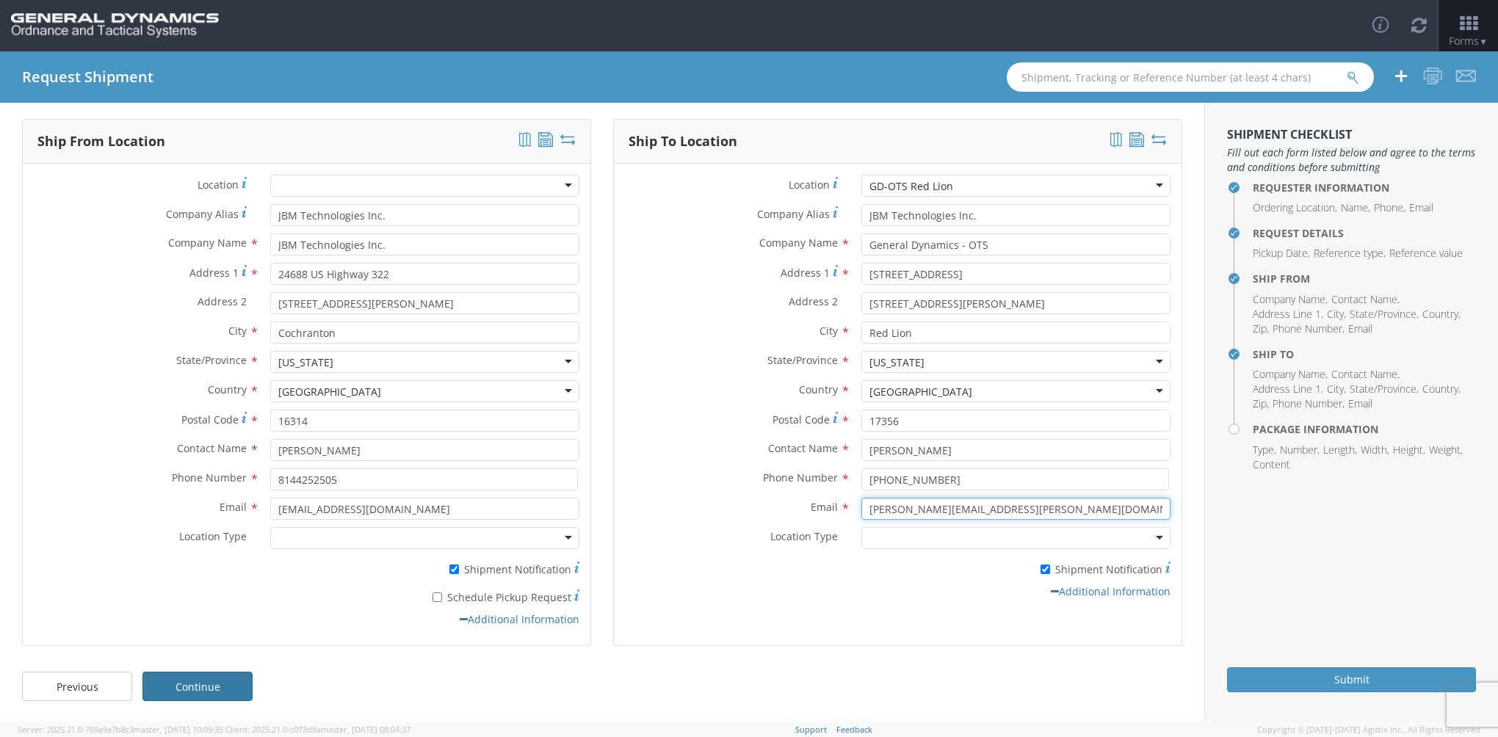
type input "[PERSON_NAME][EMAIL_ADDRESS][PERSON_NAME][DOMAIN_NAME]"
click at [181, 684] on link "Continue" at bounding box center [197, 686] width 110 height 29
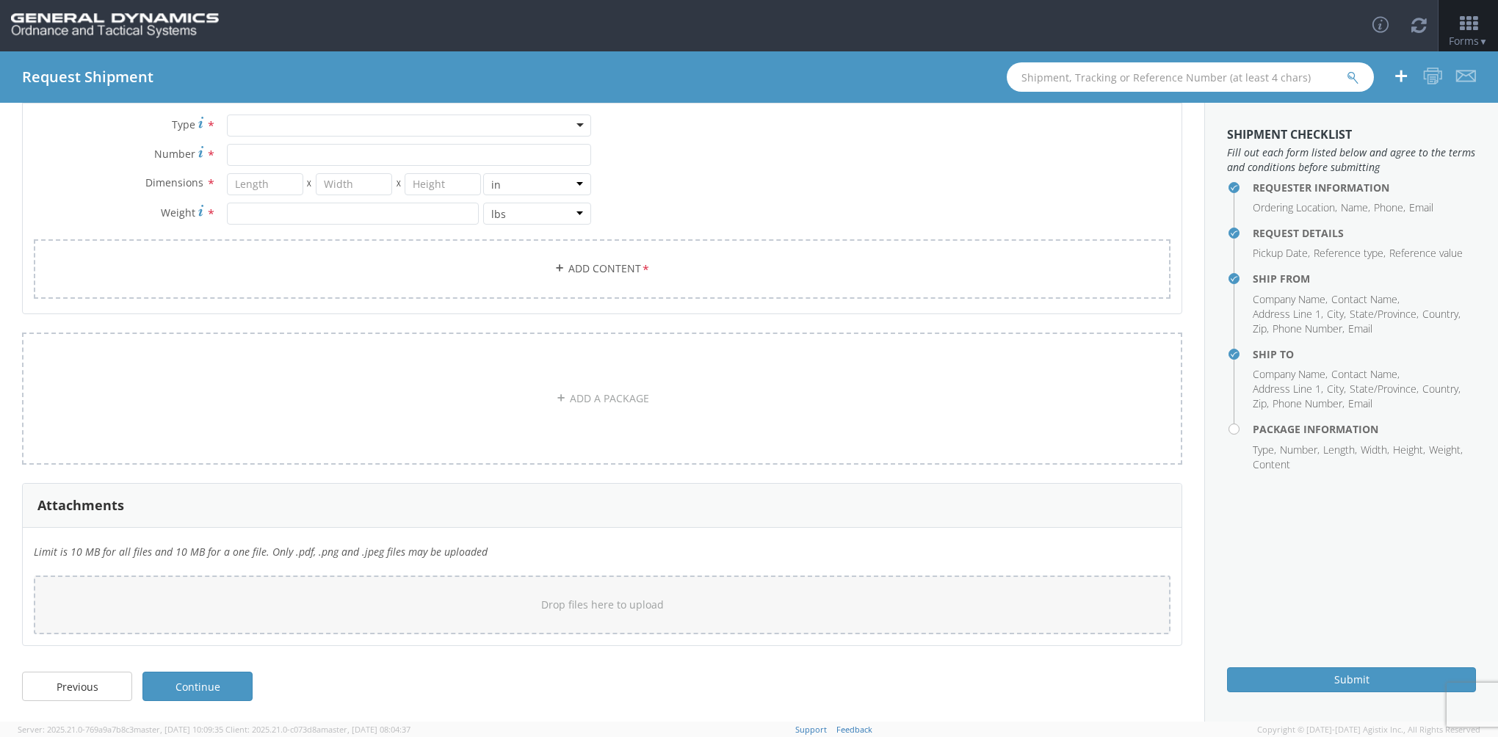
scroll to position [0, 0]
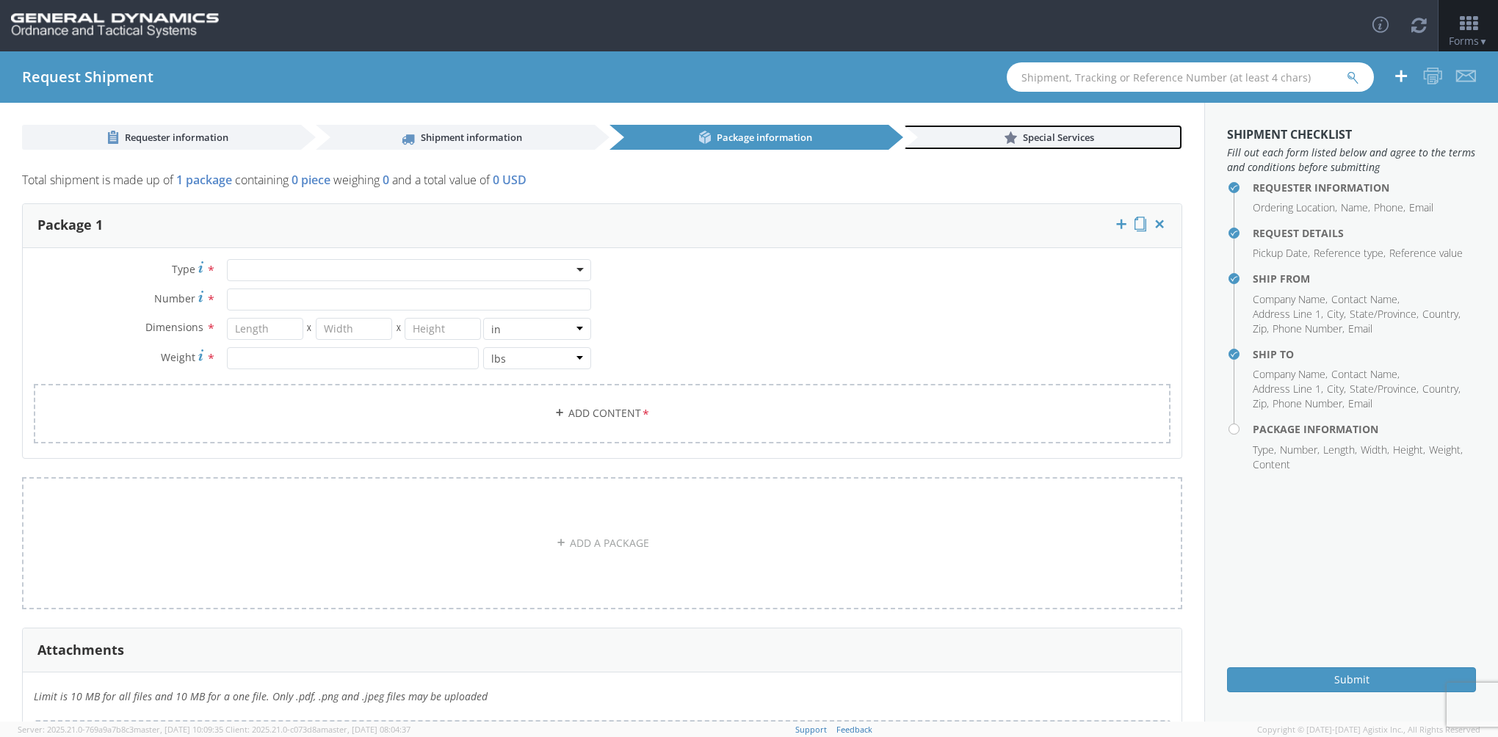
click at [1028, 139] on span "Special Services" at bounding box center [1058, 137] width 71 height 13
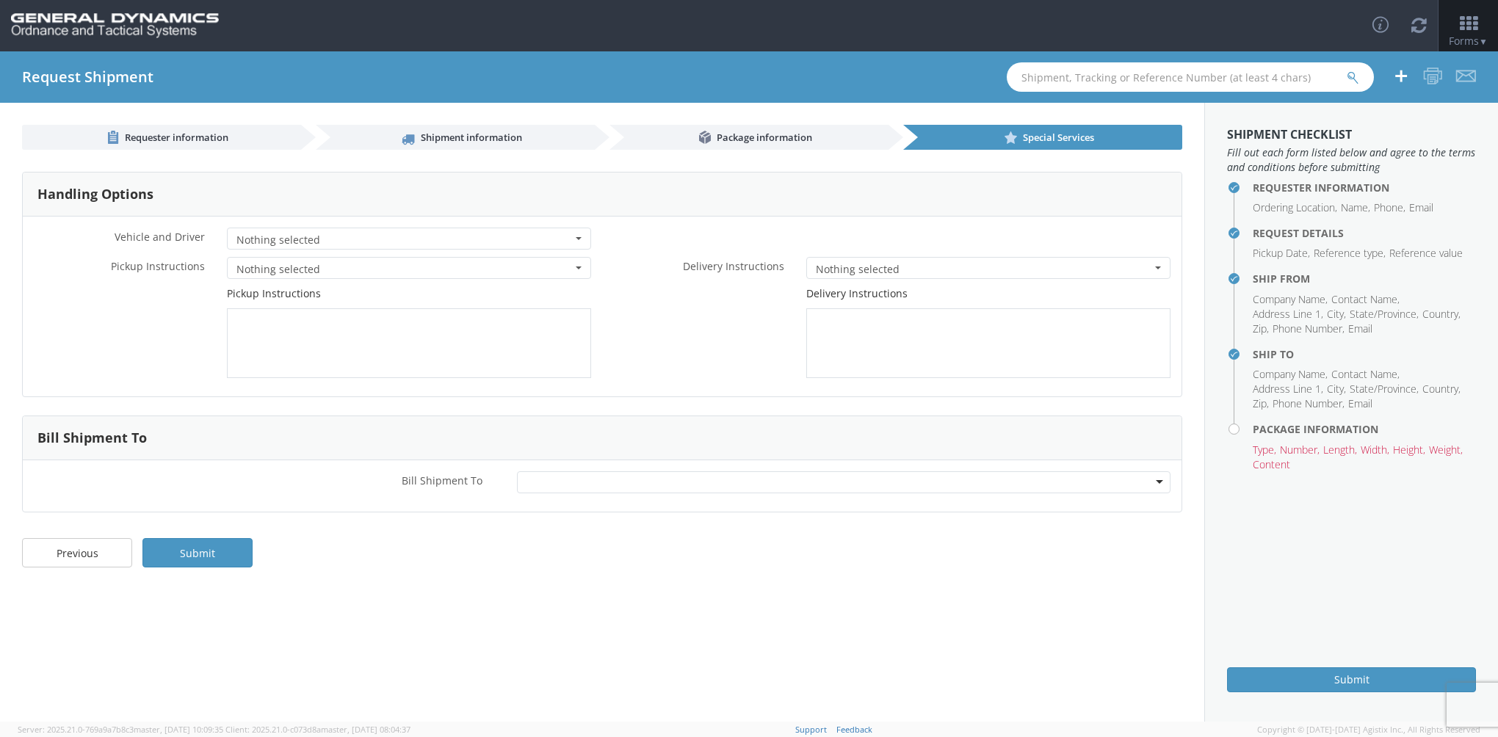
click at [450, 239] on span "Nothing selected" at bounding box center [404, 240] width 336 height 15
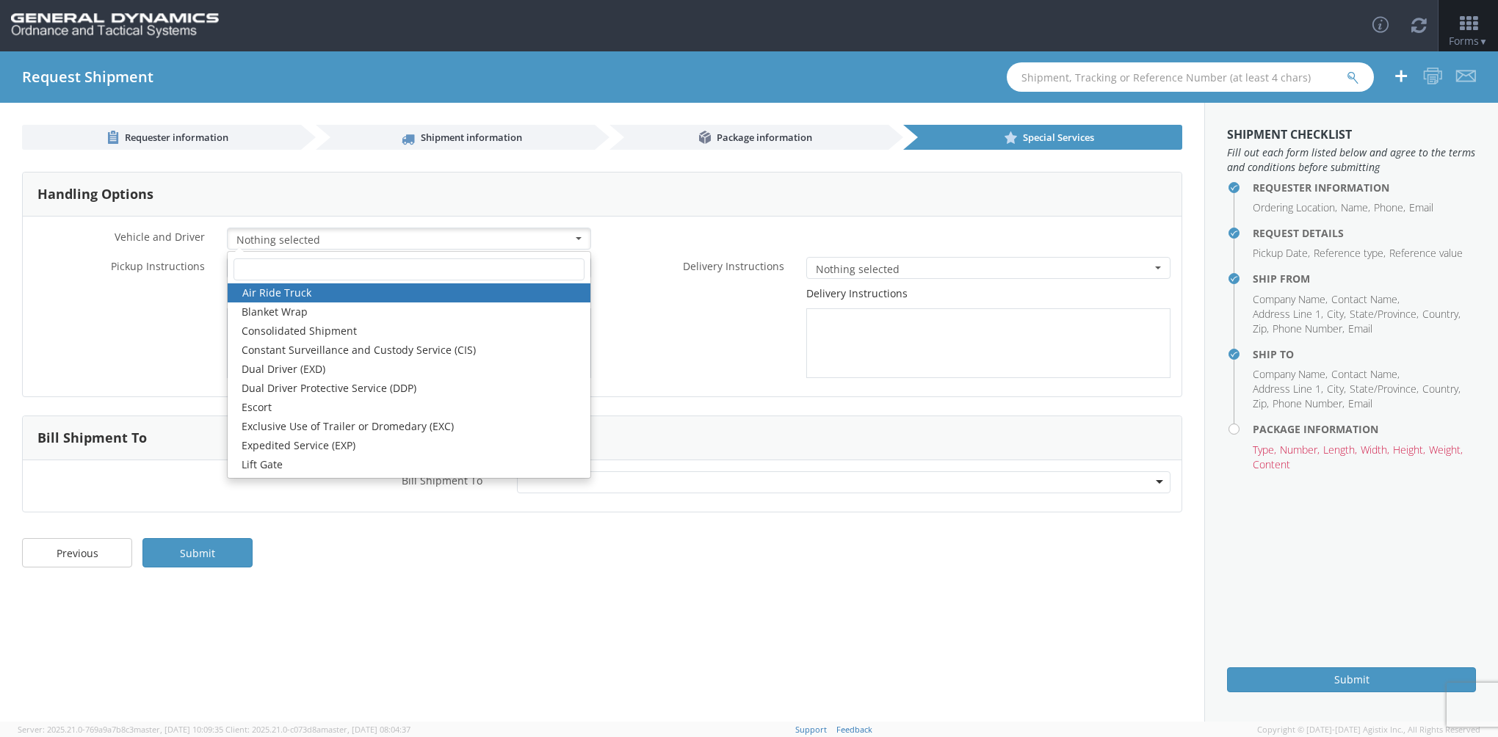
click at [294, 294] on link "Air Ride Truck" at bounding box center [409, 292] width 363 height 19
click at [535, 135] on link "Shipment information" at bounding box center [455, 137] width 279 height 25
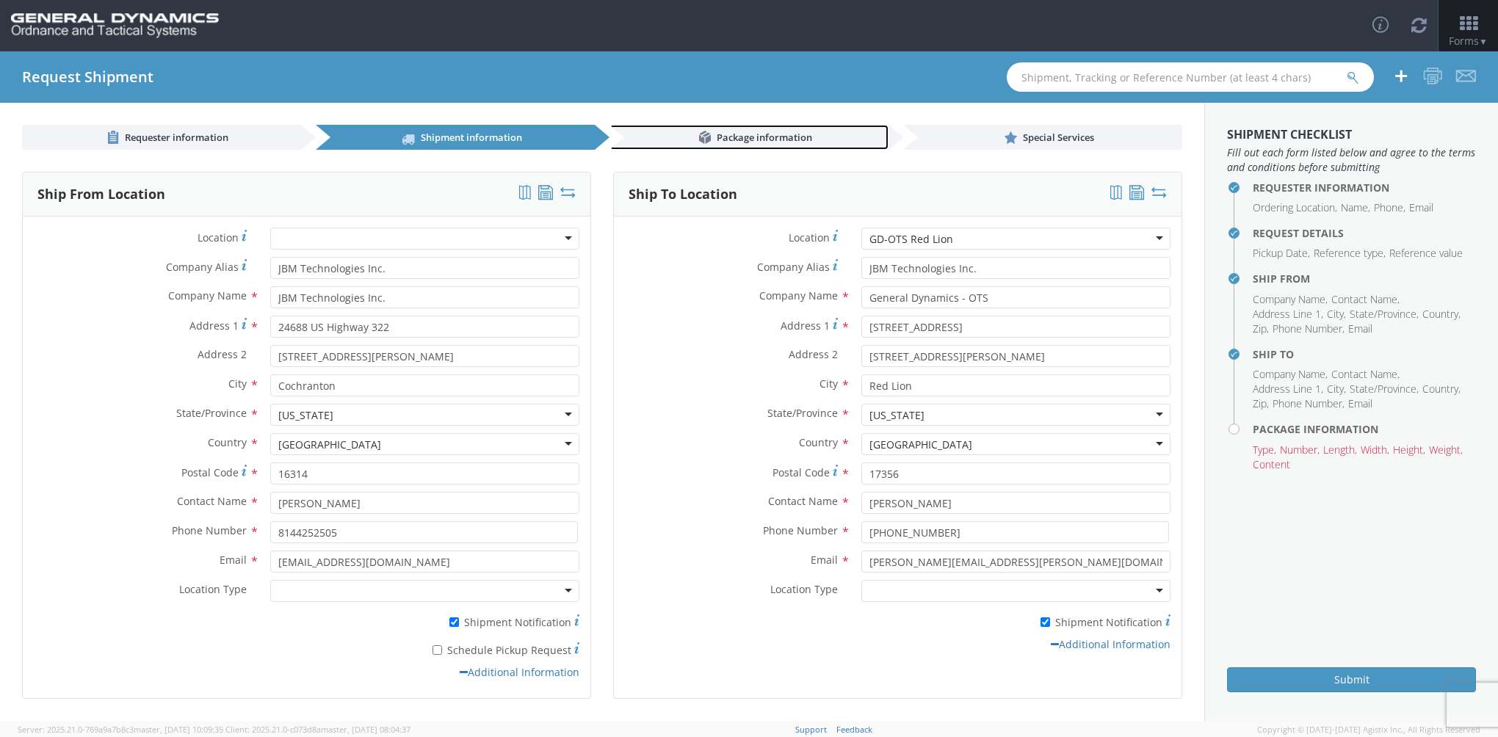
click at [752, 140] on span "Package information" at bounding box center [764, 137] width 95 height 13
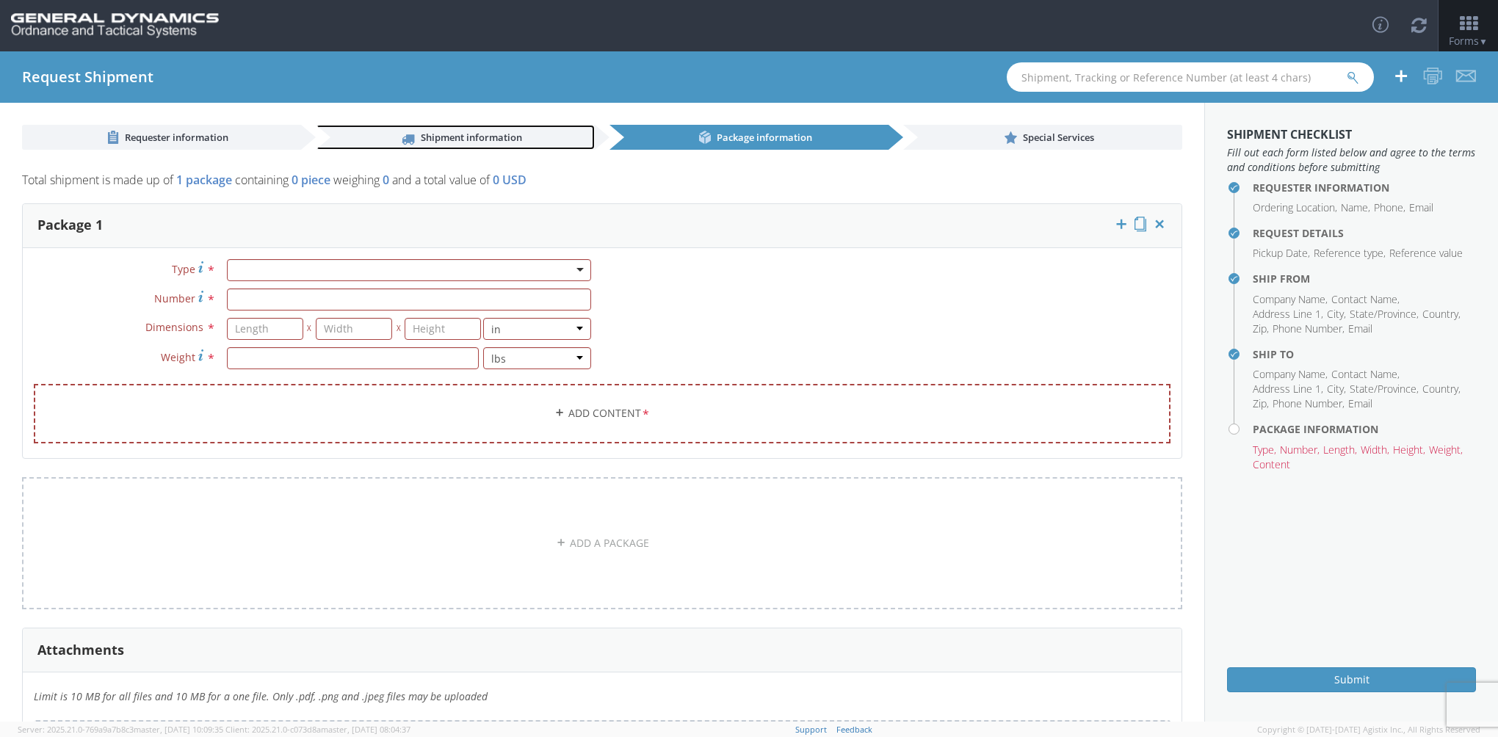
click at [487, 135] on span "Shipment information" at bounding box center [471, 137] width 101 height 13
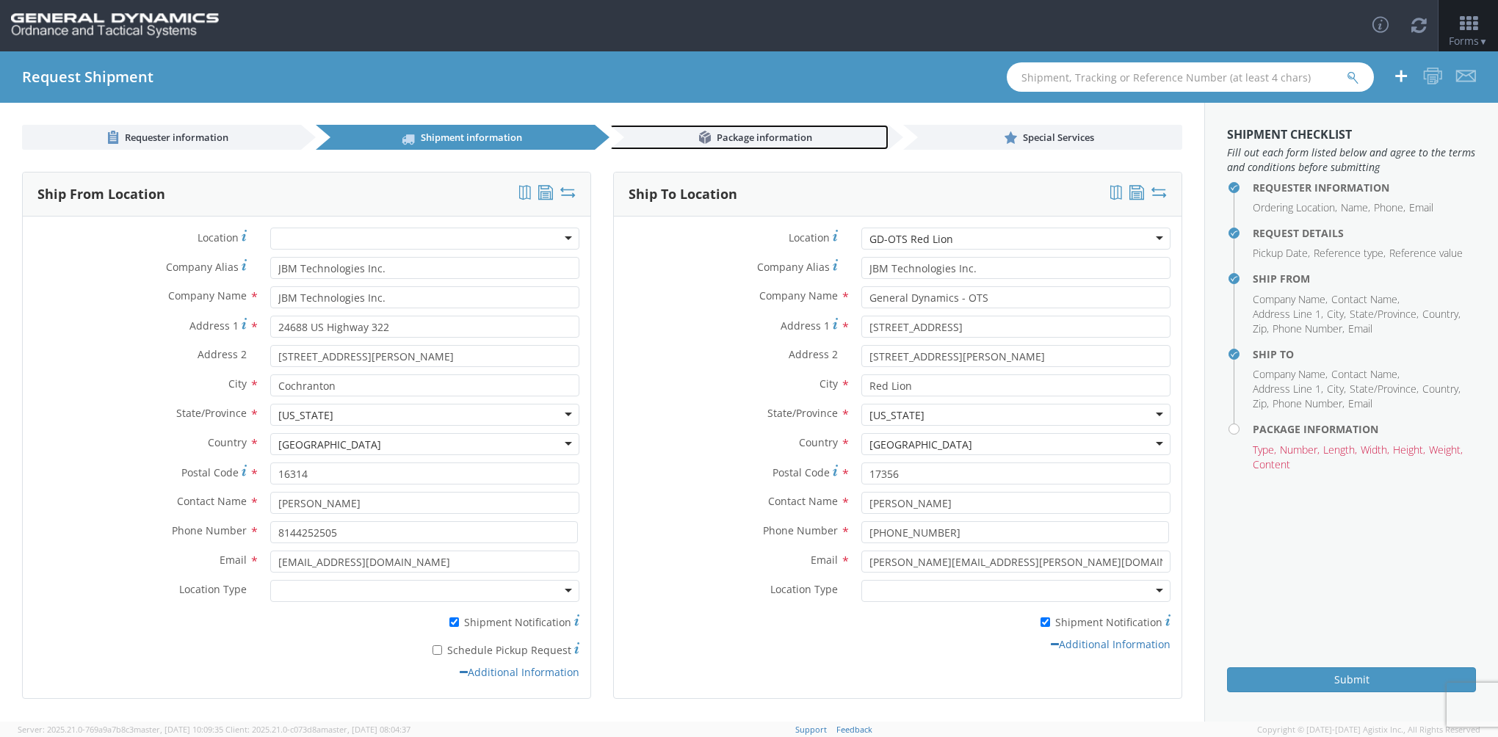
click at [738, 137] on span "Package information" at bounding box center [764, 137] width 95 height 13
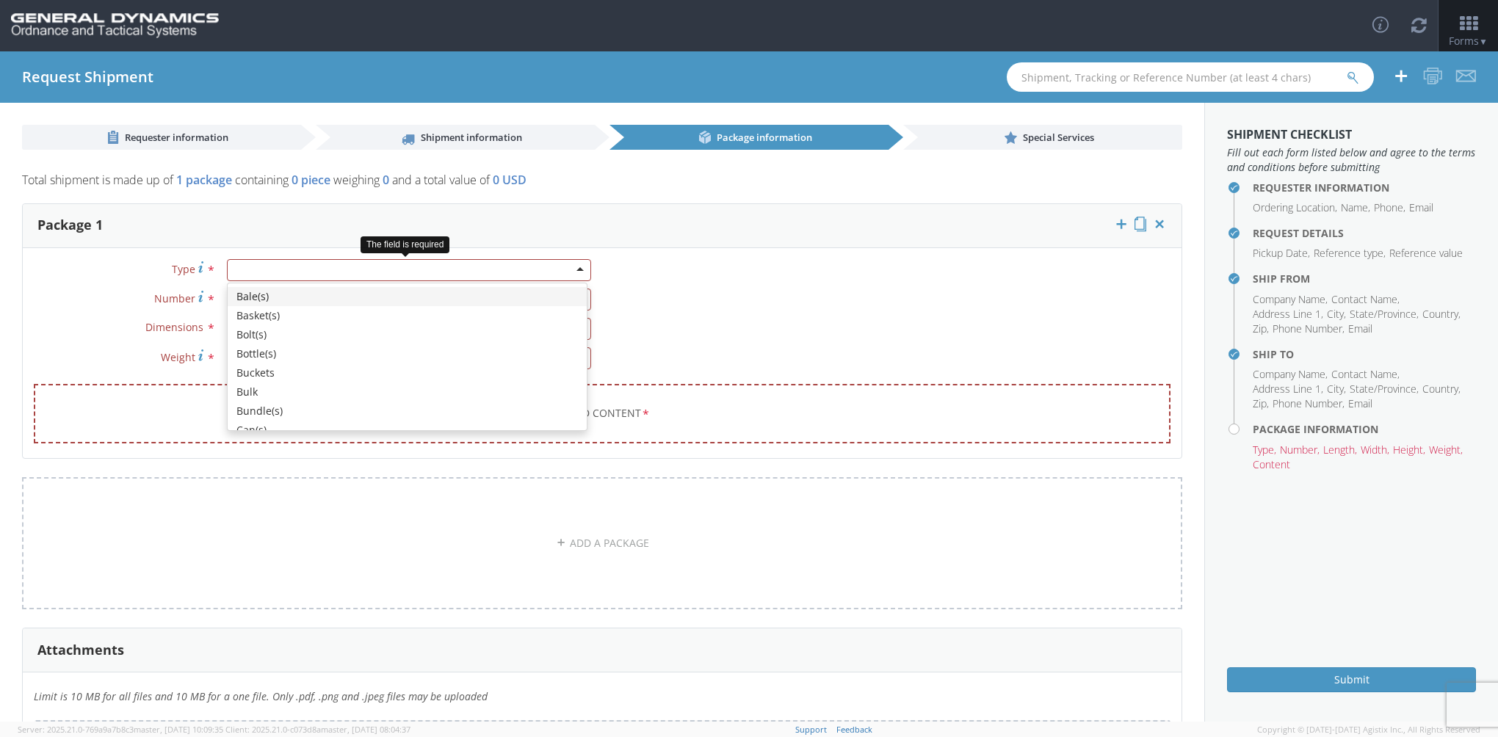
click at [574, 268] on div at bounding box center [409, 270] width 364 height 22
